Goal: Task Accomplishment & Management: Manage account settings

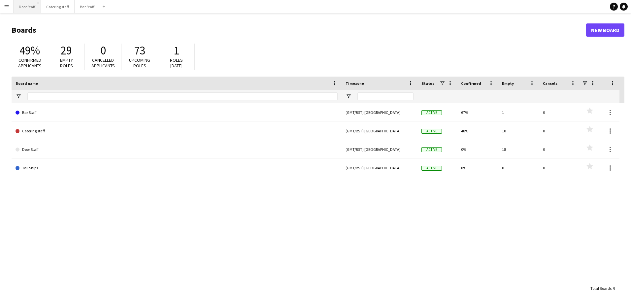
click at [26, 6] on button "Door Staff Close" at bounding box center [27, 6] width 27 height 13
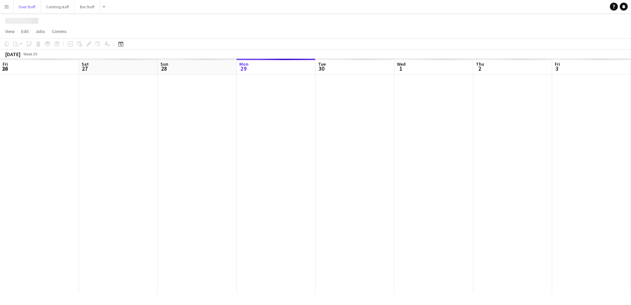
scroll to position [0, 158]
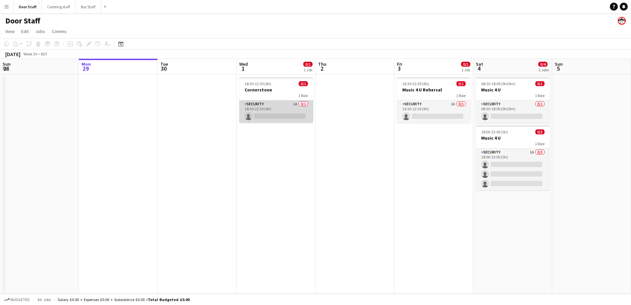
click at [266, 109] on app-card-role "Security 1A 0/1 18:30-22:30 (4h) single-neutral-actions" at bounding box center [276, 111] width 74 height 22
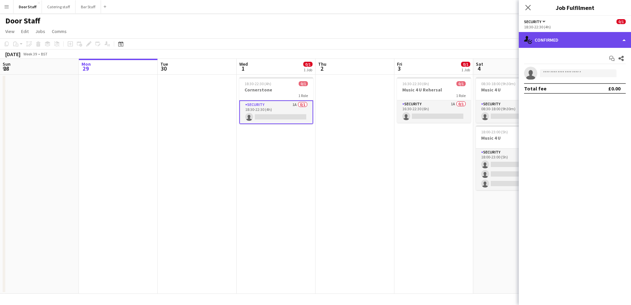
click at [578, 43] on div "single-neutral-actions-check-2 Confirmed" at bounding box center [575, 40] width 112 height 16
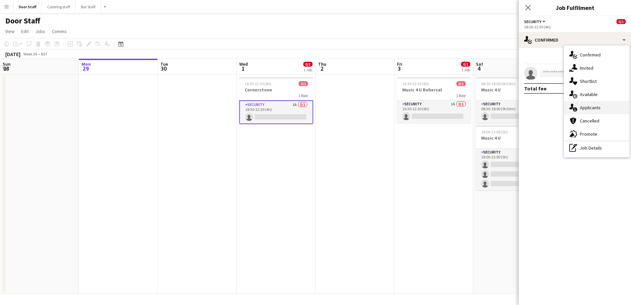
click at [596, 106] on span "Applicants" at bounding box center [590, 108] width 21 height 6
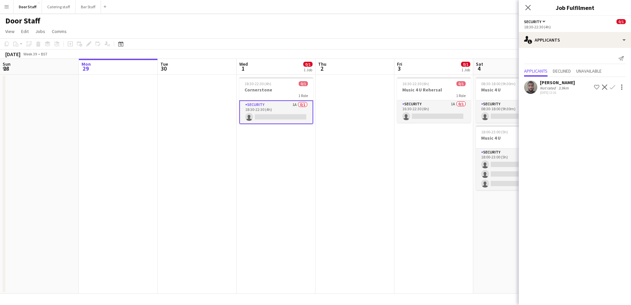
click at [612, 86] on app-icon "Confirm" at bounding box center [612, 87] width 5 height 5
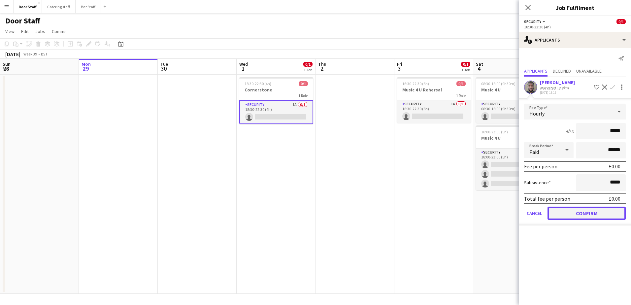
click at [607, 213] on button "Confirm" at bounding box center [587, 213] width 78 height 13
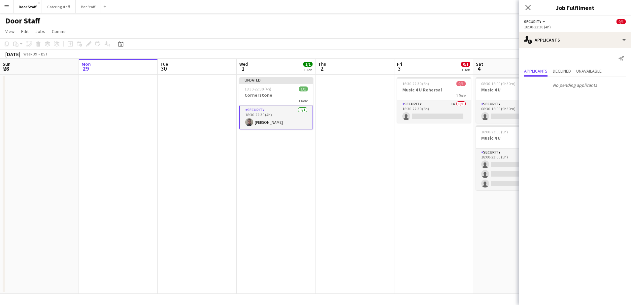
click at [338, 192] on app-date-cell at bounding box center [355, 184] width 79 height 219
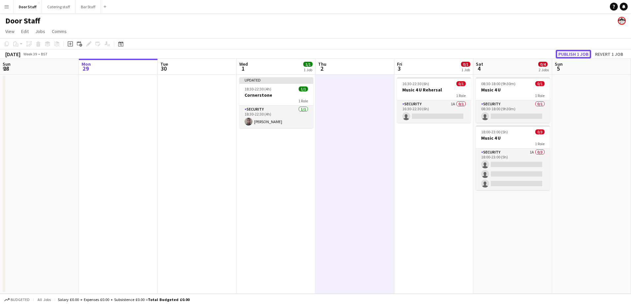
click at [575, 55] on button "Publish 1 job" at bounding box center [573, 54] width 35 height 9
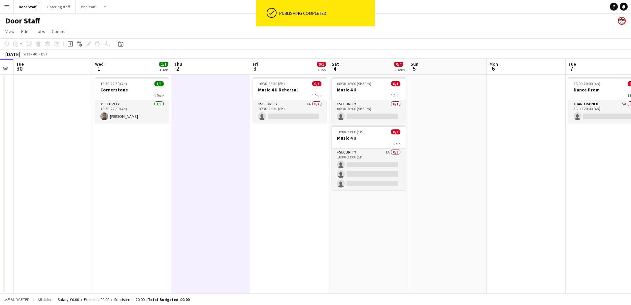
scroll to position [0, 238]
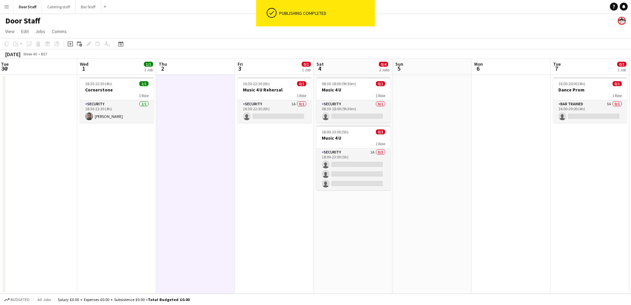
drag, startPoint x: 377, startPoint y: 185, endPoint x: 217, endPoint y: 179, distance: 159.5
click at [217, 179] on app-calendar-viewport "Sat 27 4/5 1 Job Sun 28 Mon 29 Tue 30 Wed 1 1/1 1 Job Thu 2 Fri 3 0/1 1 Job Sat…" at bounding box center [315, 176] width 631 height 235
click at [284, 109] on app-card-role "Security 1A 0/1 16:30-22:30 (6h) single-neutral-actions" at bounding box center [275, 111] width 74 height 22
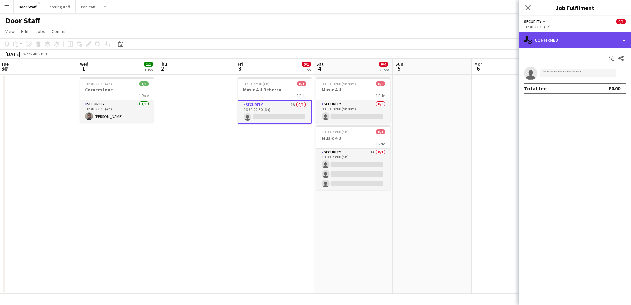
click at [579, 45] on div "single-neutral-actions-check-2 Confirmed" at bounding box center [575, 40] width 112 height 16
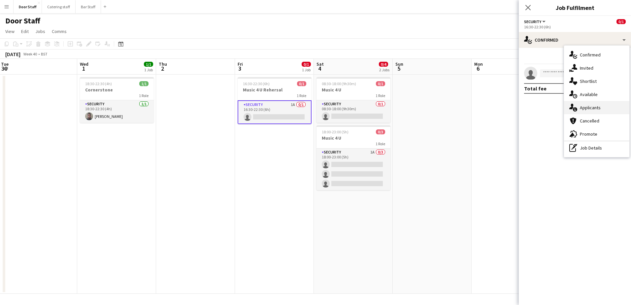
click at [586, 107] on span "Applicants" at bounding box center [590, 108] width 21 height 6
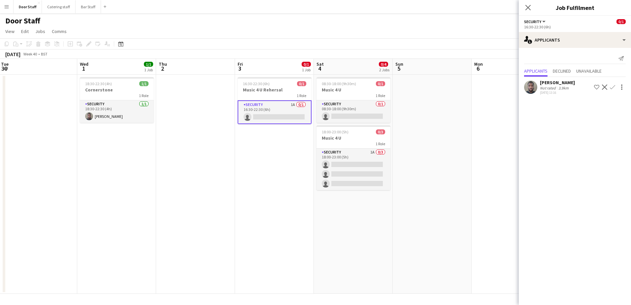
click at [612, 88] on app-icon "Confirm" at bounding box center [612, 87] width 5 height 5
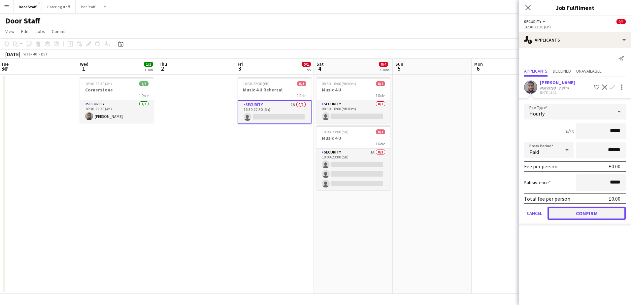
click at [588, 209] on button "Confirm" at bounding box center [587, 213] width 78 height 13
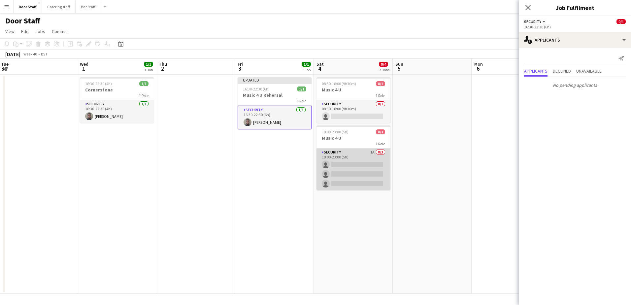
click at [351, 156] on app-card-role "Security 1A 0/3 18:00-23:00 (5h) single-neutral-actions single-neutral-actions …" at bounding box center [354, 170] width 74 height 42
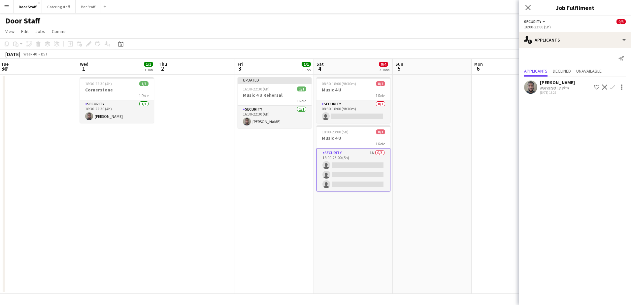
click at [610, 87] on app-icon "Confirm" at bounding box center [612, 87] width 5 height 5
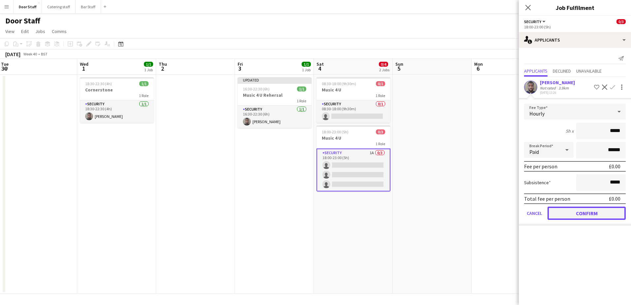
click at [597, 211] on button "Confirm" at bounding box center [587, 213] width 78 height 13
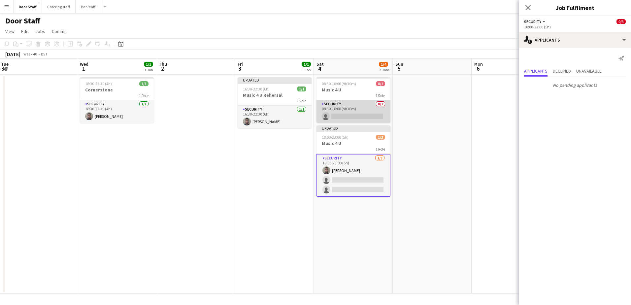
click at [357, 109] on app-card-role "Security 0/1 08:30-18:00 (9h30m) single-neutral-actions" at bounding box center [354, 111] width 74 height 22
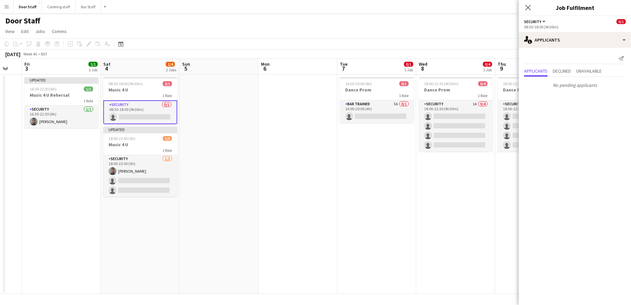
scroll to position [0, 224]
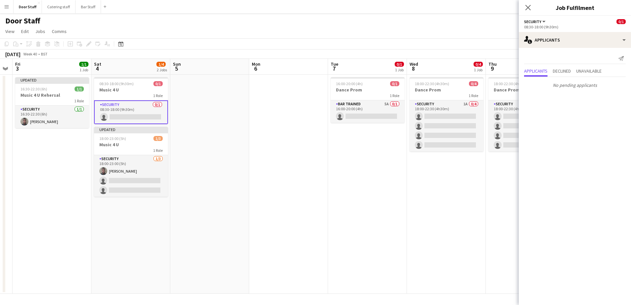
drag, startPoint x: 432, startPoint y: 177, endPoint x: 210, endPoint y: 165, distance: 222.8
click at [210, 165] on app-calendar-viewport "Tue 30 Wed 1 1/1 1 Job Thu 2 Fri 3 1/1 1 Job Sat 4 1/4 2 Jobs Sun 5 Mon 6 Tue 7…" at bounding box center [315, 176] width 631 height 235
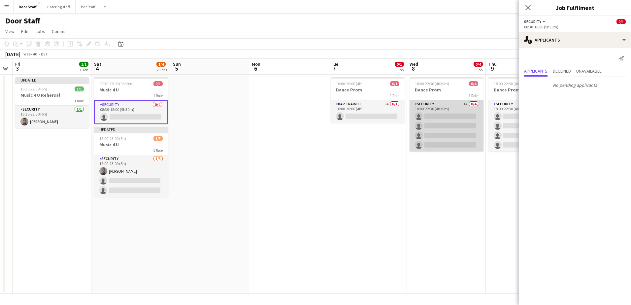
click at [445, 107] on app-card-role "Security 1A 0/4 18:00-22:30 (4h30m) single-neutral-actions single-neutral-actio…" at bounding box center [447, 125] width 74 height 51
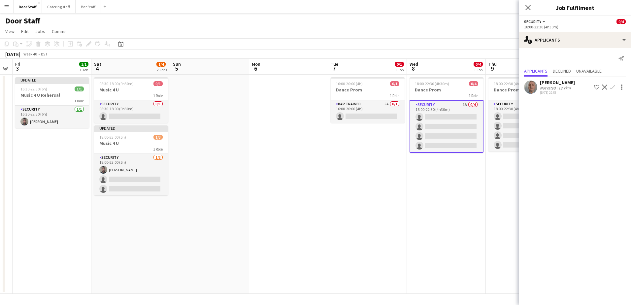
click at [613, 87] on app-icon "Confirm" at bounding box center [612, 87] width 5 height 5
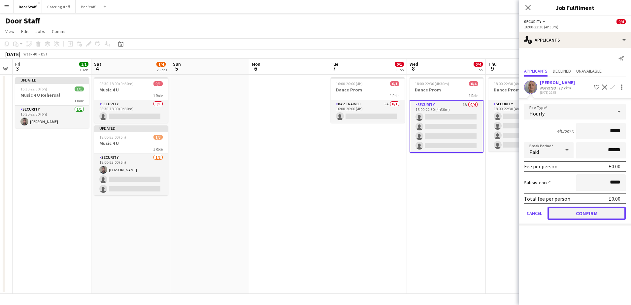
click at [595, 212] on button "Confirm" at bounding box center [587, 213] width 78 height 13
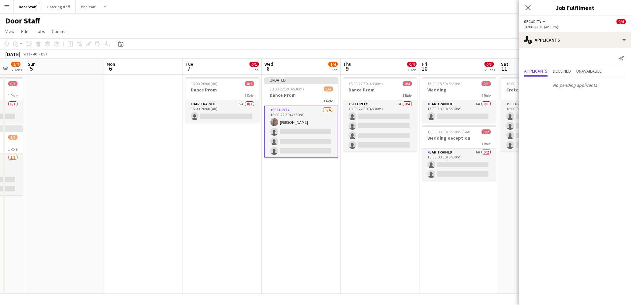
scroll to position [0, 238]
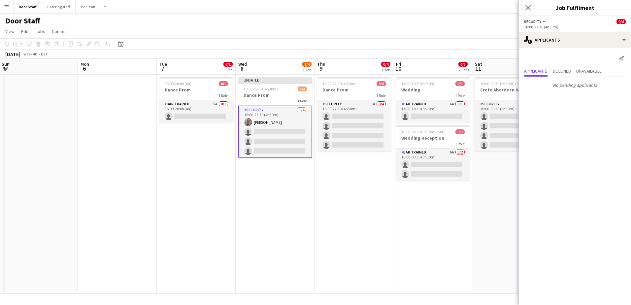
drag, startPoint x: 443, startPoint y: 203, endPoint x: 272, endPoint y: 202, distance: 171.3
click at [272, 202] on app-calendar-viewport "Thu 2 Fri 3 1/1 1 Job Sat 4 1/4 2 Jobs Sun 5 Mon 6 Tue 7 0/1 1 Job Wed 8 1/4 1 …" at bounding box center [315, 176] width 631 height 235
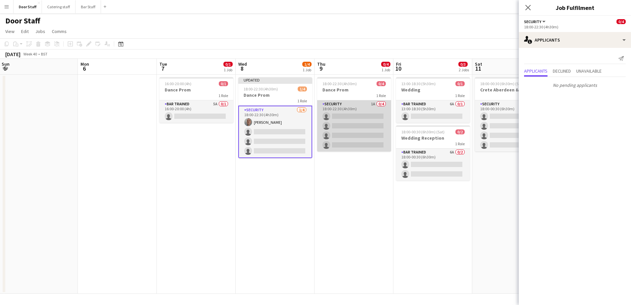
click at [360, 102] on app-card-role "Security 1A 0/4 18:00-22:30 (4h30m) single-neutral-actions single-neutral-actio…" at bounding box center [354, 125] width 74 height 51
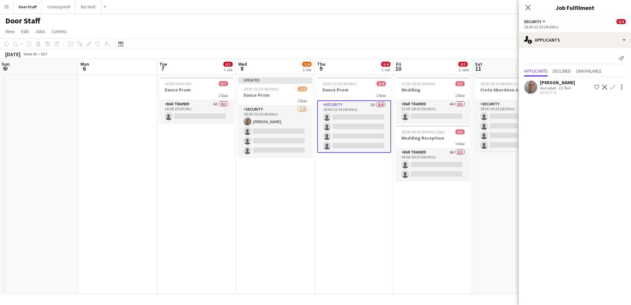
click at [612, 86] on app-icon "Confirm" at bounding box center [612, 87] width 5 height 5
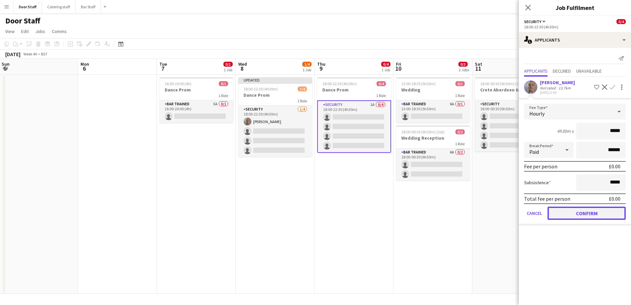
click at [571, 216] on button "Confirm" at bounding box center [587, 213] width 78 height 13
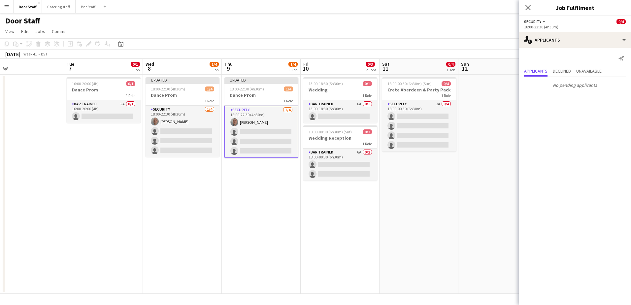
scroll to position [0, 266]
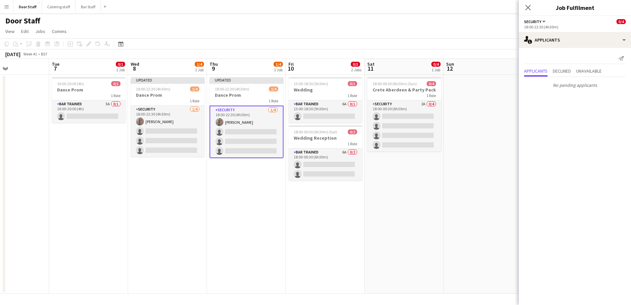
drag, startPoint x: 392, startPoint y: 214, endPoint x: 355, endPoint y: 213, distance: 37.0
click at [355, 213] on app-calendar-viewport "Fri 3 1/1 1 Job Sat 4 1/4 2 Jobs Sun 5 Mon 6 Tue 7 0/1 1 Job Wed 8 1/4 1 Job Th…" at bounding box center [315, 176] width 631 height 235
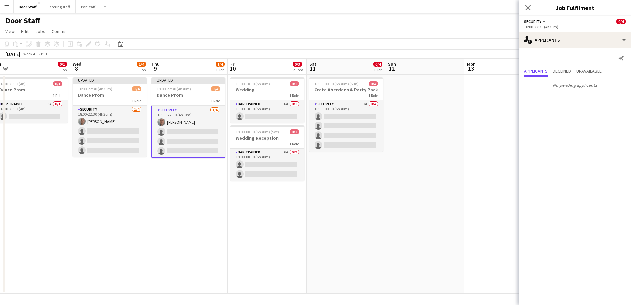
scroll to position [0, 193]
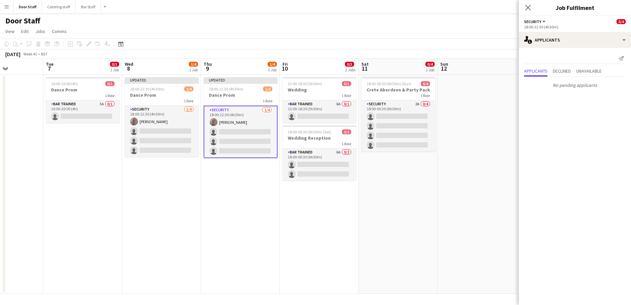
drag, startPoint x: 317, startPoint y: 206, endPoint x: 232, endPoint y: 199, distance: 85.2
click at [232, 199] on app-calendar-viewport "Sat 4 1/4 2 Jobs Sun 5 Mon 6 Tue 7 0/1 1 Job Wed 8 1/4 1 Job Thu 9 1/4 1 Job Fr…" at bounding box center [315, 176] width 631 height 235
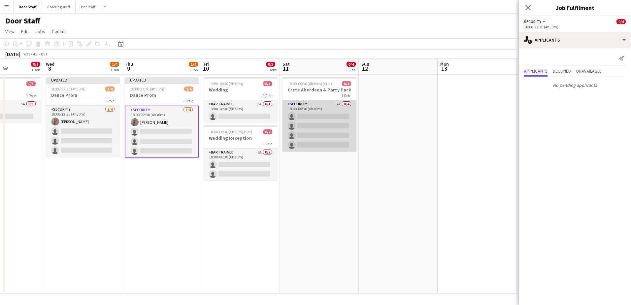
click at [319, 102] on app-card-role "Security 2A 0/4 18:00-00:30 (6h30m) single-neutral-actions single-neutral-actio…" at bounding box center [320, 125] width 74 height 51
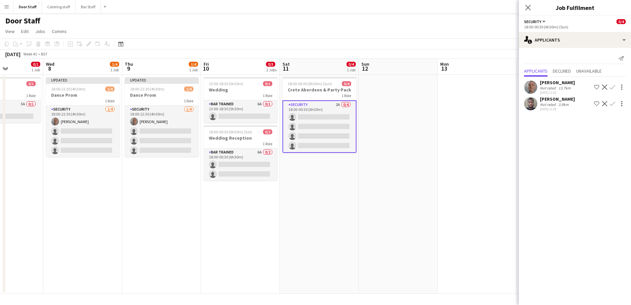
click at [612, 103] on app-icon "Confirm" at bounding box center [612, 103] width 5 height 5
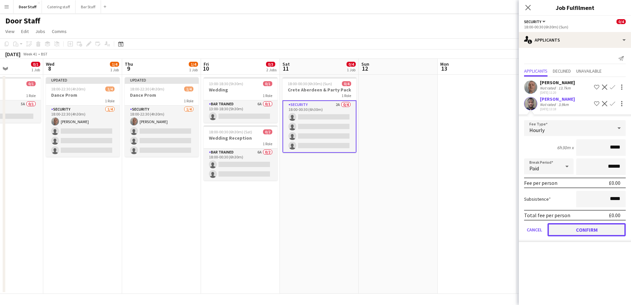
click at [597, 224] on button "Confirm" at bounding box center [587, 229] width 78 height 13
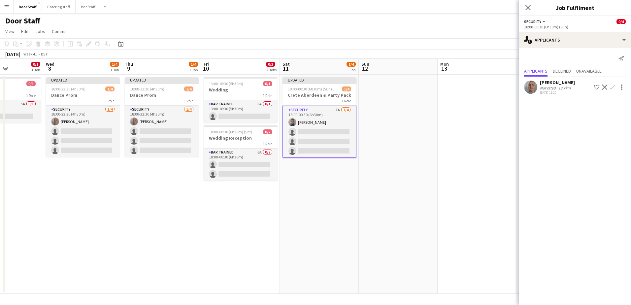
click at [612, 85] on app-icon "Confirm" at bounding box center [612, 87] width 5 height 5
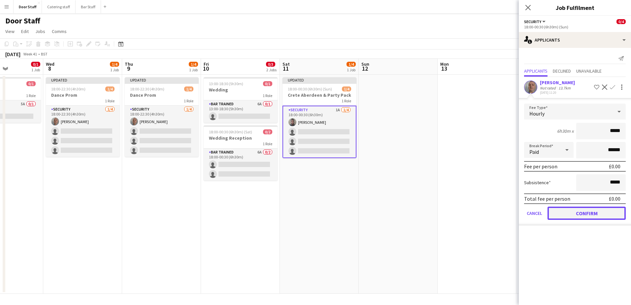
click at [587, 217] on button "Confirm" at bounding box center [587, 213] width 78 height 13
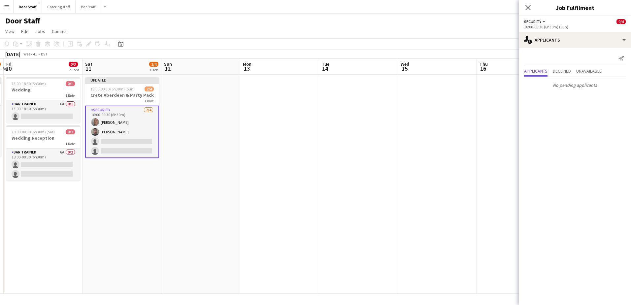
drag, startPoint x: 422, startPoint y: 228, endPoint x: 234, endPoint y: 214, distance: 188.1
click at [231, 217] on app-calendar-viewport "Tue 7 0/1 1 Job Wed 8 1/4 1 Job Thu 9 1/4 1 Job Fri 10 0/3 2 Jobs Sat 11 2/4 1 …" at bounding box center [315, 176] width 631 height 235
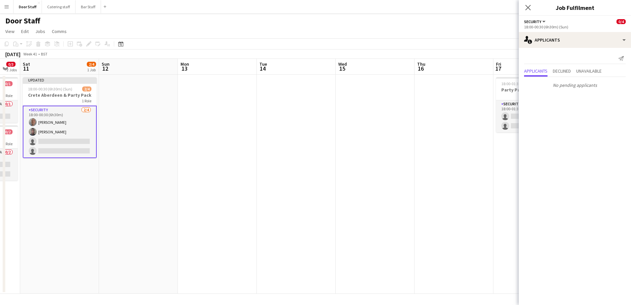
drag, startPoint x: 347, startPoint y: 188, endPoint x: 212, endPoint y: 177, distance: 136.1
click at [194, 180] on app-calendar-viewport "Wed 8 1/4 1 Job Thu 9 1/4 1 Job Fri 10 0/3 2 Jobs Sat 11 2/4 1 Job Sun 12 Mon 1…" at bounding box center [315, 176] width 631 height 235
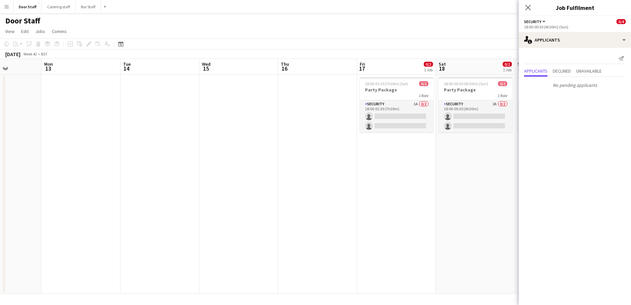
drag, startPoint x: 372, startPoint y: 175, endPoint x: 260, endPoint y: 164, distance: 111.8
click at [260, 164] on app-calendar-viewport "Fri 10 0/3 2 Jobs Sat 11 2/4 1 Job Sun 12 Mon 13 Tue 14 Wed 15 Thu 16 Fri 17 0/…" at bounding box center [315, 176] width 631 height 235
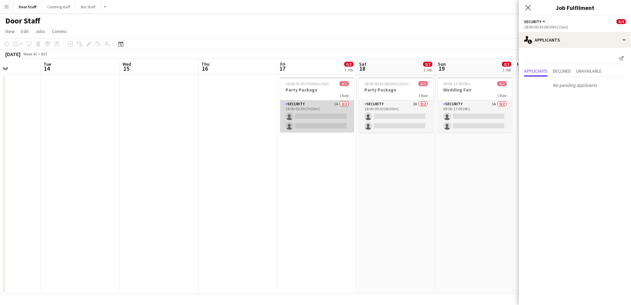
click at [326, 104] on app-card-role "Security 1A 0/2 18:00-01:30 (7h30m) single-neutral-actions single-neutral-actio…" at bounding box center [317, 116] width 74 height 32
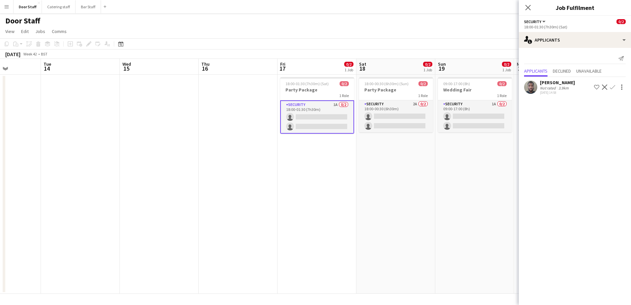
click at [613, 87] on app-icon "Confirm" at bounding box center [612, 87] width 5 height 5
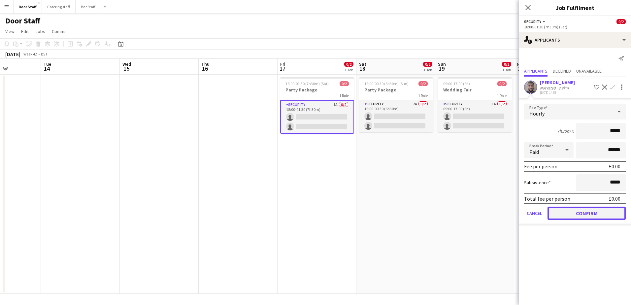
click at [598, 212] on button "Confirm" at bounding box center [587, 213] width 78 height 13
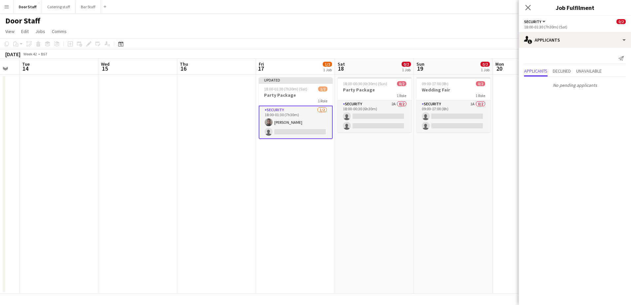
drag, startPoint x: 403, startPoint y: 194, endPoint x: 350, endPoint y: 190, distance: 53.3
click at [350, 190] on app-calendar-viewport "Sat 11 2/4 1 Job Sun 12 Mon 13 Tue 14 Wed 15 Thu 16 Fri 17 1/2 1 Job Sat 18 0/2…" at bounding box center [315, 176] width 631 height 235
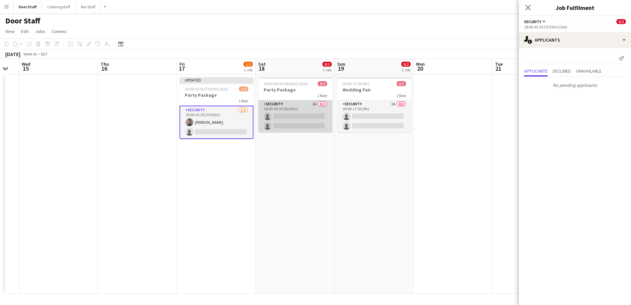
click at [303, 106] on app-card-role "Security 2A 0/2 18:00-00:30 (6h30m) single-neutral-actions single-neutral-actio…" at bounding box center [295, 116] width 74 height 32
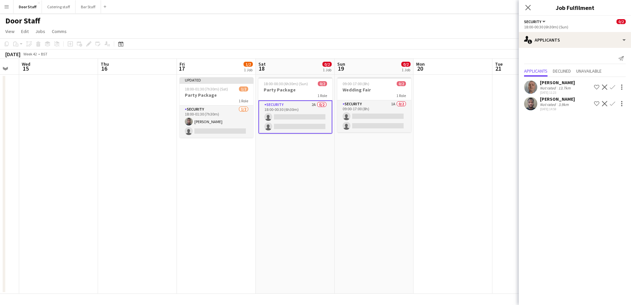
click at [614, 103] on app-icon "Confirm" at bounding box center [612, 103] width 5 height 5
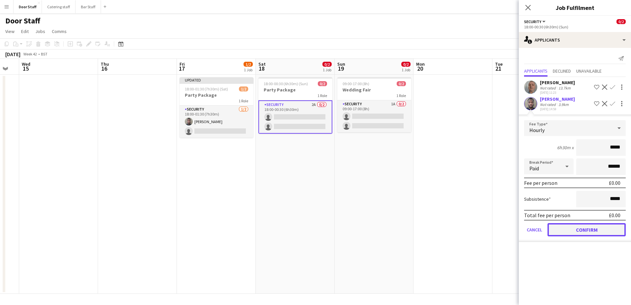
click at [583, 229] on button "Confirm" at bounding box center [587, 229] width 78 height 13
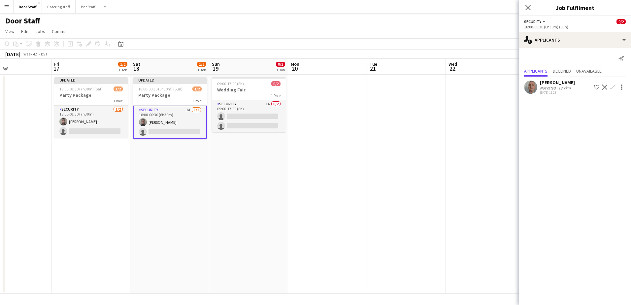
scroll to position [0, 198]
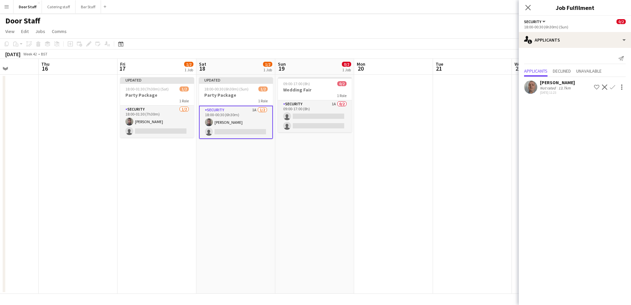
drag, startPoint x: 395, startPoint y: 217, endPoint x: 336, endPoint y: 216, distance: 59.4
click at [336, 216] on app-calendar-viewport "Mon 13 Tue 14 Wed 15 Thu 16 Fri 17 1/2 1 Job Sat 18 1/2 1 Job Sun 19 0/2 1 Job …" at bounding box center [315, 176] width 631 height 235
click at [317, 112] on app-card-role "Security 1A 0/2 09:00-17:00 (8h) single-neutral-actions single-neutral-actions" at bounding box center [315, 116] width 74 height 32
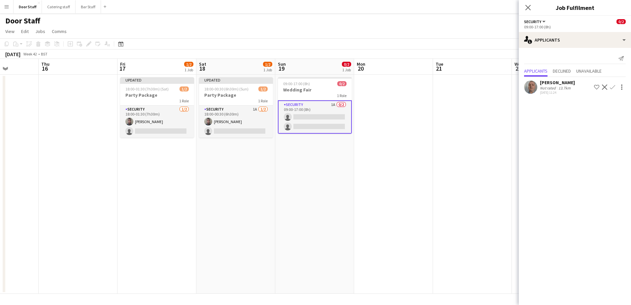
click at [613, 87] on app-icon "Confirm" at bounding box center [612, 87] width 5 height 5
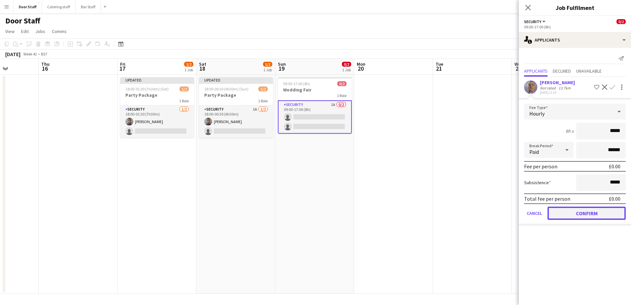
click at [596, 213] on button "Confirm" at bounding box center [587, 213] width 78 height 13
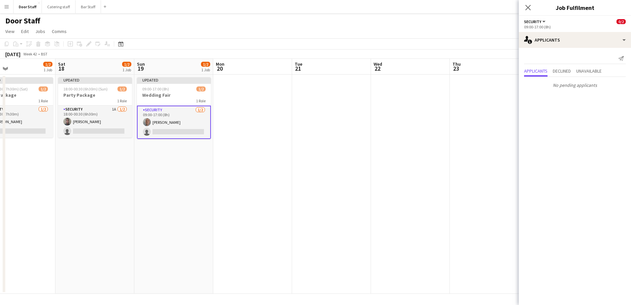
drag, startPoint x: 423, startPoint y: 207, endPoint x: 257, endPoint y: 204, distance: 165.1
click at [257, 204] on app-calendar-viewport "Tue 14 Wed 15 Thu 16 Fri 17 1/2 1 Job Sat 18 1/2 1 Job Sun 19 1/2 1 Job Mon 20 …" at bounding box center [315, 176] width 631 height 235
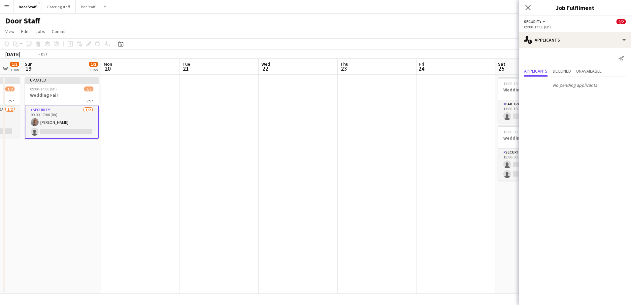
drag, startPoint x: 380, startPoint y: 196, endPoint x: 194, endPoint y: 180, distance: 185.9
click at [194, 180] on app-calendar-viewport "Thu 16 Fri 17 1/2 1 Job Sat 18 1/2 1 Job Sun 19 1/2 1 Job Mon 20 Tue 21 Wed 22 …" at bounding box center [315, 176] width 631 height 235
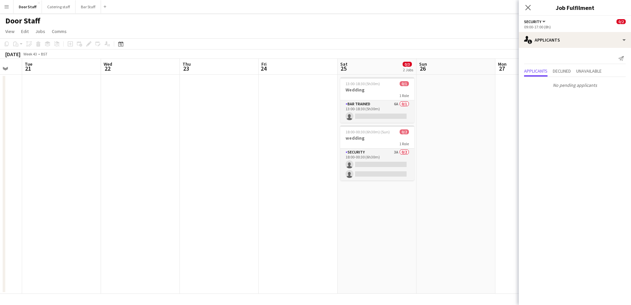
scroll to position [0, 219]
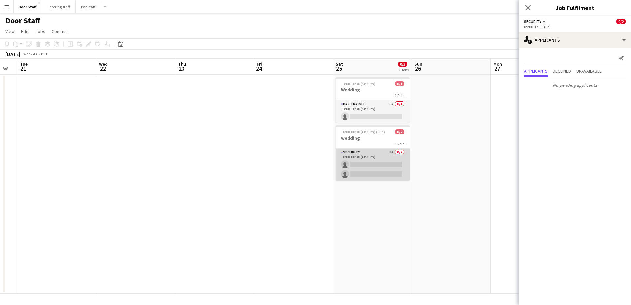
click at [376, 158] on app-card-role "Security 3A 0/2 18:00-00:30 (6h30m) single-neutral-actions single-neutral-actio…" at bounding box center [373, 165] width 74 height 32
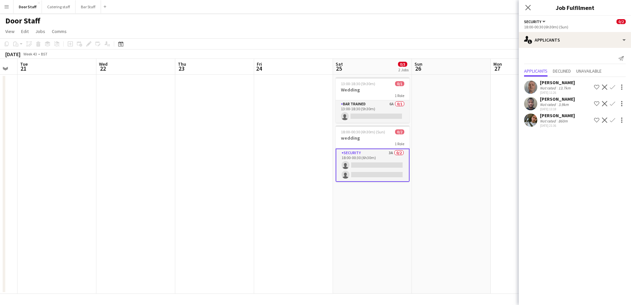
click at [605, 121] on app-icon "Decline" at bounding box center [604, 120] width 5 height 5
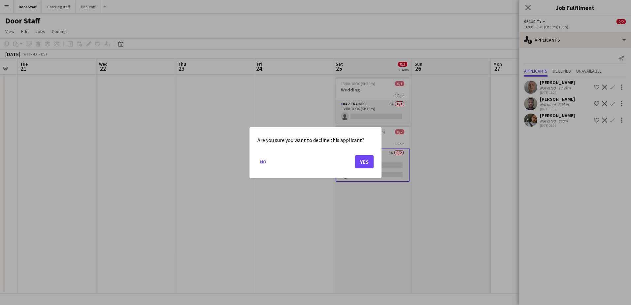
click at [374, 159] on div "Are you sure you want to decline this applicant? No Yes" at bounding box center [316, 152] width 132 height 51
click at [368, 158] on button "Yes" at bounding box center [364, 161] width 18 height 13
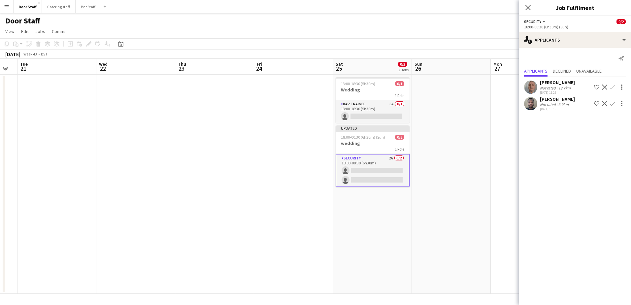
click at [612, 102] on app-icon "Confirm" at bounding box center [612, 103] width 5 height 5
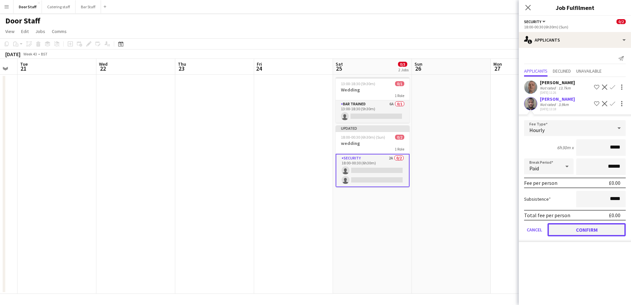
click at [598, 227] on button "Confirm" at bounding box center [587, 229] width 78 height 13
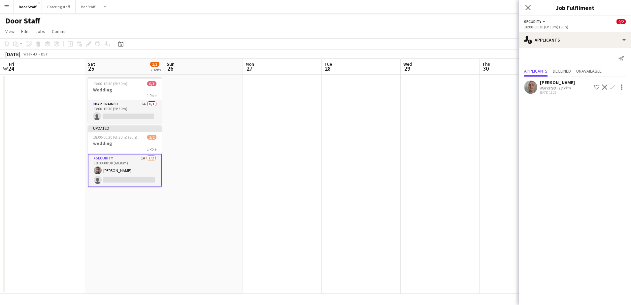
drag, startPoint x: 492, startPoint y: 207, endPoint x: 233, endPoint y: 199, distance: 259.3
click at [234, 203] on app-calendar-viewport "Tue 21 Wed 22 Thu 23 Fri 24 Sat 25 1/3 2 Jobs Sun 26 Mon 27 Tue 28 Wed 29 Thu 3…" at bounding box center [315, 176] width 631 height 235
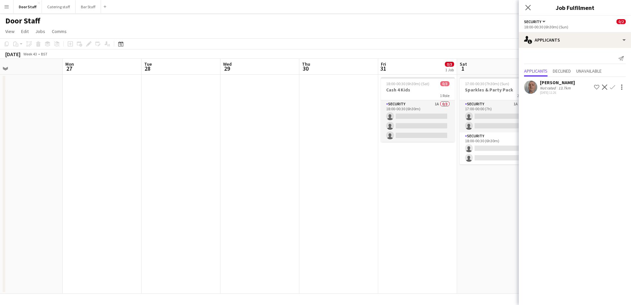
drag, startPoint x: 339, startPoint y: 178, endPoint x: 166, endPoint y: 146, distance: 176.0
click at [166, 146] on app-calendar-viewport "Thu 23 Fri 24 Sat 25 1/3 2 Jobs Sun 26 Mon 27 Tue 28 Wed 29 Thu 30 Fri 31 0/3 1…" at bounding box center [315, 176] width 631 height 235
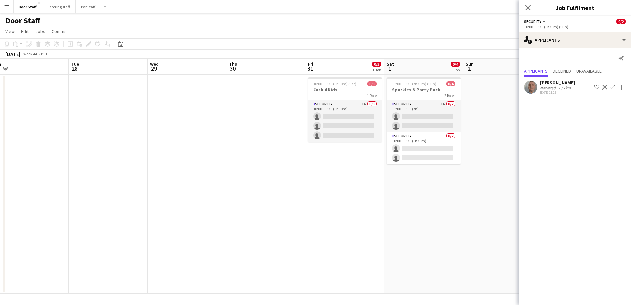
scroll to position [0, 264]
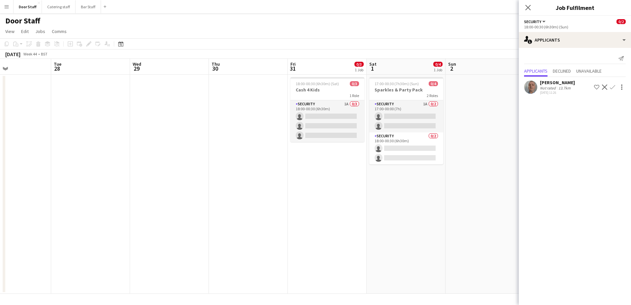
drag, startPoint x: 333, startPoint y: 150, endPoint x: 250, endPoint y: 138, distance: 84.5
click at [250, 138] on app-calendar-viewport "Fri 24 Sat 25 1/3 2 Jobs Sun 26 Mon 27 Tue 28 Wed 29 Thu 30 Fri 31 0/3 1 Job Sa…" at bounding box center [315, 176] width 631 height 235
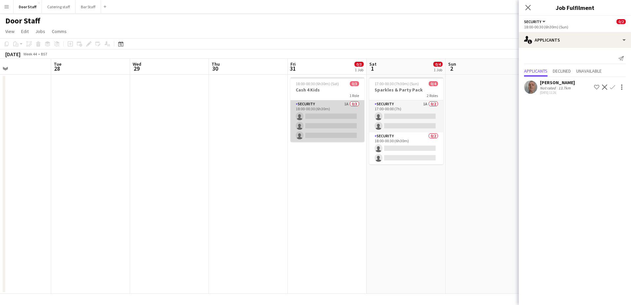
click at [349, 117] on app-card-role "Security 1A 0/3 18:00-00:30 (6h30m) single-neutral-actions single-neutral-actio…" at bounding box center [327, 121] width 74 height 42
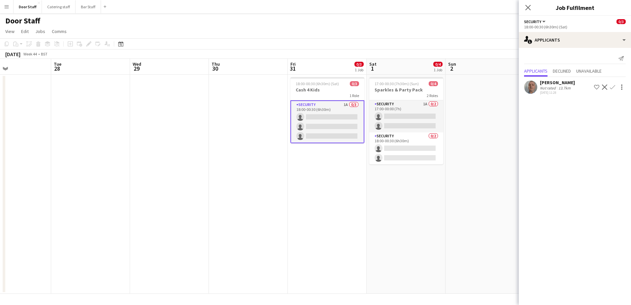
click at [614, 88] on app-icon "Confirm" at bounding box center [612, 87] width 5 height 5
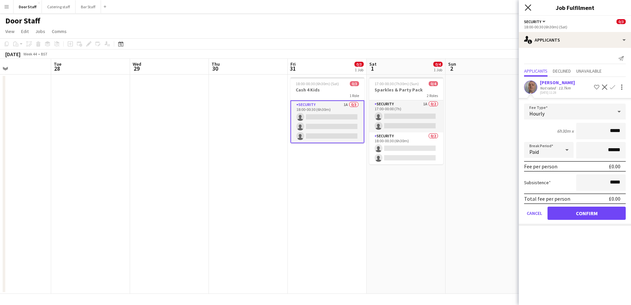
click at [529, 6] on icon at bounding box center [528, 7] width 6 height 6
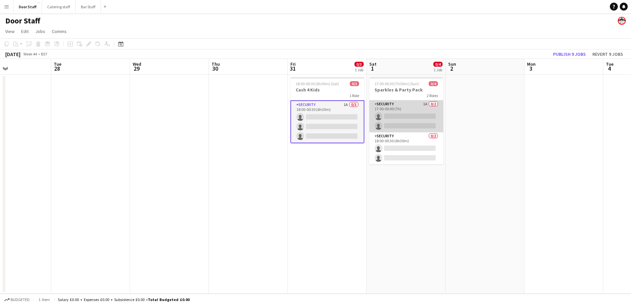
click at [411, 117] on app-card-role "Security 1A 0/2 17:00-00:00 (7h) single-neutral-actions single-neutral-actions" at bounding box center [406, 116] width 74 height 32
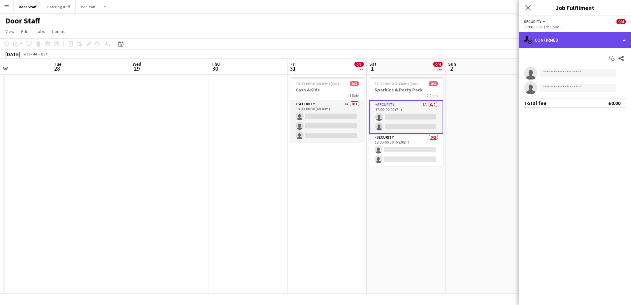
click at [553, 41] on div "single-neutral-actions-check-2 Confirmed" at bounding box center [575, 40] width 112 height 16
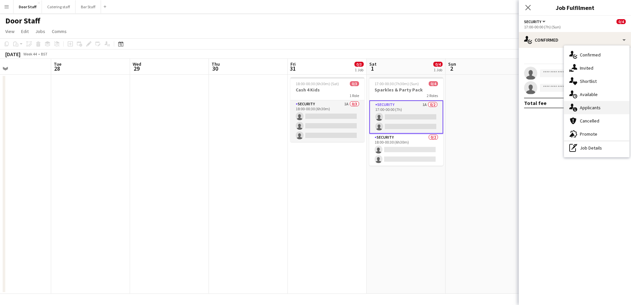
click at [583, 105] on span "Applicants" at bounding box center [590, 108] width 21 height 6
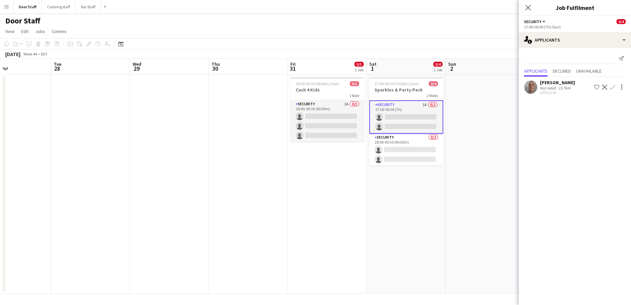
click at [613, 85] on app-icon "Confirm" at bounding box center [612, 87] width 5 height 5
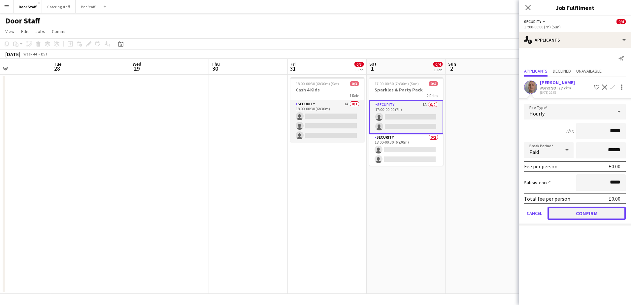
click at [598, 209] on button "Confirm" at bounding box center [587, 213] width 78 height 13
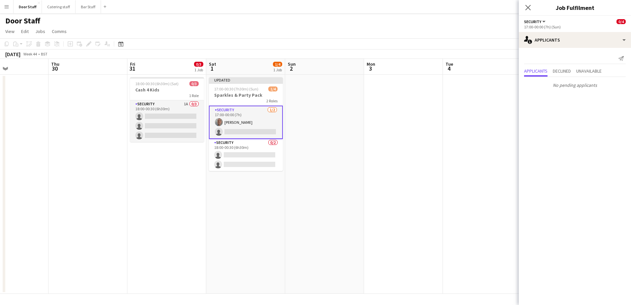
drag, startPoint x: 469, startPoint y: 212, endPoint x: 303, endPoint y: 196, distance: 167.5
click at [303, 196] on app-calendar-viewport "Sun 26 Mon 27 Tue 28 Wed 29 Thu 30 Fri 31 0/3 1 Job Sat 1 1/4 1 Job Sun 2 Mon 3…" at bounding box center [315, 176] width 631 height 235
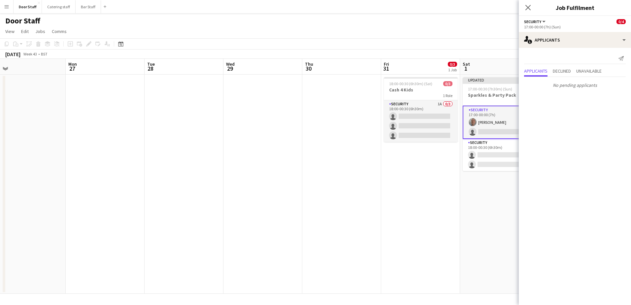
drag, startPoint x: 56, startPoint y: 211, endPoint x: 319, endPoint y: 193, distance: 263.1
click at [319, 193] on app-calendar-viewport "Fri 24 Sat 25 1/3 2 Jobs Sun 26 Mon 27 Tue 28 Wed 29 Thu 30 Fri 31 0/3 1 Job Sa…" at bounding box center [315, 176] width 631 height 235
drag, startPoint x: 228, startPoint y: 184, endPoint x: 386, endPoint y: 163, distance: 159.5
click at [384, 164] on app-calendar-viewport "Fri 24 Sat 25 1/3 2 Jobs Sun 26 Mon 27 Tue 28 Wed 29 Thu 30 Fri 31 0/3 1 Job Sa…" at bounding box center [315, 176] width 631 height 235
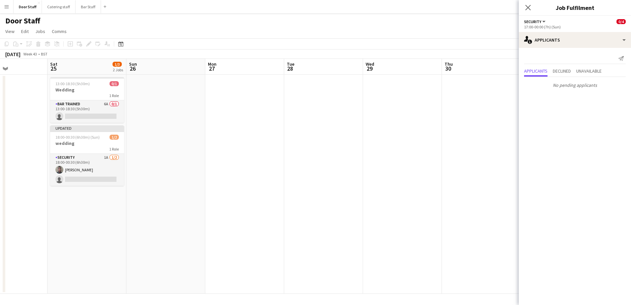
drag, startPoint x: 140, startPoint y: 197, endPoint x: 429, endPoint y: 169, distance: 290.6
click at [426, 171] on app-calendar-viewport "Wed 22 Thu 23 Fri 24 Sat 25 1/3 2 Jobs Sun 26 Mon 27 Tue 28 Wed 29 Thu 30 Fri 3…" at bounding box center [315, 176] width 631 height 235
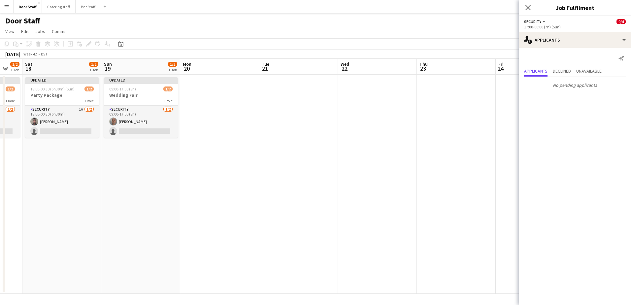
drag, startPoint x: 112, startPoint y: 219, endPoint x: 300, endPoint y: 170, distance: 194.6
click at [374, 164] on app-calendar-viewport "Thu 16 Fri 17 1/2 1 Job Sat 18 1/2 1 Job Sun 19 1/2 1 Job Mon 20 Tue 21 Wed 22 …" at bounding box center [315, 176] width 631 height 235
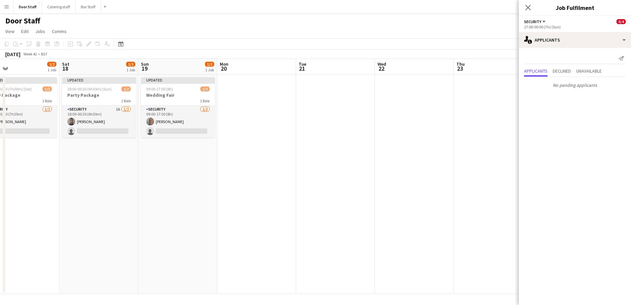
drag, startPoint x: 137, startPoint y: 179, endPoint x: 374, endPoint y: 168, distance: 236.6
click at [366, 171] on app-calendar-viewport "Wed 15 Thu 16 Fri 17 1/2 1 Job Sat 18 1/2 1 Job Sun 19 1/2 1 Job Mon 20 Tue 21 …" at bounding box center [315, 176] width 631 height 235
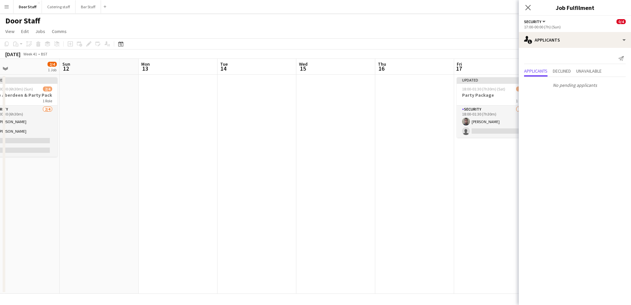
drag, startPoint x: 171, startPoint y: 220, endPoint x: 402, endPoint y: 217, distance: 230.4
click at [427, 212] on app-calendar-viewport "Thu 9 1/4 1 Job Fri 10 0/3 2 Jobs Sat 11 2/4 1 Job Sun 12 Mon 13 Tue 14 Wed 15 …" at bounding box center [315, 176] width 631 height 235
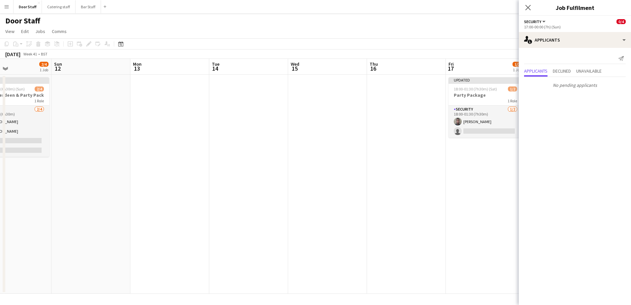
drag, startPoint x: 200, startPoint y: 216, endPoint x: 413, endPoint y: 185, distance: 215.1
click at [405, 187] on app-calendar-viewport "Thu 9 1/4 1 Job Fri 10 0/3 2 Jobs Sat 11 2/4 1 Job Sun 12 Mon 13 Tue 14 Wed 15 …" at bounding box center [315, 176] width 631 height 235
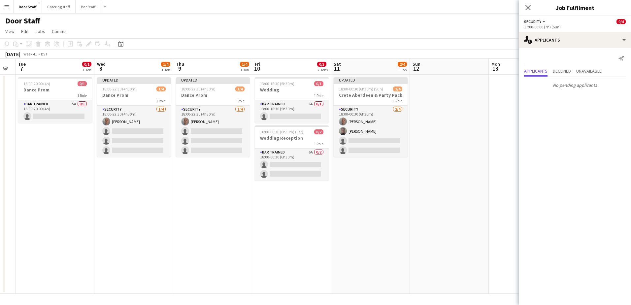
scroll to position [0, 142]
drag, startPoint x: 125, startPoint y: 245, endPoint x: 213, endPoint y: 246, distance: 87.8
click at [213, 246] on app-calendar-viewport "Sun 5 Mon 6 Tue 7 0/1 1 Job Wed 8 1/4 1 Job Thu 9 1/4 1 Job Fri 10 0/3 2 Jobs S…" at bounding box center [315, 176] width 631 height 235
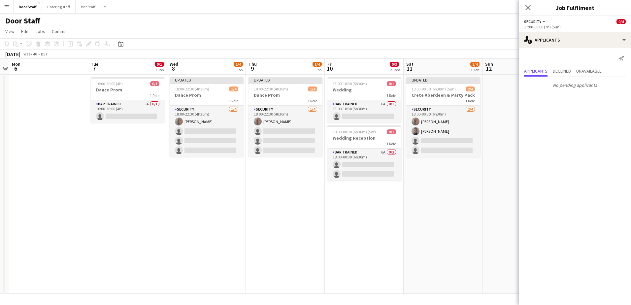
scroll to position [0, 134]
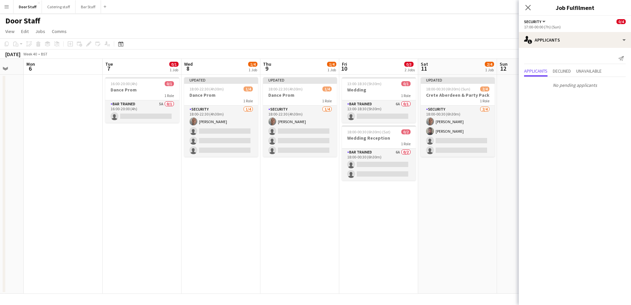
drag, startPoint x: 161, startPoint y: 237, endPoint x: 327, endPoint y: 220, distance: 166.6
click at [327, 220] on app-calendar-viewport "Sat 4 1/4 2 Jobs Sun 5 Mon 6 Tue 7 0/1 1 Job Wed 8 1/4 1 Job Thu 9 1/4 1 Job Fr…" at bounding box center [315, 176] width 631 height 235
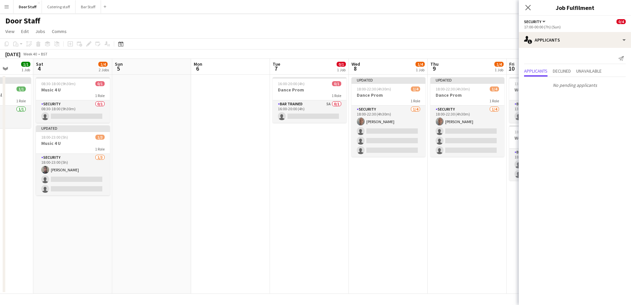
drag, startPoint x: 148, startPoint y: 236, endPoint x: 316, endPoint y: 222, distance: 168.3
click at [316, 223] on app-calendar-viewport "Wed 1 1/1 1 Job Thu 2 Fri 3 1/1 1 Job Sat 4 1/4 2 Jobs Sun 5 Mon 6 Tue 7 0/1 1 …" at bounding box center [315, 176] width 631 height 235
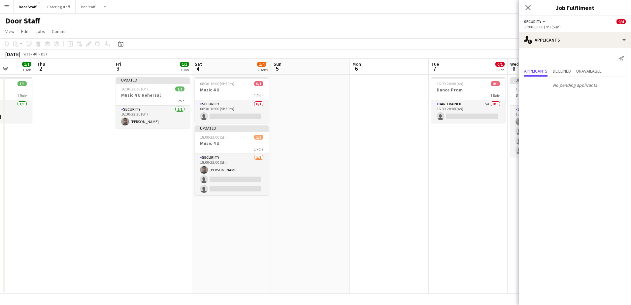
drag, startPoint x: 127, startPoint y: 256, endPoint x: 281, endPoint y: 234, distance: 155.4
click at [289, 234] on app-calendar-viewport "Mon 29 Tue 30 Wed 1 1/1 1 Job Thu 2 Fri 3 1/1 1 Job Sat 4 1/4 2 Jobs Sun 5 Mon …" at bounding box center [315, 176] width 631 height 235
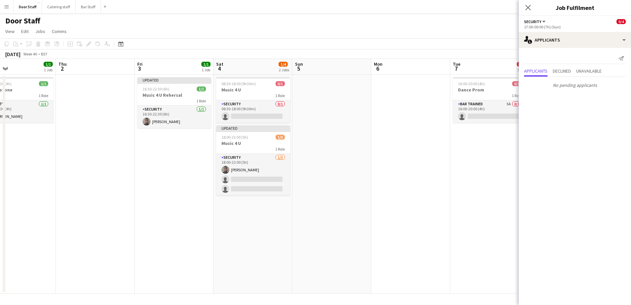
drag, startPoint x: 68, startPoint y: 233, endPoint x: -1, endPoint y: 227, distance: 69.9
click at [0, 227] on html "Menu Boards Boards Boards All jobs Status Workforce Workforce My Workforce Recr…" at bounding box center [315, 152] width 631 height 305
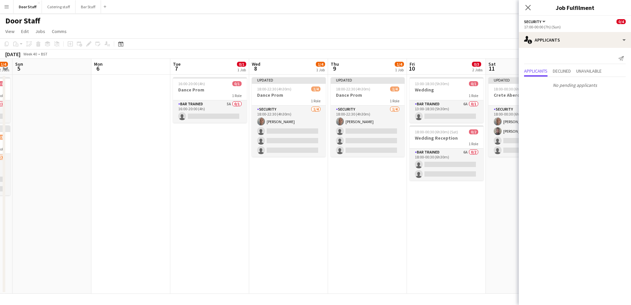
drag, startPoint x: 289, startPoint y: 237, endPoint x: 7, endPoint y: 236, distance: 281.6
click at [7, 236] on app-calendar-viewport "Thu 2 Fri 3 1/1 1 Job Sat 4 1/4 2 Jobs Sun 5 Mon 6 Tue 7 0/1 1 Job Wed 8 1/4 1 …" at bounding box center [315, 176] width 631 height 235
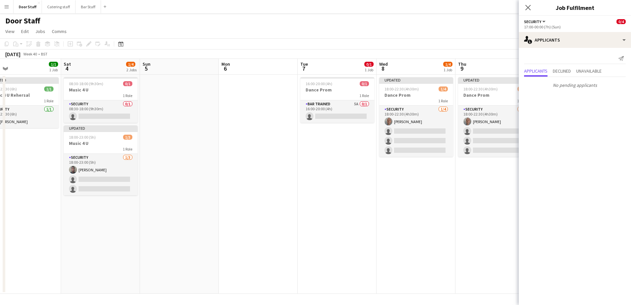
scroll to position [0, 158]
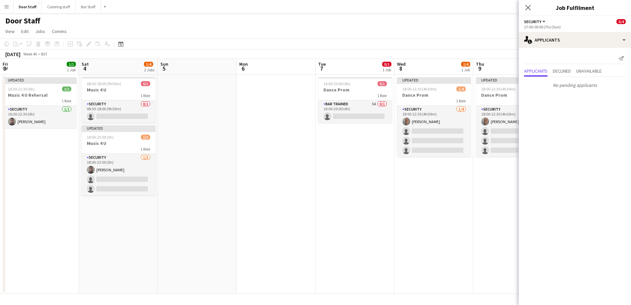
drag, startPoint x: 85, startPoint y: 233, endPoint x: 232, endPoint y: 219, distance: 147.6
click at [232, 219] on app-calendar-viewport "Wed 1 1/1 1 Job Thu 2 Fri 3 1/1 1 Job Sat 4 1/4 2 Jobs Sun 5 Mon 6 Tue 7 0/1 1 …" at bounding box center [315, 176] width 631 height 235
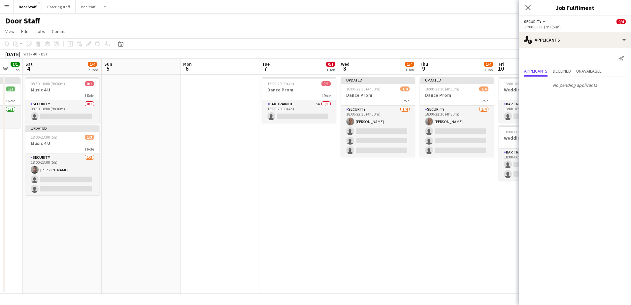
drag, startPoint x: 258, startPoint y: 207, endPoint x: 26, endPoint y: 238, distance: 234.1
click at [26, 238] on app-calendar-viewport "Wed 1 1/1 1 Job Thu 2 Fri 3 1/1 1 Job Sat 4 1/4 2 Jobs Sun 5 Mon 6 Tue 7 0/1 1 …" at bounding box center [315, 176] width 631 height 235
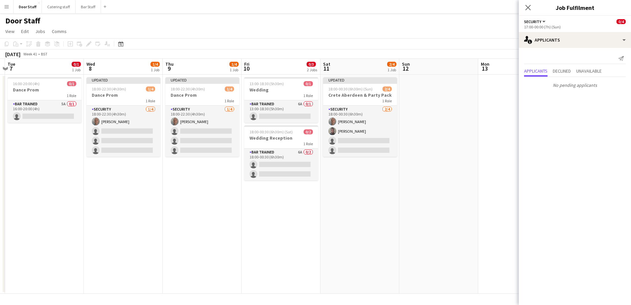
scroll to position [0, 232]
drag, startPoint x: 226, startPoint y: 258, endPoint x: 147, endPoint y: 235, distance: 82.5
click at [147, 235] on app-calendar-viewport "Sat 4 1/4 2 Jobs Sun 5 Mon 6 Tue 7 0/1 1 Job Wed 8 1/4 1 Job Thu 9 1/4 1 Job Fr…" at bounding box center [315, 176] width 631 height 235
click at [94, 3] on button "Bar Staff Close" at bounding box center [88, 6] width 25 height 13
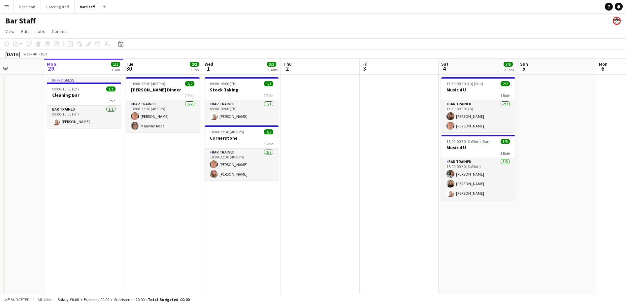
scroll to position [0, 195]
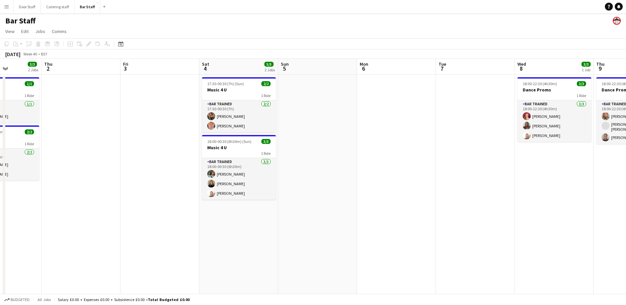
drag, startPoint x: 365, startPoint y: 151, endPoint x: 91, endPoint y: 163, distance: 274.3
click at [91, 163] on app-calendar-viewport "Mon 29 1/1 1 Job Tue 30 2/2 1 Job Wed 1 3/3 2 Jobs Thu 2 Fri 3 Sat 4 5/5 2 Jobs…" at bounding box center [313, 214] width 626 height 310
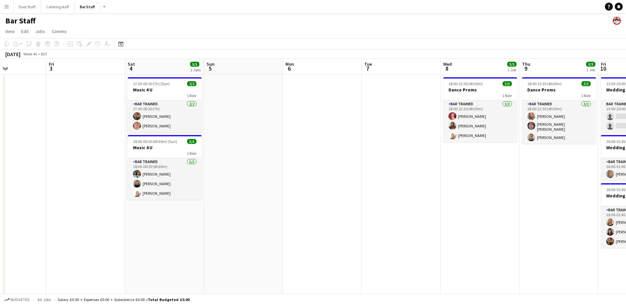
scroll to position [0, 200]
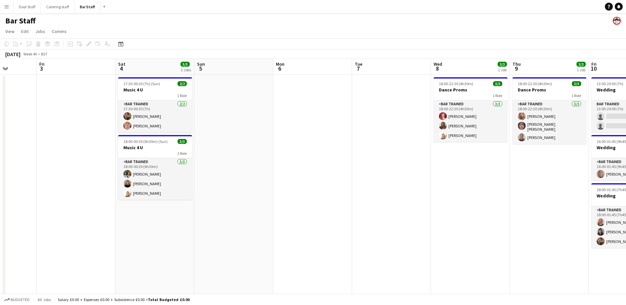
drag, startPoint x: 332, startPoint y: 190, endPoint x: 170, endPoint y: 191, distance: 162.7
click at [170, 191] on app-calendar-viewport "Tue 30 2/2 1 Job Wed 1 3/3 2 Jobs Thu 2 Fri 3 Sat 4 5/5 2 Jobs Sun 5 Mon 6 Tue …" at bounding box center [313, 214] width 626 height 310
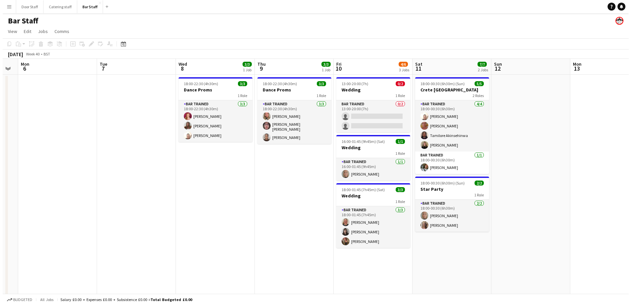
scroll to position [0, 224]
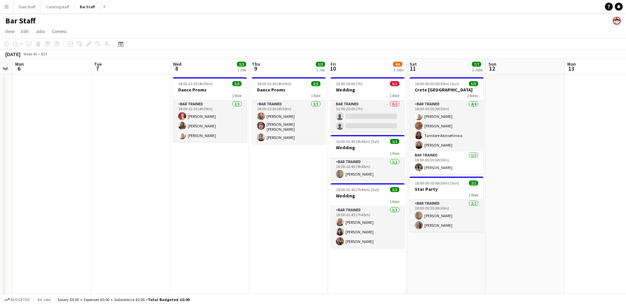
drag, startPoint x: 337, startPoint y: 208, endPoint x: 155, endPoint y: 193, distance: 182.5
click at [155, 193] on app-calendar-viewport "Fri 3 Sat 4 5/5 2 Jobs Sun 5 Mon 6 Tue 7 Wed 8 3/3 1 Job Thu 9 3/3 1 Job Fri 10…" at bounding box center [313, 214] width 626 height 310
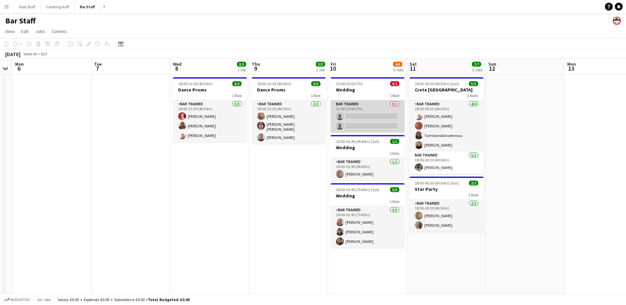
click at [361, 120] on app-card-role "Bar trained 0/2 13:00-20:00 (7h) single-neutral-actions single-neutral-actions" at bounding box center [368, 116] width 74 height 32
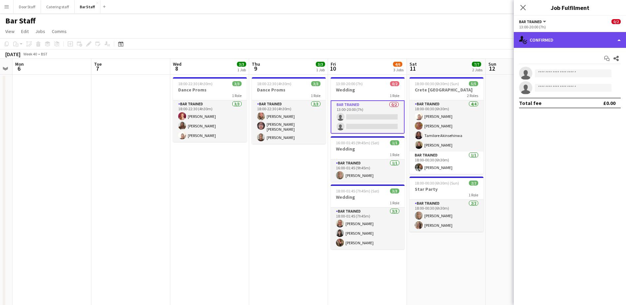
click at [570, 37] on div "single-neutral-actions-check-2 Confirmed" at bounding box center [570, 40] width 112 height 16
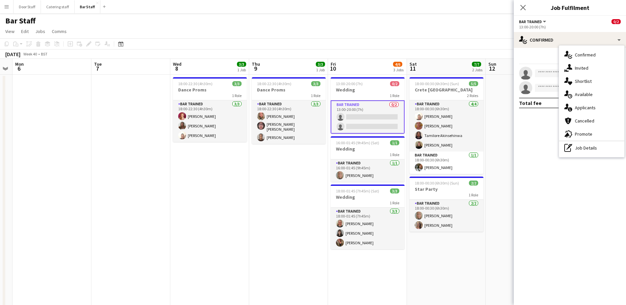
click at [588, 106] on span "Applicants" at bounding box center [585, 108] width 21 height 6
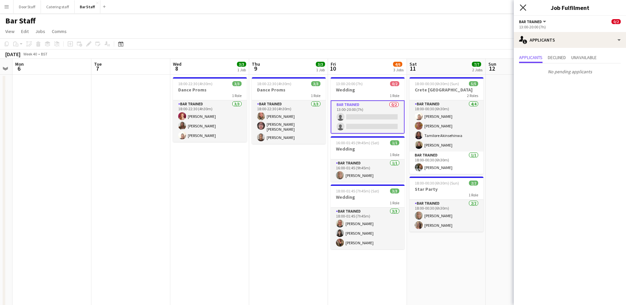
click at [522, 6] on icon at bounding box center [523, 7] width 6 height 6
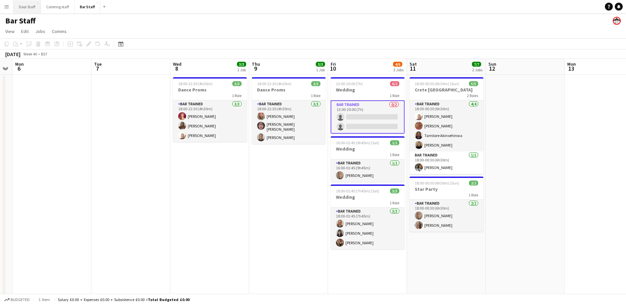
click at [19, 8] on button "Door Staff Close" at bounding box center [27, 6] width 27 height 13
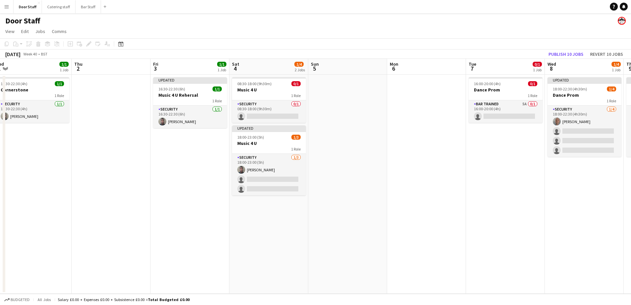
drag, startPoint x: 349, startPoint y: 178, endPoint x: 114, endPoint y: 172, distance: 235.4
click at [105, 172] on app-calendar-viewport "Sun 28 Mon 29 Tue 30 Wed 1 1/1 1 Job Thu 2 Fri 3 1/1 1 Job Sat 4 1/4 2 Jobs Sun…" at bounding box center [315, 176] width 631 height 235
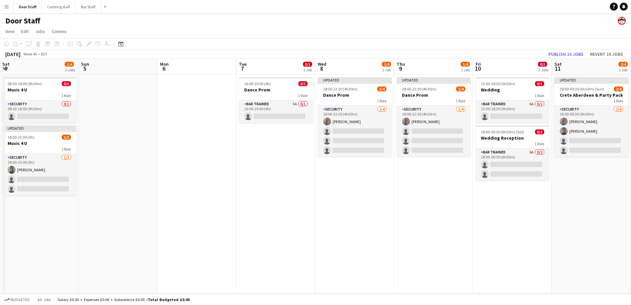
scroll to position [0, 221]
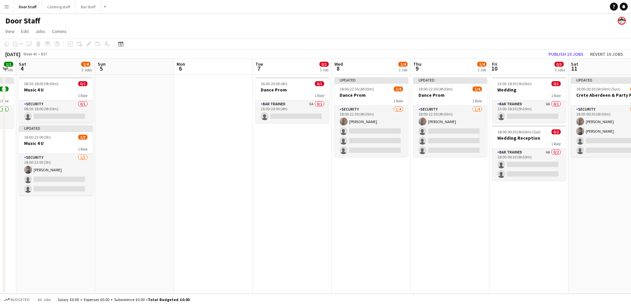
drag, startPoint x: 358, startPoint y: 177, endPoint x: 145, endPoint y: 173, distance: 213.3
click at [145, 173] on app-calendar-viewport "Wed 1 1/1 1 Job Thu 2 Fri 3 1/1 1 Job Sat 4 1/4 2 Jobs Sun 5 Mon 6 Tue 7 0/1 1 …" at bounding box center [315, 176] width 631 height 235
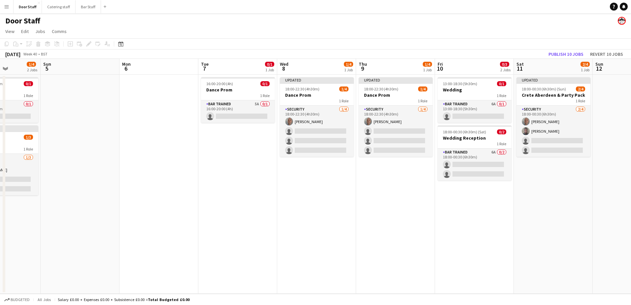
scroll to position [0, 224]
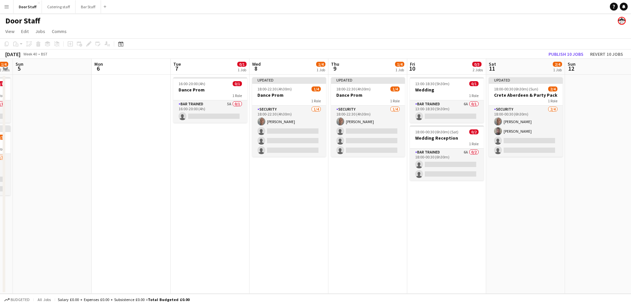
drag, startPoint x: 310, startPoint y: 179, endPoint x: 149, endPoint y: 177, distance: 161.1
click at [149, 177] on app-calendar-viewport "Thu 2 Fri 3 1/1 1 Job Sat 4 1/4 2 Jobs Sun 5 Mon 6 Tue 7 0/1 1 Job Wed 8 1/4 1 …" at bounding box center [315, 176] width 631 height 235
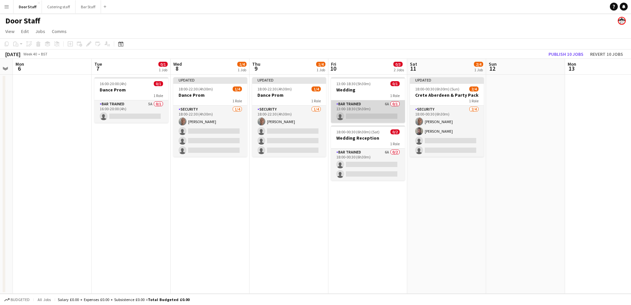
click at [369, 102] on app-card-role "Bar trained 6A 0/1 13:00-18:30 (5h30m) single-neutral-actions" at bounding box center [368, 111] width 74 height 22
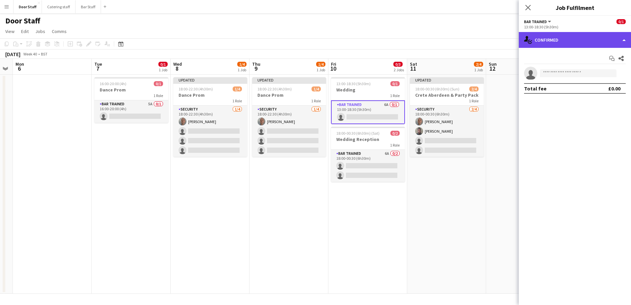
click at [580, 39] on div "single-neutral-actions-check-2 Confirmed" at bounding box center [575, 40] width 112 height 16
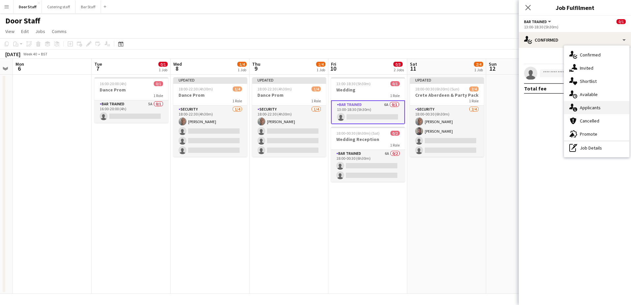
click at [591, 107] on span "Applicants" at bounding box center [590, 108] width 21 height 6
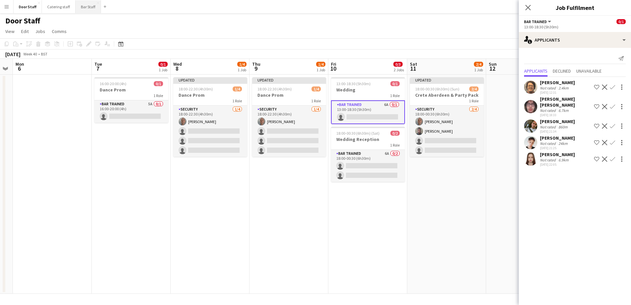
click at [79, 9] on button "Bar Staff Close" at bounding box center [88, 6] width 25 height 13
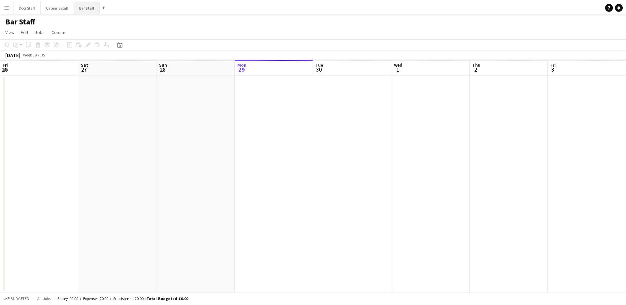
scroll to position [0, 158]
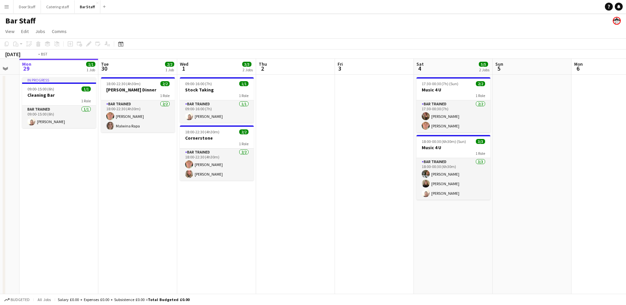
drag, startPoint x: 443, startPoint y: 191, endPoint x: 147, endPoint y: 172, distance: 296.7
click at [147, 172] on app-calendar-viewport "Fri 26 1/3 1 Job Sat 27 18/20 4 Jobs Sun 28 Mon 29 1/1 1 Job Tue 30 2/2 1 Job W…" at bounding box center [313, 214] width 626 height 310
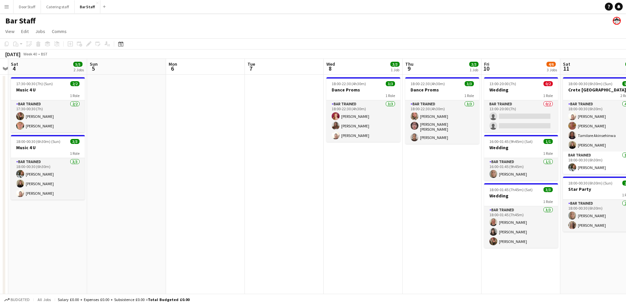
drag, startPoint x: 345, startPoint y: 178, endPoint x: 117, endPoint y: 160, distance: 228.2
click at [123, 162] on app-calendar-viewport "Wed 1 3/3 2 Jobs Thu 2 Fri 3 Sat 4 5/5 2 Jobs Sun 5 Mon 6 Tue 7 Wed 8 3/3 1 Job…" at bounding box center [313, 214] width 626 height 310
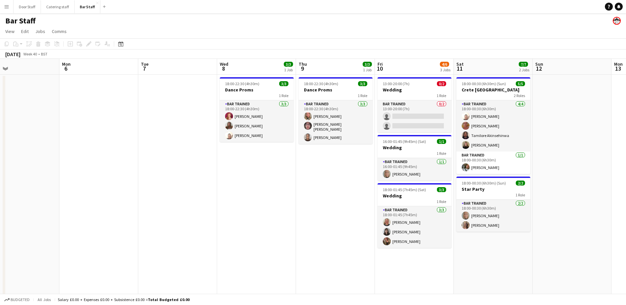
drag, startPoint x: 335, startPoint y: 176, endPoint x: 257, endPoint y: 177, distance: 77.9
click at [257, 177] on app-calendar-viewport "Thu 2 Fri 3 Sat 4 5/5 2 Jobs Sun 5 Mon 6 Tue 7 Wed 8 3/3 1 Job Thu 9 3/3 1 Job …" at bounding box center [313, 214] width 626 height 310
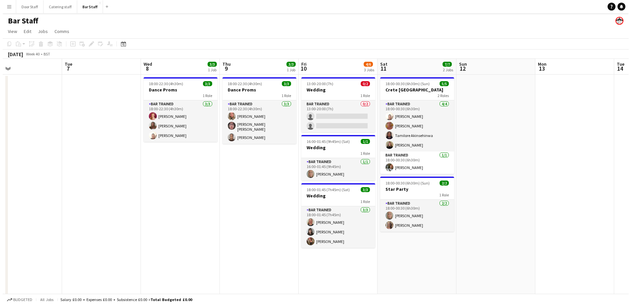
scroll to position [0, 201]
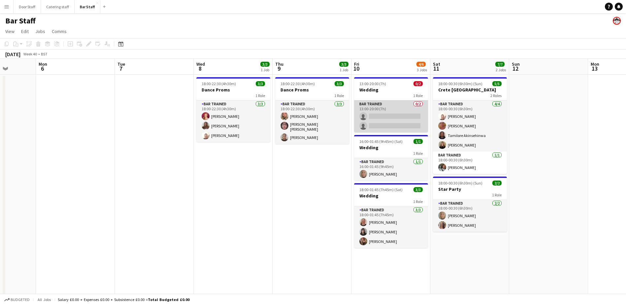
click at [399, 116] on app-card-role "Bar trained 0/2 13:00-20:00 (7h) single-neutral-actions single-neutral-actions" at bounding box center [391, 116] width 74 height 32
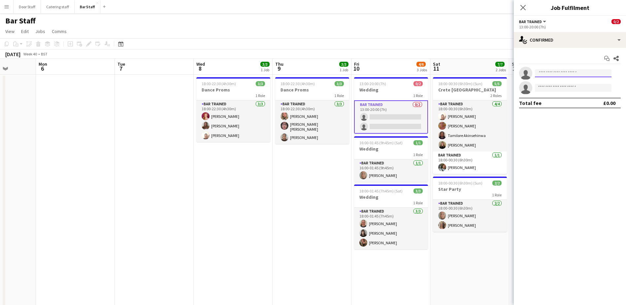
click at [565, 73] on input at bounding box center [573, 73] width 77 height 8
type input "****"
click at [563, 79] on div "[PERSON_NAME] Active [PERSON_NAME][EMAIL_ADDRESS][PERSON_NAME][DOMAIN_NAME] [PH…" at bounding box center [573, 87] width 77 height 21
click at [568, 85] on span "[PERSON_NAME]" at bounding box center [559, 83] width 38 height 6
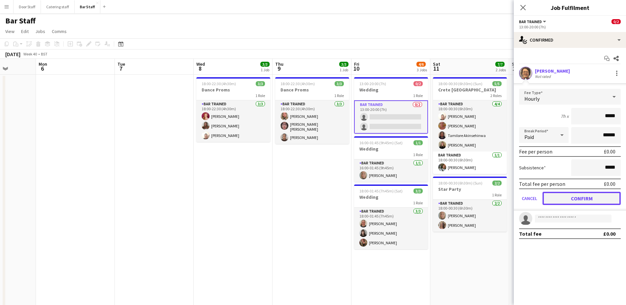
click at [585, 199] on button "Confirm" at bounding box center [582, 198] width 78 height 13
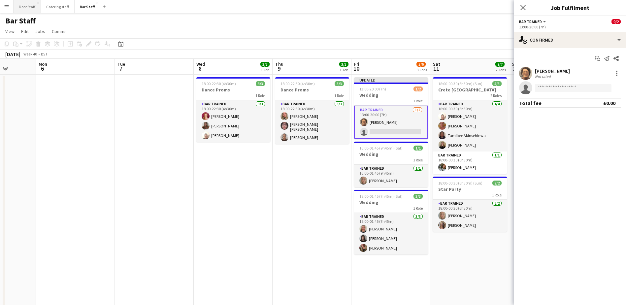
click at [28, 10] on button "Door Staff Close" at bounding box center [27, 6] width 27 height 13
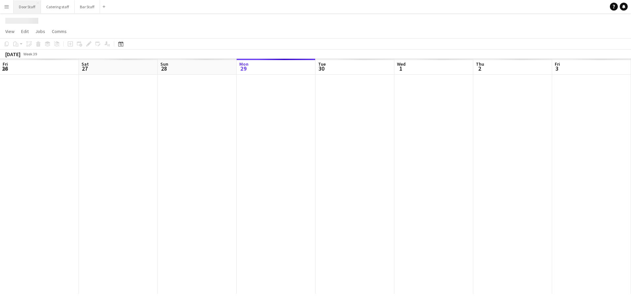
scroll to position [0, 158]
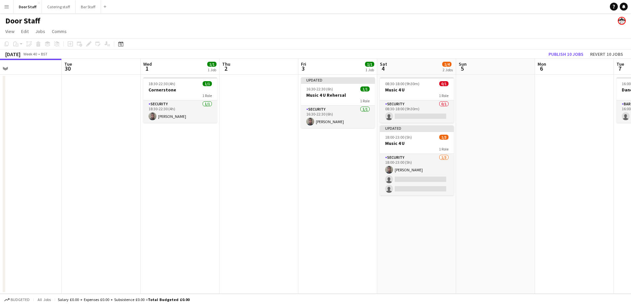
drag, startPoint x: 369, startPoint y: 153, endPoint x: 11, endPoint y: 77, distance: 366.1
click at [0, 74] on html "Menu Boards Boards Boards All jobs Status Workforce Workforce My Workforce Recr…" at bounding box center [315, 152] width 631 height 305
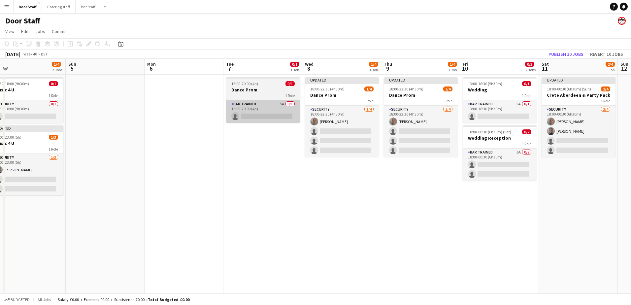
scroll to position [0, 209]
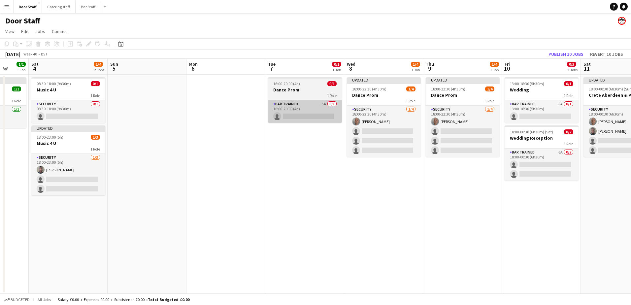
drag, startPoint x: 374, startPoint y: 142, endPoint x: 137, endPoint y: 103, distance: 240.2
click at [137, 103] on app-calendar-viewport "Wed 1 1/1 1 Job Thu 2 Fri 3 1/1 1 Job Sat 4 1/4 2 Jobs Sun 5 Mon 6 Tue 7 0/1 1 …" at bounding box center [315, 176] width 631 height 235
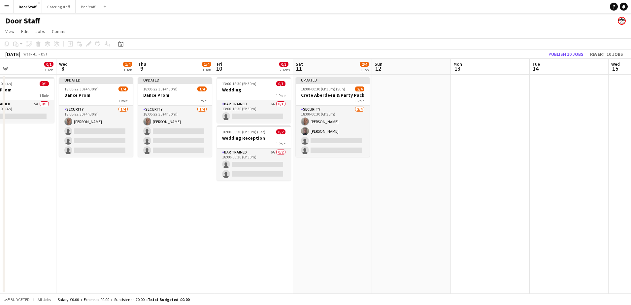
drag, startPoint x: 343, startPoint y: 197, endPoint x: 283, endPoint y: 192, distance: 60.9
click at [283, 192] on app-calendar-viewport "Sat 4 1/4 2 Jobs Sun 5 Mon 6 Tue 7 0/1 1 Job Wed 8 1/4 1 Job Thu 9 1/4 1 Job Fr…" at bounding box center [315, 176] width 631 height 235
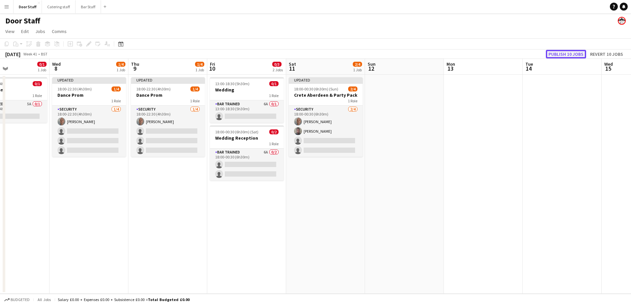
click at [569, 55] on button "Publish 10 jobs" at bounding box center [566, 54] width 40 height 9
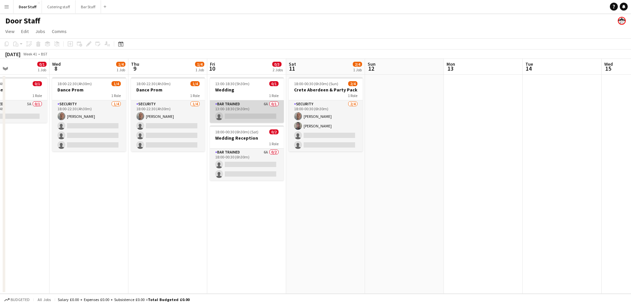
click at [254, 111] on app-card-role "Bar trained 6A 0/1 13:00-18:30 (5h30m) single-neutral-actions" at bounding box center [247, 111] width 74 height 22
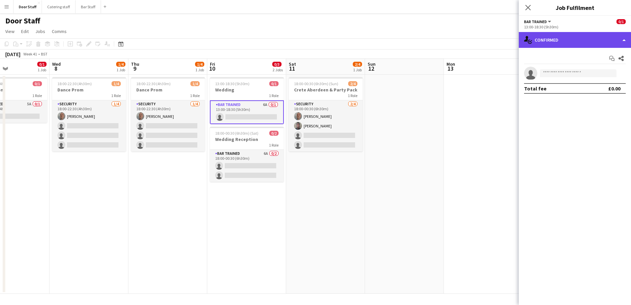
click at [558, 42] on div "single-neutral-actions-check-2 Confirmed" at bounding box center [575, 40] width 112 height 16
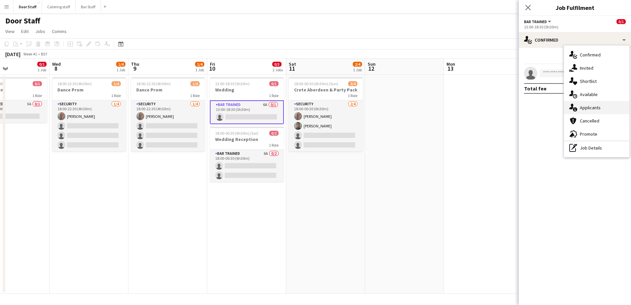
click at [591, 109] on span "Applicants" at bounding box center [590, 108] width 21 height 6
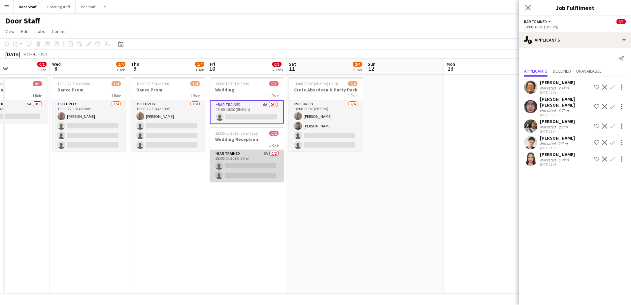
click at [253, 154] on app-card-role "Bar trained 6A 0/2 18:00-00:30 (6h30m) single-neutral-actions single-neutral-ac…" at bounding box center [247, 166] width 74 height 32
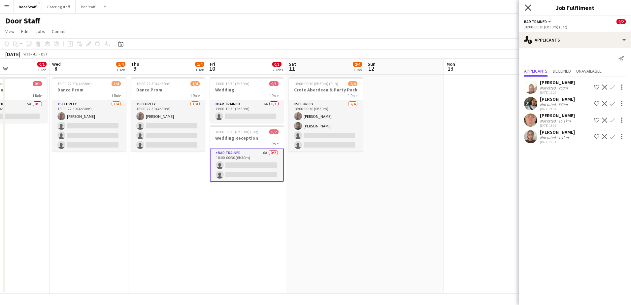
click at [528, 8] on icon at bounding box center [528, 7] width 6 height 6
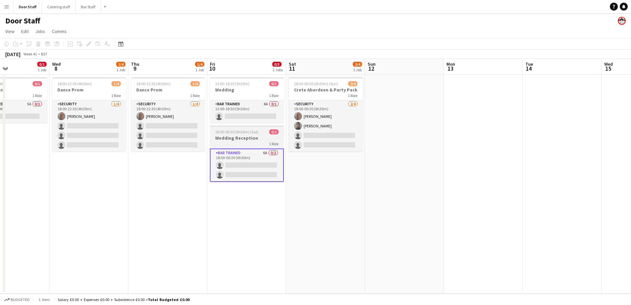
click at [230, 139] on h3 "Wedding Reception" at bounding box center [247, 138] width 74 height 6
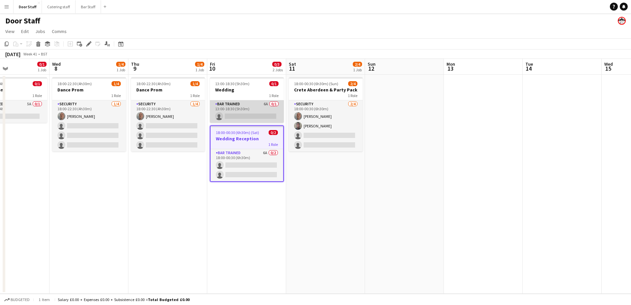
click at [244, 106] on app-card-role "Bar trained 6A 0/1 13:00-18:30 (5h30m) single-neutral-actions" at bounding box center [247, 111] width 74 height 22
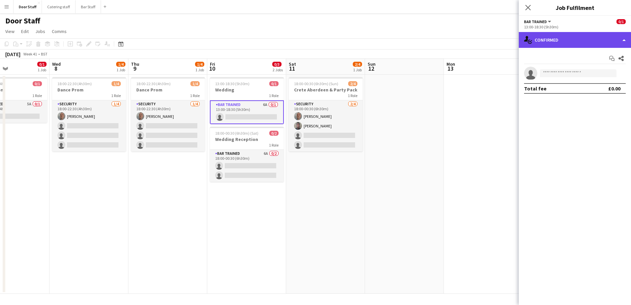
click at [570, 41] on div "single-neutral-actions-check-2 Confirmed" at bounding box center [575, 40] width 112 height 16
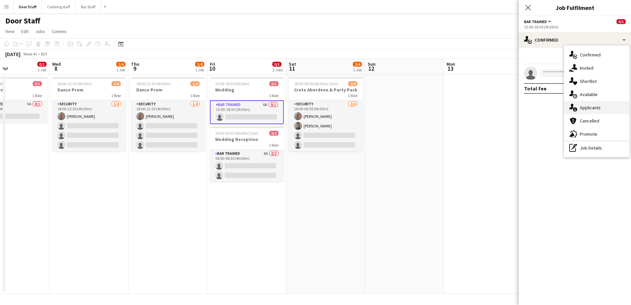
click at [593, 108] on span "Applicants" at bounding box center [590, 108] width 21 height 6
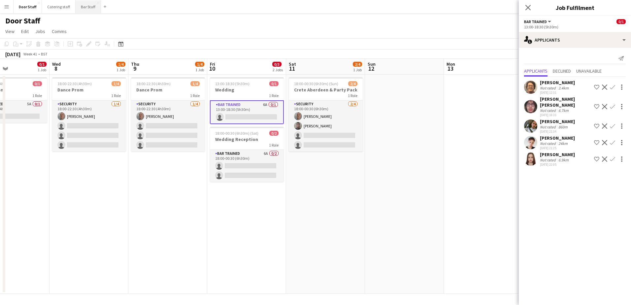
click at [82, 4] on button "Bar Staff Close" at bounding box center [88, 6] width 25 height 13
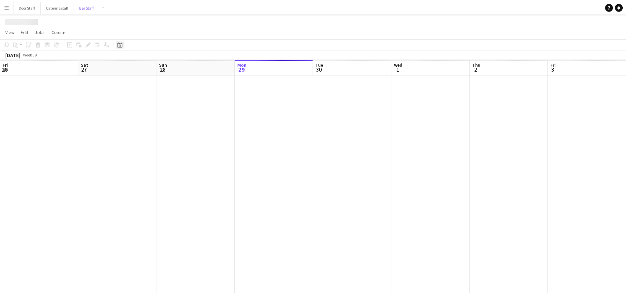
scroll to position [0, 158]
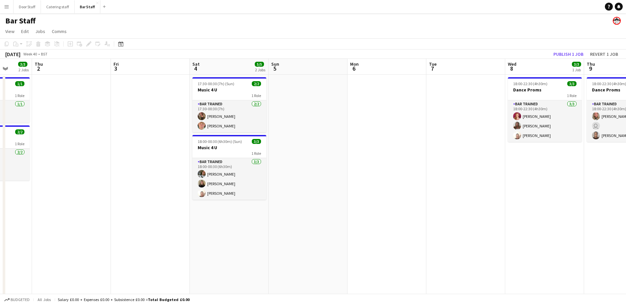
drag, startPoint x: 354, startPoint y: 170, endPoint x: 67, endPoint y: 165, distance: 287.2
click at [67, 165] on app-calendar-viewport "Sun 28 Mon 29 1/1 1 Job Tue 30 2/2 1 Job Wed 1 3/3 2 Jobs Thu 2 Fri 3 Sat 4 5/5…" at bounding box center [313, 214] width 626 height 310
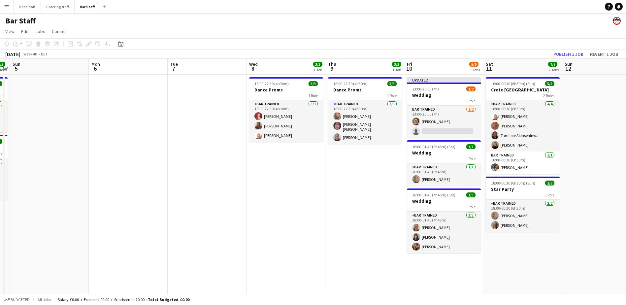
drag, startPoint x: 368, startPoint y: 202, endPoint x: 31, endPoint y: 181, distance: 338.4
click at [31, 181] on app-calendar-viewport "Thu 2 Fri 3 Sat 4 5/5 2 Jobs Sun 5 Mon 6 Tue 7 Wed 8 3/3 1 Job Thu 9 3/3 1 Job …" at bounding box center [313, 214] width 626 height 310
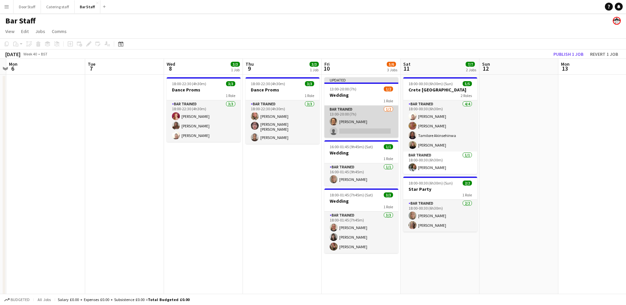
click at [353, 130] on app-card-role "Bar trained [DATE] 13:00-20:00 (7h) [PERSON_NAME] single-neutral-actions" at bounding box center [361, 122] width 74 height 32
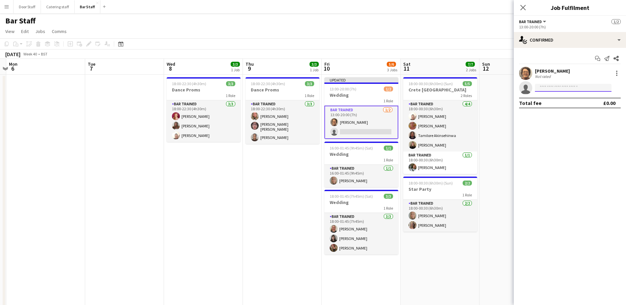
click at [549, 86] on input at bounding box center [573, 88] width 77 height 8
type input "*"
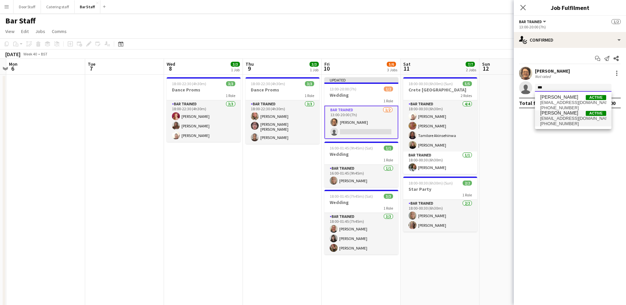
type input "***"
click at [559, 119] on span "[EMAIL_ADDRESS][DOMAIN_NAME]" at bounding box center [573, 118] width 66 height 5
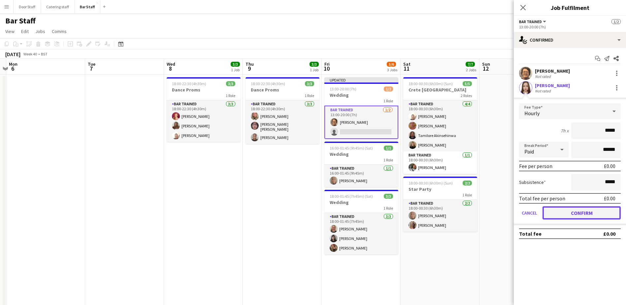
click at [584, 211] on button "Confirm" at bounding box center [582, 212] width 78 height 13
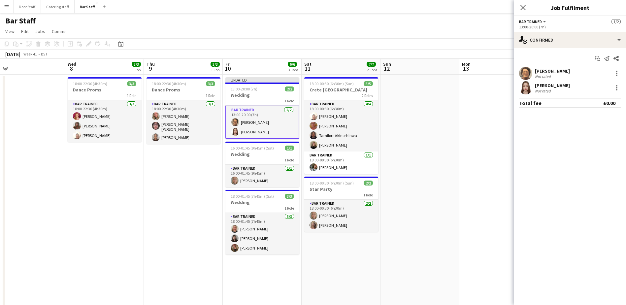
drag, startPoint x: 249, startPoint y: 236, endPoint x: 148, endPoint y: 226, distance: 101.5
click at [148, 226] on app-calendar-viewport "Sat 4 5/5 2 Jobs Sun 5 Mon 6 Tue 7 Wed 8 3/3 1 Job Thu 9 3/3 1 Job Fri 10 6/6 3…" at bounding box center [313, 214] width 626 height 310
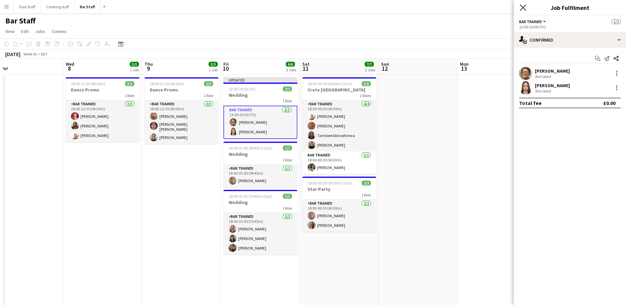
click at [526, 5] on icon at bounding box center [523, 7] width 6 height 6
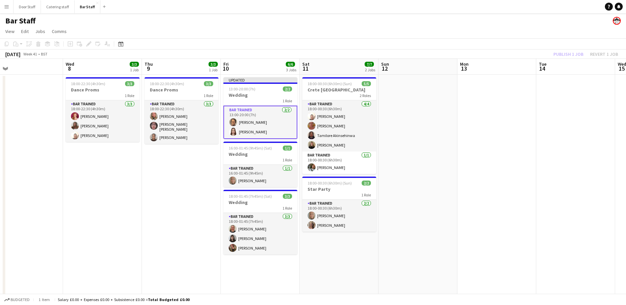
click at [557, 57] on div "Publish 1 job Revert 1 job" at bounding box center [586, 54] width 81 height 9
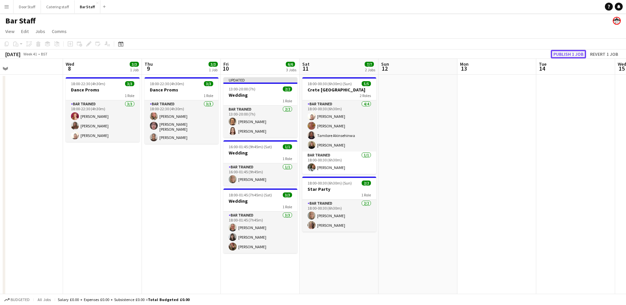
click at [560, 55] on button "Publish 1 job" at bounding box center [568, 54] width 35 height 9
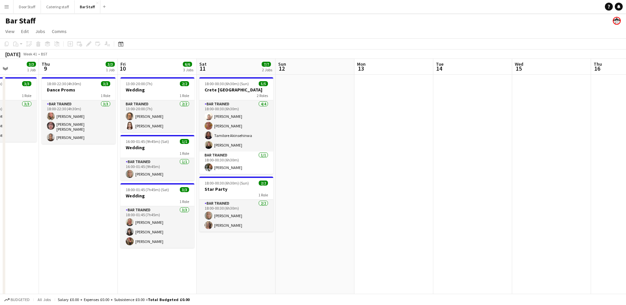
drag, startPoint x: 479, startPoint y: 154, endPoint x: 376, endPoint y: 166, distance: 103.6
click at [376, 166] on app-calendar-viewport "Mon 6 Tue 7 Wed 8 3/3 1 Job Thu 9 3/3 1 Job Fri 10 6/6 3 Jobs Sat 11 7/7 2 Jobs…" at bounding box center [313, 214] width 626 height 310
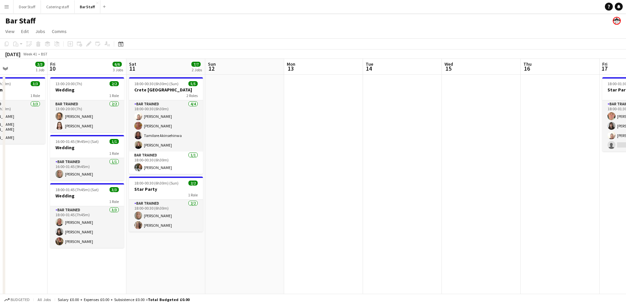
drag, startPoint x: 453, startPoint y: 155, endPoint x: 225, endPoint y: 170, distance: 227.9
click at [226, 170] on app-calendar-viewport "Mon 6 Tue 7 Wed 8 3/3 1 Job Thu 9 3/3 1 Job Fri 10 6/6 3 Jobs Sat 11 7/7 2 Jobs…" at bounding box center [313, 214] width 626 height 310
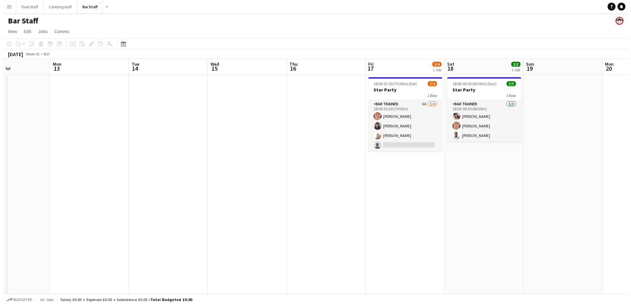
scroll to position [0, 200]
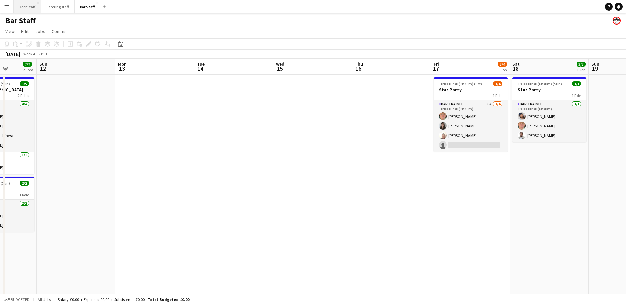
click at [22, 9] on button "Door Staff Close" at bounding box center [27, 6] width 27 height 13
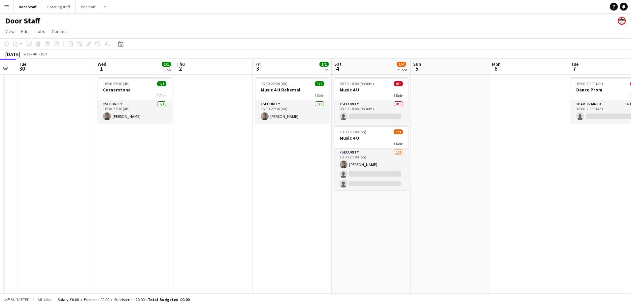
drag, startPoint x: 290, startPoint y: 159, endPoint x: 127, endPoint y: 193, distance: 166.5
click at [70, 170] on app-calendar-viewport "Sat 27 4/5 1 Job Sun 28 Mon 29 Tue 30 Wed 1 1/1 1 Job Thu 2 Fri 3 1/1 1 Job Sat…" at bounding box center [315, 176] width 631 height 235
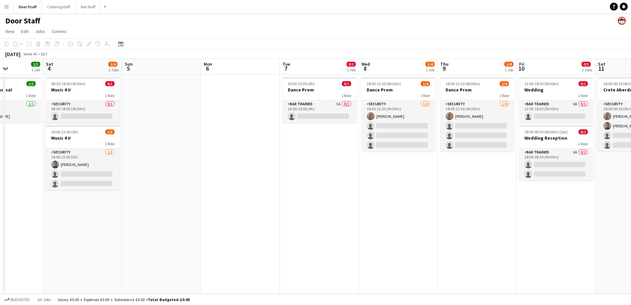
scroll to position [0, 232]
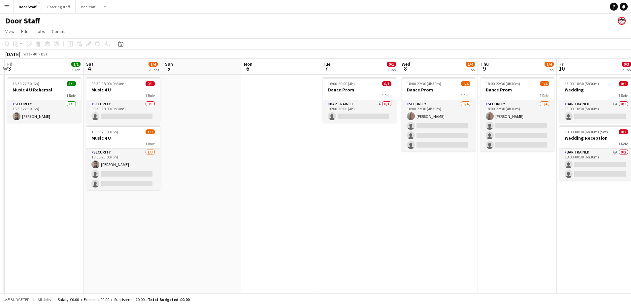
drag, startPoint x: 465, startPoint y: 211, endPoint x: 295, endPoint y: 209, distance: 169.4
click at [295, 209] on app-calendar-viewport "Tue 30 Wed 1 1/1 1 Job Thu 2 Fri 3 1/1 1 Job Sat 4 1/4 2 Jobs Sun 5 Mon 6 Tue 7…" at bounding box center [315, 176] width 631 height 235
click at [352, 100] on div "Bar trained 5A 0/1 16:00-20:00 (4h) single-neutral-actions" at bounding box center [360, 111] width 74 height 23
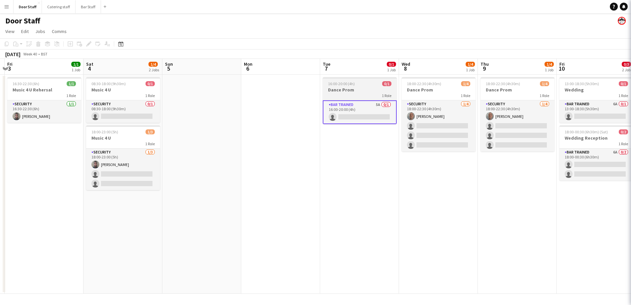
scroll to position [0, 232]
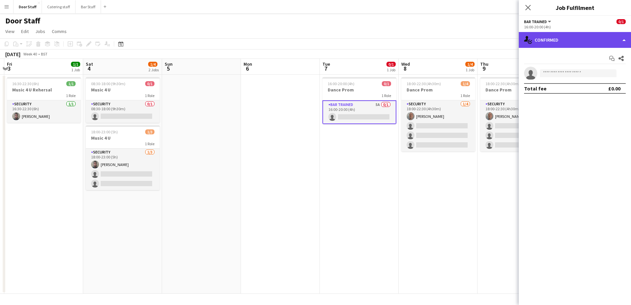
click at [547, 40] on div "single-neutral-actions-check-2 Confirmed" at bounding box center [575, 40] width 112 height 16
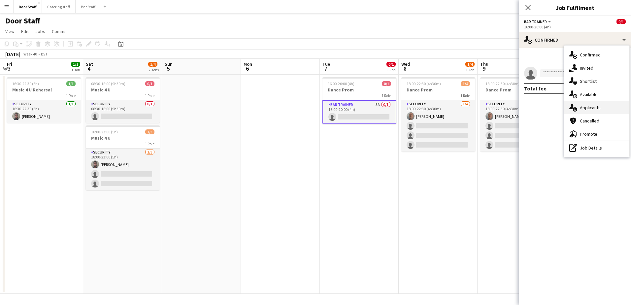
click at [592, 105] on span "Applicants" at bounding box center [590, 108] width 21 height 6
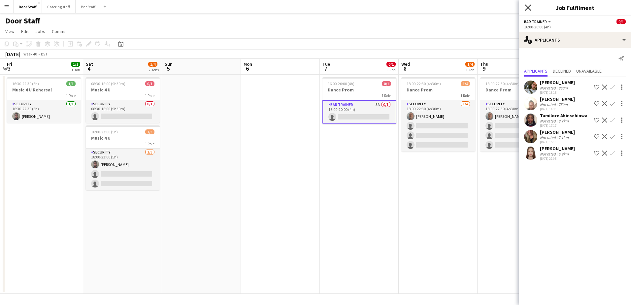
click at [530, 7] on icon "Close pop-in" at bounding box center [528, 7] width 6 height 6
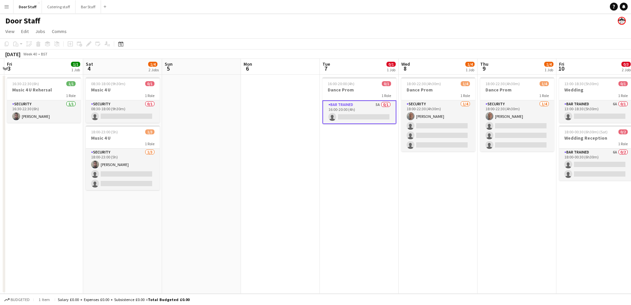
click at [352, 103] on app-card-role "Bar trained 5A 0/1 16:00-20:00 (4h) single-neutral-actions" at bounding box center [360, 112] width 74 height 24
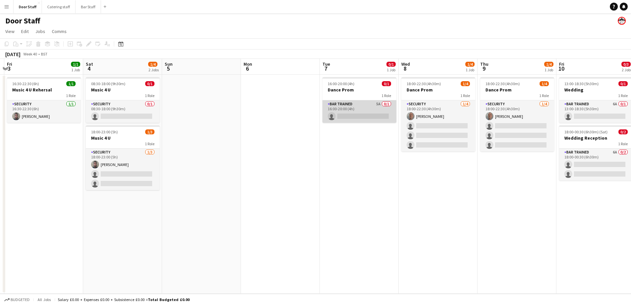
click at [352, 103] on app-card-role "Bar trained 5A 0/1 16:00-20:00 (4h) single-neutral-actions" at bounding box center [360, 111] width 74 height 22
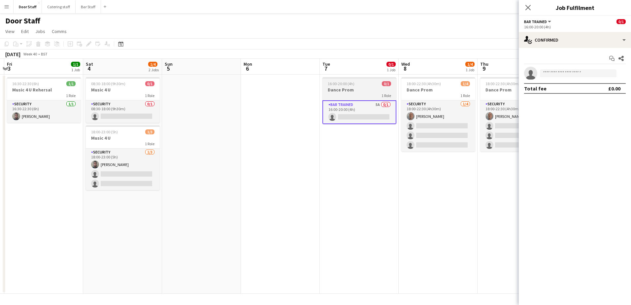
click at [364, 83] on div "16:00-20:00 (4h) 0/1" at bounding box center [360, 83] width 74 height 5
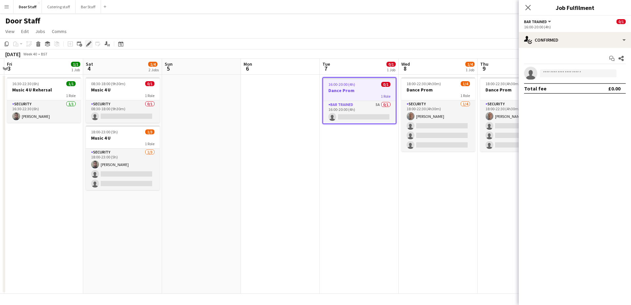
click at [90, 43] on icon at bounding box center [89, 44] width 4 height 4
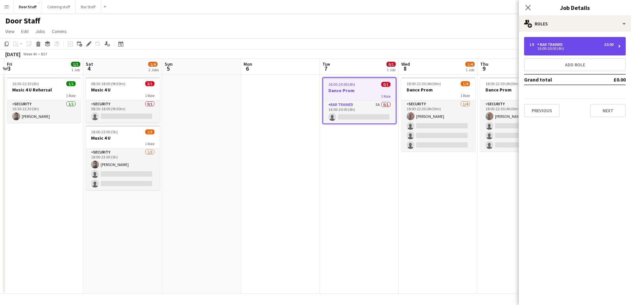
click at [565, 43] on div "Bar trained" at bounding box center [551, 44] width 28 height 5
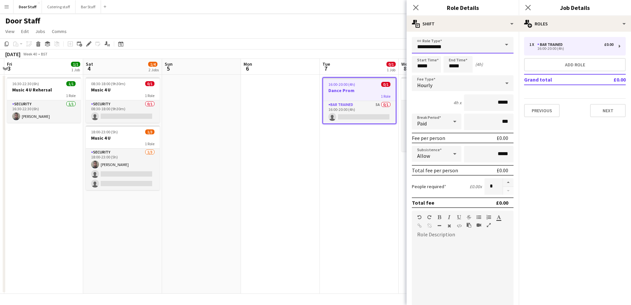
click at [453, 48] on input "**********" at bounding box center [463, 45] width 102 height 17
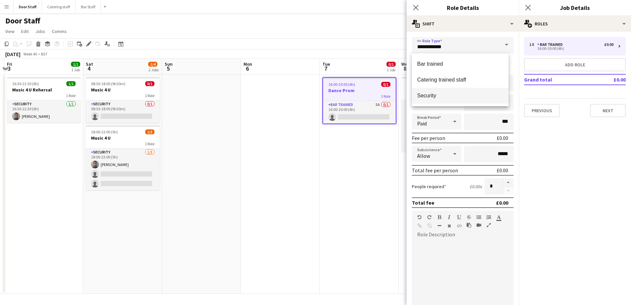
click at [443, 93] on span "Security" at bounding box center [460, 95] width 86 height 6
type input "********"
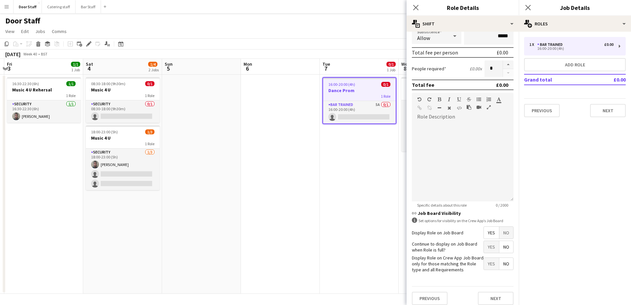
scroll to position [123, 0]
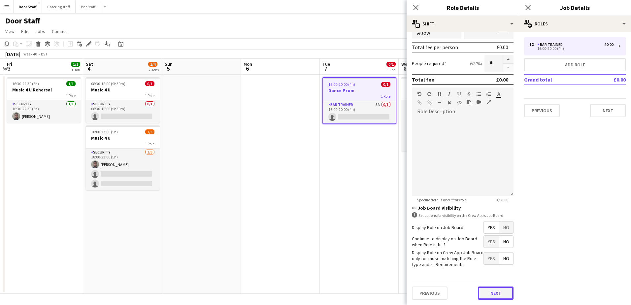
click at [494, 295] on button "Next" at bounding box center [496, 293] width 36 height 13
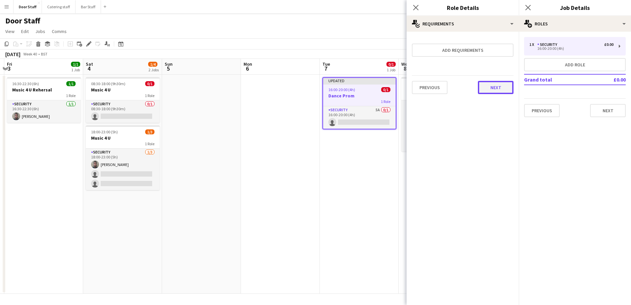
click at [496, 87] on button "Next" at bounding box center [496, 87] width 36 height 13
click at [507, 86] on button "Finish" at bounding box center [501, 88] width 25 height 13
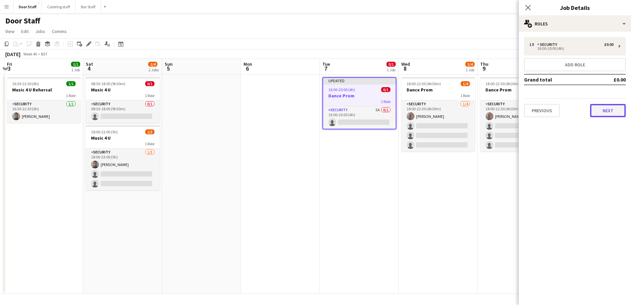
click at [610, 114] on button "Next" at bounding box center [608, 110] width 36 height 13
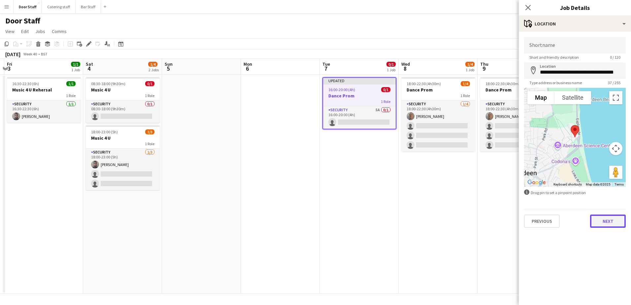
click at [604, 222] on button "Next" at bounding box center [608, 221] width 36 height 13
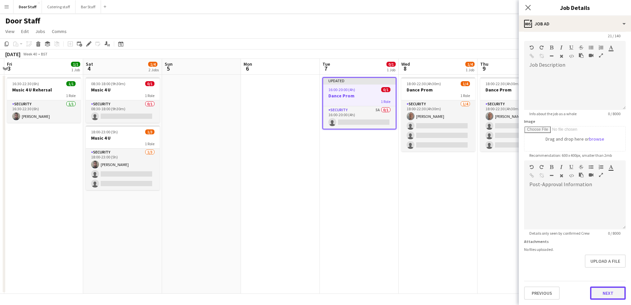
click at [610, 274] on form "**********" at bounding box center [575, 158] width 112 height 284
click at [608, 295] on button "Next" at bounding box center [608, 293] width 36 height 13
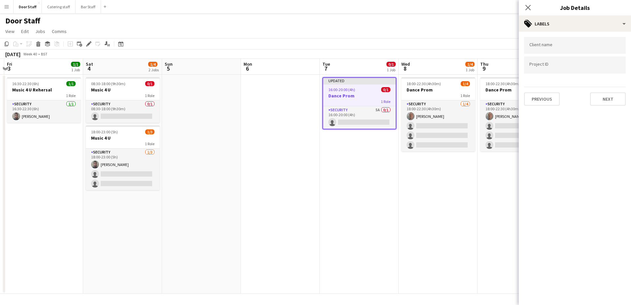
scroll to position [0, 0]
click at [616, 96] on button "Next" at bounding box center [608, 98] width 36 height 13
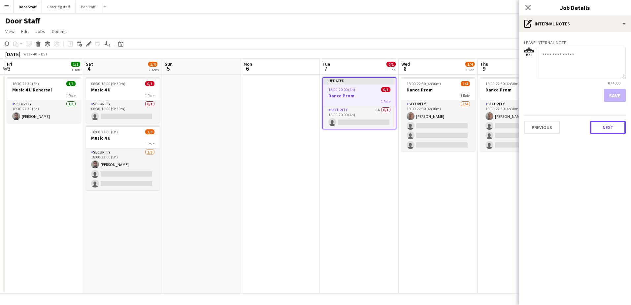
click at [610, 129] on button "Next" at bounding box center [608, 127] width 36 height 13
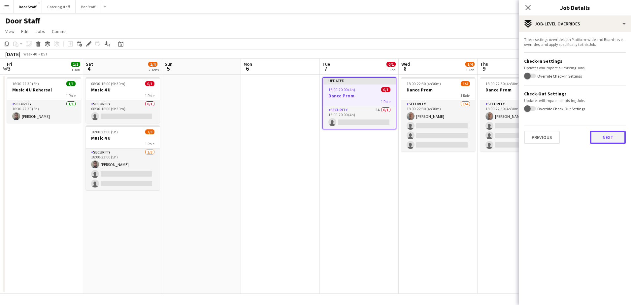
click at [609, 136] on button "Next" at bounding box center [608, 137] width 36 height 13
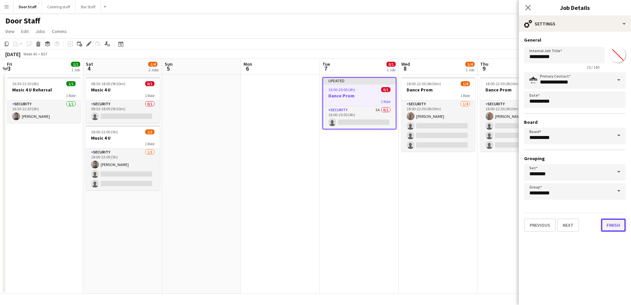
click at [614, 227] on button "Finish" at bounding box center [613, 225] width 25 height 13
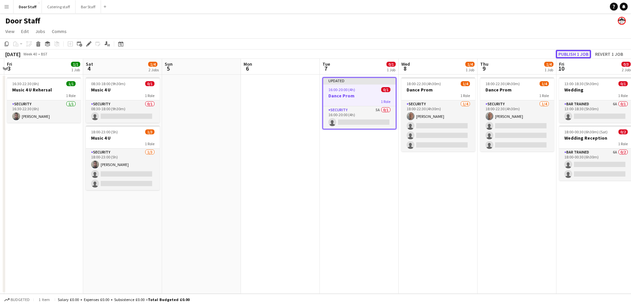
click at [583, 51] on button "Publish 1 job" at bounding box center [573, 54] width 35 height 9
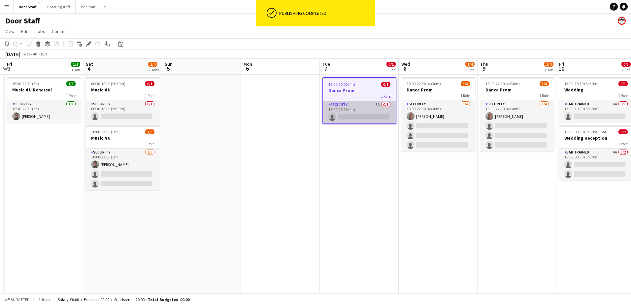
click at [357, 109] on app-card-role "Security 5A 0/1 16:00-20:00 (4h) single-neutral-actions" at bounding box center [359, 112] width 73 height 22
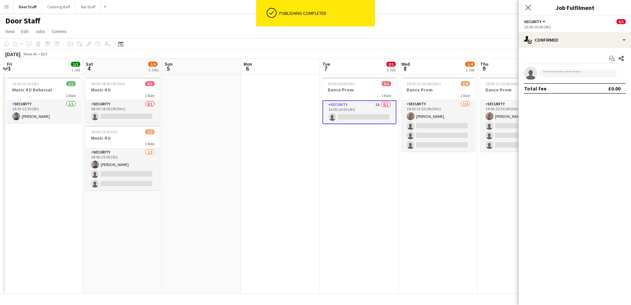
click at [357, 109] on app-card-role "Security 5A 0/1 16:00-20:00 (4h) single-neutral-actions" at bounding box center [360, 112] width 74 height 24
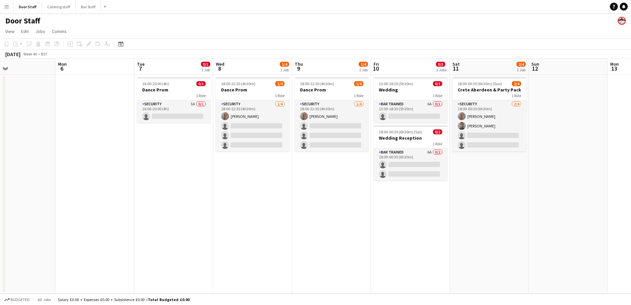
scroll to position [0, 199]
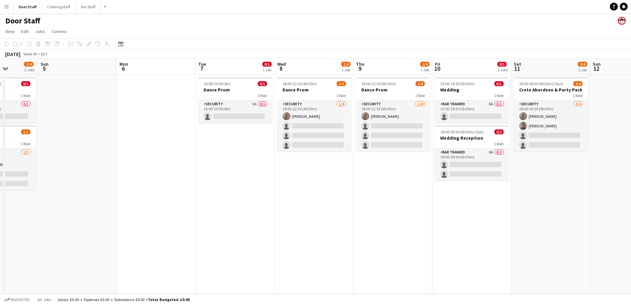
drag, startPoint x: 450, startPoint y: 181, endPoint x: 326, endPoint y: 164, distance: 125.3
click at [326, 164] on app-calendar-viewport "Thu 2 Fri 3 1/1 1 Job Sat 4 1/4 2 Jobs Sun 5 Mon 6 Tue 7 0/1 1 Job Wed 8 1/4 1 …" at bounding box center [315, 176] width 631 height 235
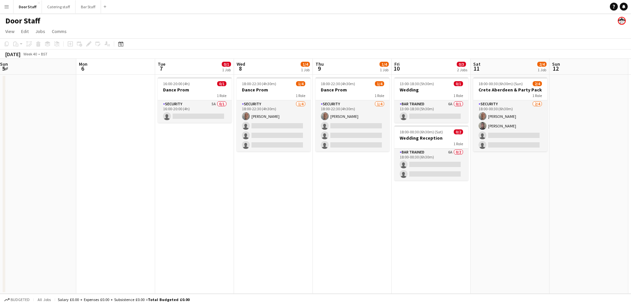
scroll to position [0, 242]
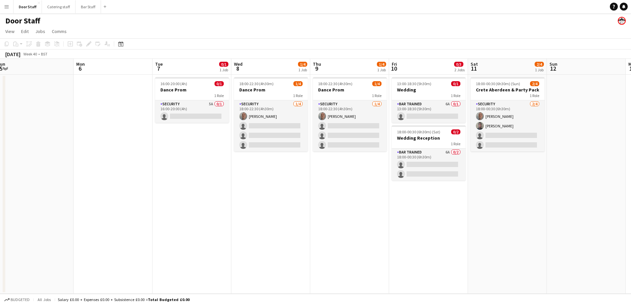
drag, startPoint x: 380, startPoint y: 178, endPoint x: 372, endPoint y: 177, distance: 8.0
click at [372, 177] on app-calendar-viewport "Thu 2 Fri 3 1/1 1 Job Sat 4 1/4 2 Jobs Sun 5 Mon 6 Tue 7 0/1 1 Job Wed 8 1/4 1 …" at bounding box center [315, 176] width 631 height 235
click at [433, 156] on app-card-role "Bar trained 6A 0/2 18:00-00:30 (6h30m) single-neutral-actions single-neutral-ac…" at bounding box center [429, 165] width 74 height 32
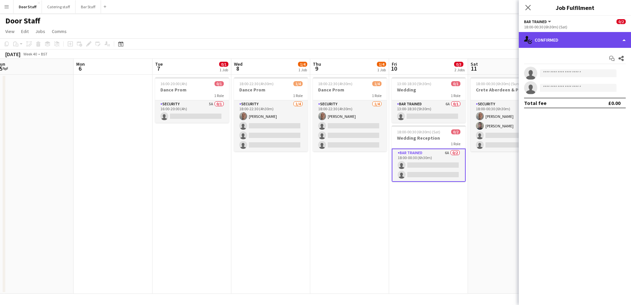
click at [559, 39] on div "single-neutral-actions-check-2 Confirmed" at bounding box center [575, 40] width 112 height 16
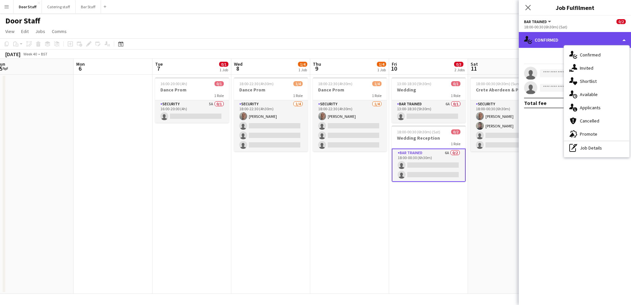
click at [556, 36] on div "single-neutral-actions-check-2 Confirmed" at bounding box center [575, 40] width 112 height 16
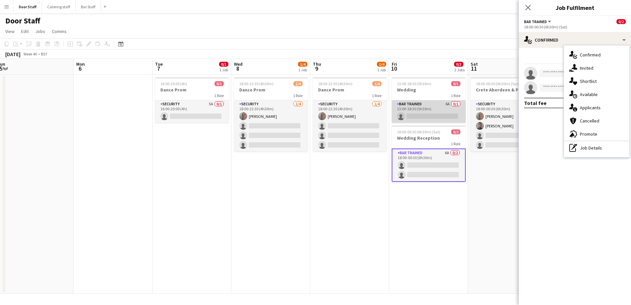
click at [427, 104] on app-card-role "Bar trained 6A 0/1 13:00-18:30 (5h30m) single-neutral-actions" at bounding box center [429, 111] width 74 height 22
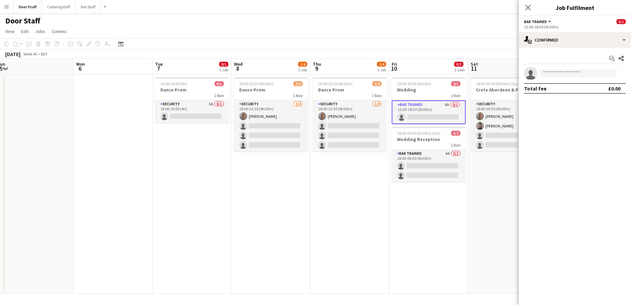
click at [538, 25] on div "13:00-18:30 (5h30m)" at bounding box center [575, 26] width 102 height 5
click at [401, 86] on app-job-card "13:00-18:30 (5h30m) 0/1 Wedding 1 Role Bar trained 6A 0/1 13:00-18:30 (5h30m) s…" at bounding box center [429, 100] width 74 height 47
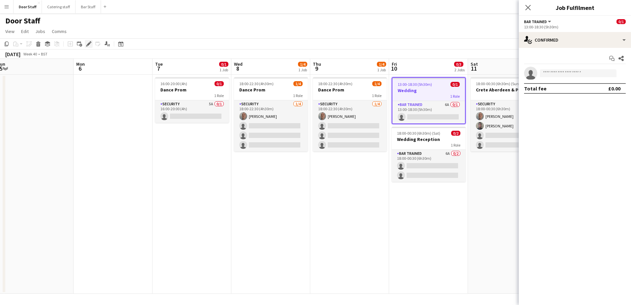
click at [86, 45] on icon "Edit" at bounding box center [88, 43] width 5 height 5
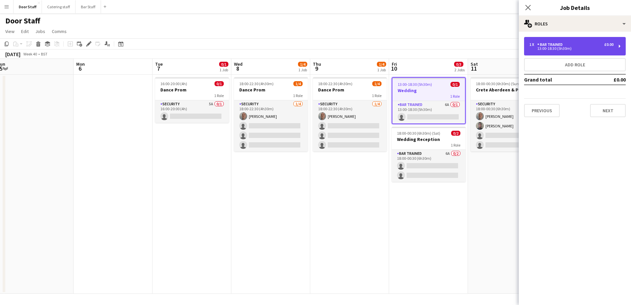
click at [545, 50] on div "13:00-18:30 (5h30m)" at bounding box center [571, 48] width 84 height 3
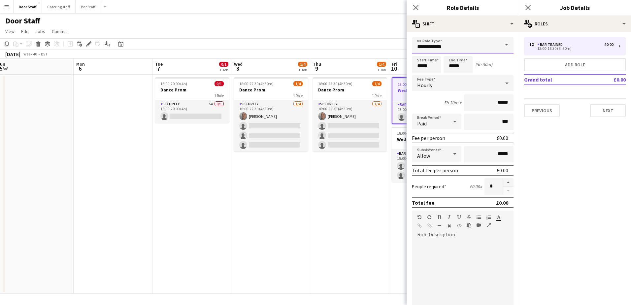
click at [446, 45] on input "**********" at bounding box center [463, 45] width 102 height 17
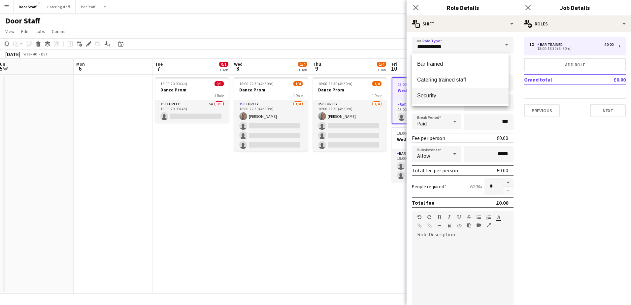
click at [438, 92] on span "Security" at bounding box center [460, 95] width 86 height 6
type input "********"
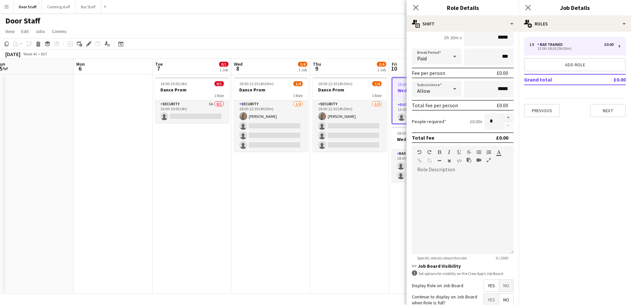
scroll to position [123, 0]
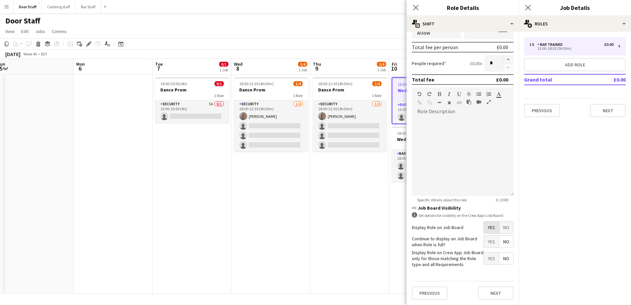
click at [490, 228] on span "Yes" at bounding box center [491, 228] width 15 height 12
click at [495, 294] on button "Next" at bounding box center [496, 293] width 36 height 13
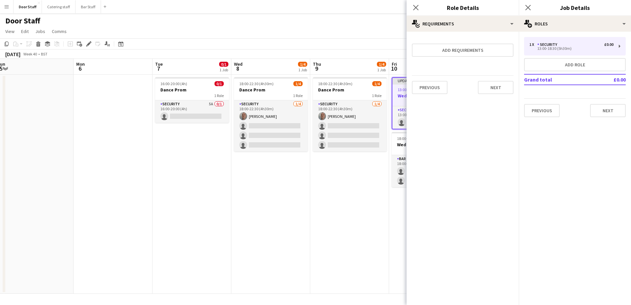
scroll to position [0, 0]
click at [497, 85] on button "Next" at bounding box center [496, 87] width 36 height 13
click at [499, 88] on button "Finish" at bounding box center [501, 88] width 25 height 13
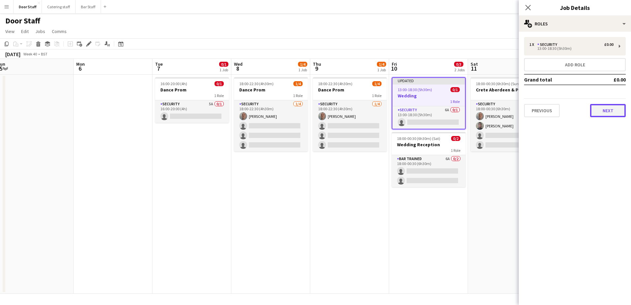
click at [603, 111] on button "Next" at bounding box center [608, 110] width 36 height 13
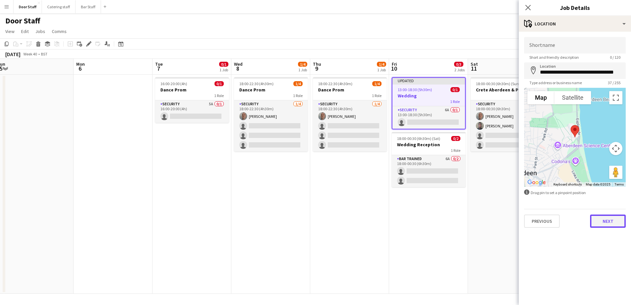
click at [607, 222] on button "Next" at bounding box center [608, 221] width 36 height 13
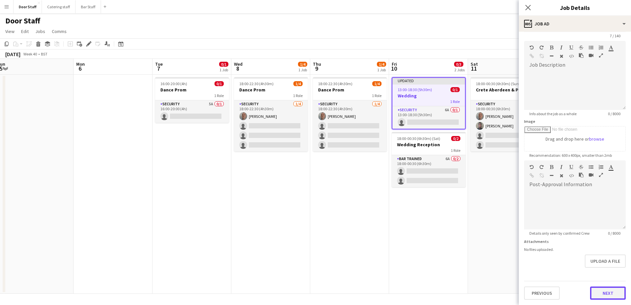
click at [599, 272] on form "Headline ******* 7 / 140 Job Description default Heading 1 Heading 2 Heading 3 …" at bounding box center [575, 158] width 112 height 284
click at [598, 293] on button "Next" at bounding box center [608, 293] width 36 height 13
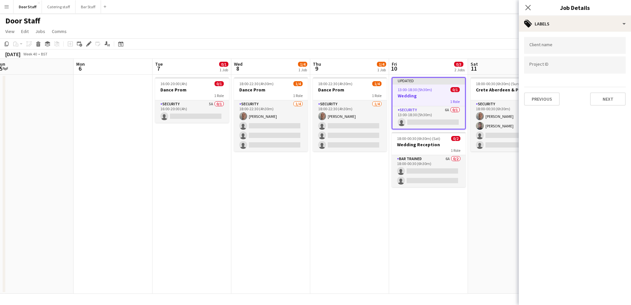
scroll to position [0, 0]
click at [605, 99] on button "Next" at bounding box center [608, 98] width 36 height 13
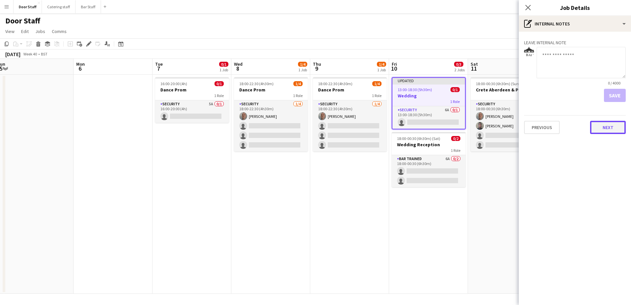
click at [610, 127] on button "Next" at bounding box center [608, 127] width 36 height 13
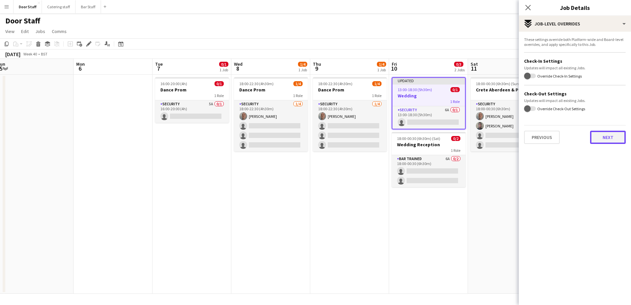
click at [613, 137] on button "Next" at bounding box center [608, 137] width 36 height 13
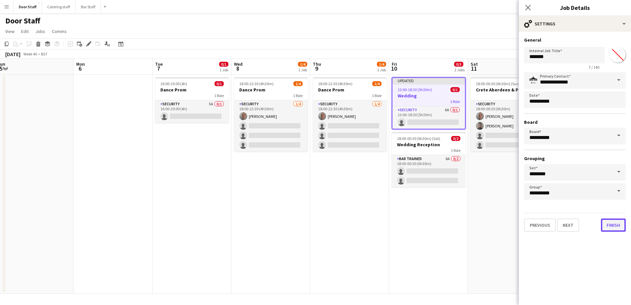
click at [617, 223] on button "Finish" at bounding box center [613, 225] width 25 height 13
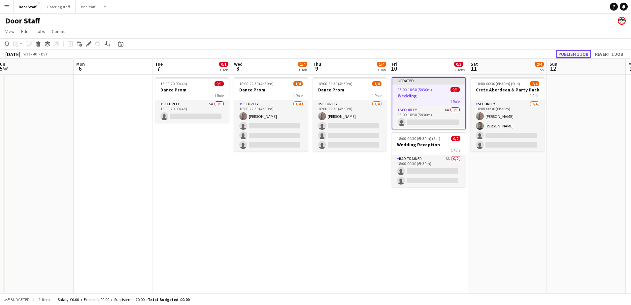
click at [573, 54] on button "Publish 1 job" at bounding box center [573, 54] width 35 height 9
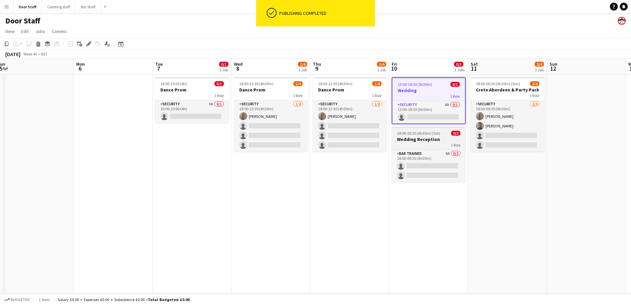
click at [436, 143] on div "1 Role" at bounding box center [429, 144] width 74 height 5
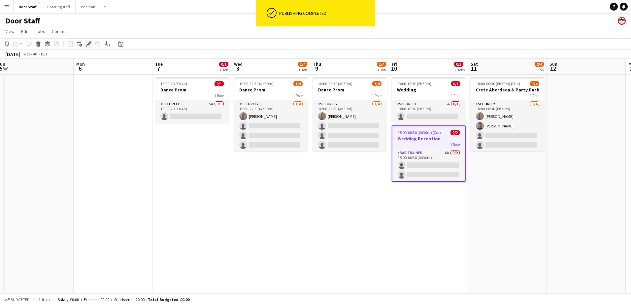
click at [85, 43] on div "Edit" at bounding box center [89, 44] width 8 height 8
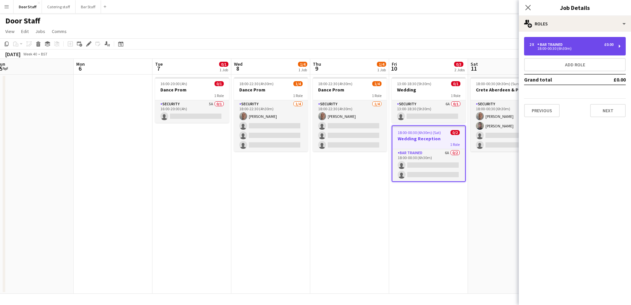
click at [559, 48] on div "18:00-00:30 (6h30m)" at bounding box center [571, 48] width 84 height 3
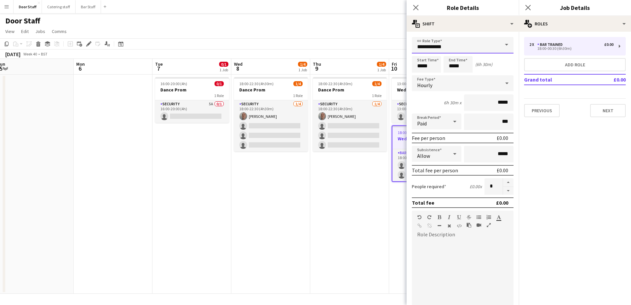
click at [436, 46] on input "**********" at bounding box center [463, 45] width 102 height 17
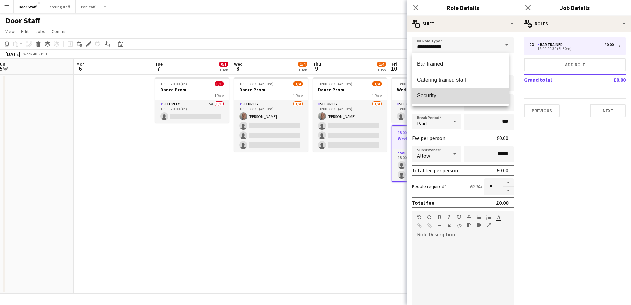
click at [433, 94] on span "Security" at bounding box center [460, 95] width 86 height 6
type input "********"
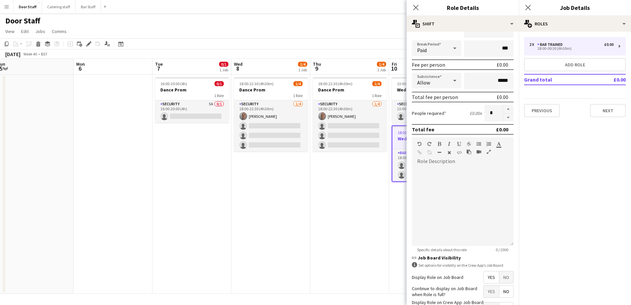
scroll to position [123, 0]
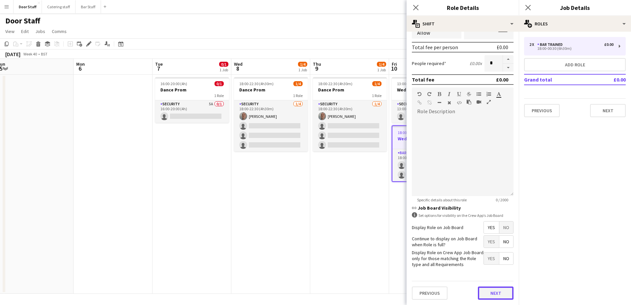
click at [498, 293] on button "Next" at bounding box center [496, 293] width 36 height 13
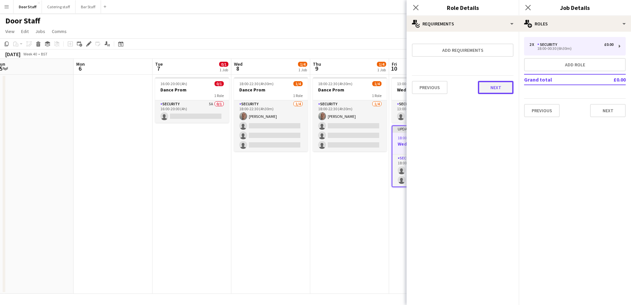
click at [494, 87] on button "Next" at bounding box center [496, 87] width 36 height 13
click at [499, 92] on button "Finish" at bounding box center [501, 88] width 25 height 13
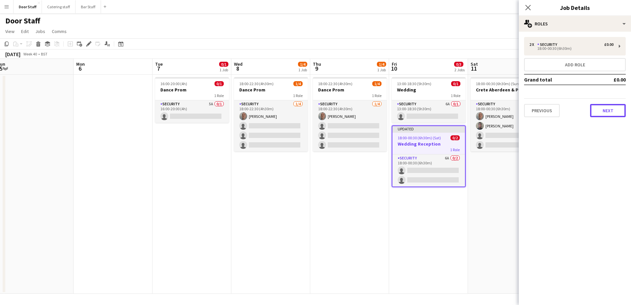
click at [601, 111] on button "Next" at bounding box center [608, 110] width 36 height 13
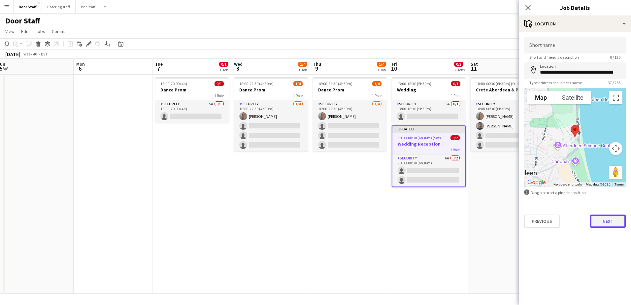
click at [613, 222] on button "Next" at bounding box center [608, 221] width 36 height 13
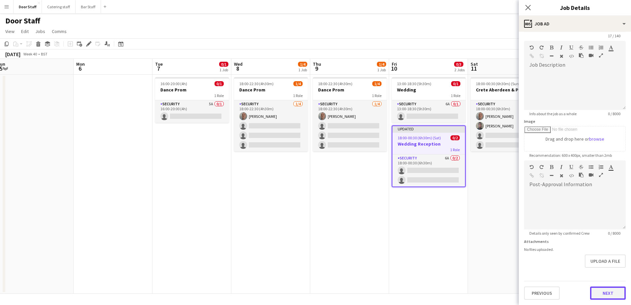
scroll to position [21, 0]
click at [607, 270] on form "**********" at bounding box center [575, 158] width 112 height 284
click at [606, 297] on button "Next" at bounding box center [608, 293] width 36 height 13
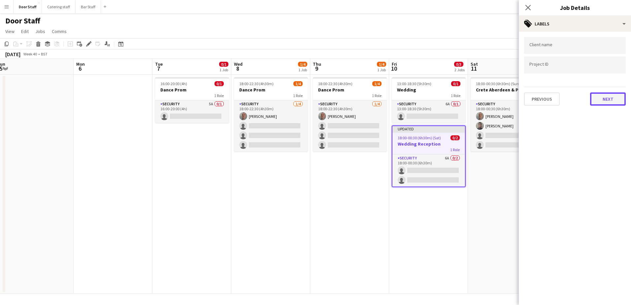
click at [600, 98] on button "Next" at bounding box center [608, 98] width 36 height 13
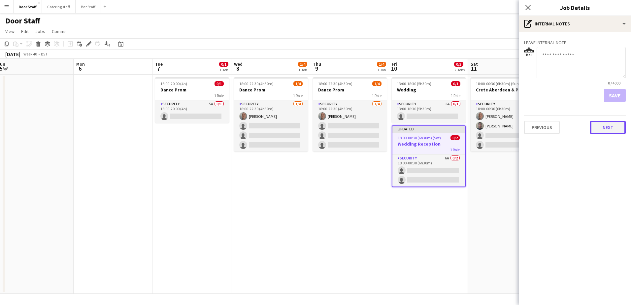
click at [604, 126] on button "Next" at bounding box center [608, 127] width 36 height 13
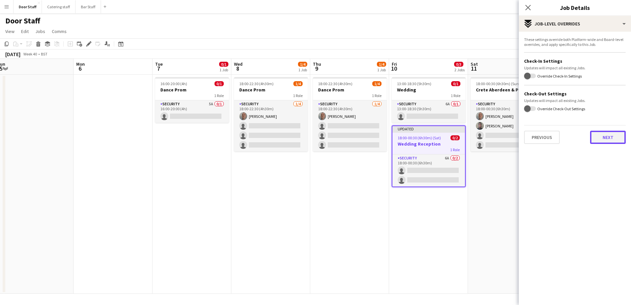
click at [612, 133] on button "Next" at bounding box center [608, 137] width 36 height 13
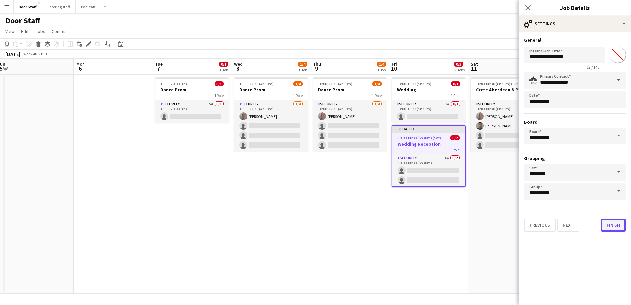
click at [614, 225] on button "Finish" at bounding box center [613, 225] width 25 height 13
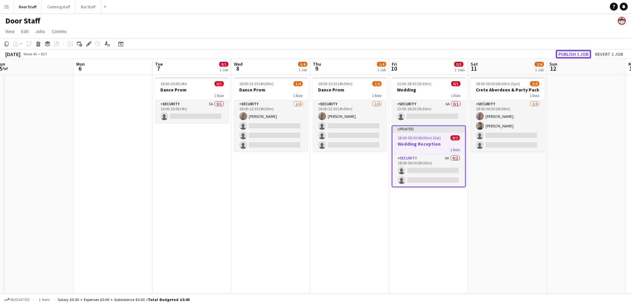
click at [580, 53] on button "Publish 1 job" at bounding box center [573, 54] width 35 height 9
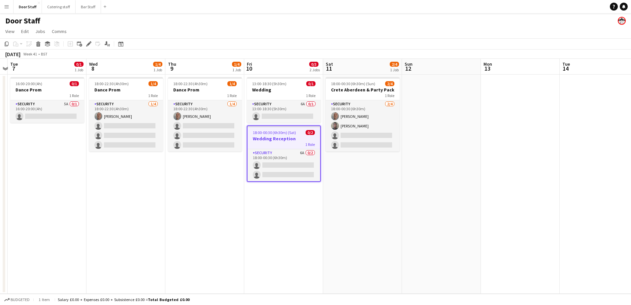
drag, startPoint x: 514, startPoint y: 187, endPoint x: 290, endPoint y: 172, distance: 224.3
click at [290, 172] on app-calendar-viewport "Sat 4 1/4 2 Jobs Sun 5 Mon 6 Tue 7 0/1 1 Job Wed 8 1/4 1 Job Thu 9 1/4 1 Job Fr…" at bounding box center [315, 176] width 631 height 235
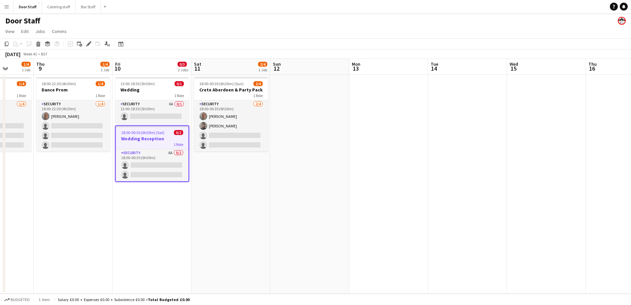
drag, startPoint x: 403, startPoint y: 167, endPoint x: 190, endPoint y: 132, distance: 215.4
click at [190, 132] on app-calendar-viewport "Mon 6 Tue 7 0/1 1 Job Wed 8 1/4 1 Job Thu 9 1/4 1 Job Fri 10 0/3 2 Jobs Sat 11 …" at bounding box center [315, 176] width 631 height 235
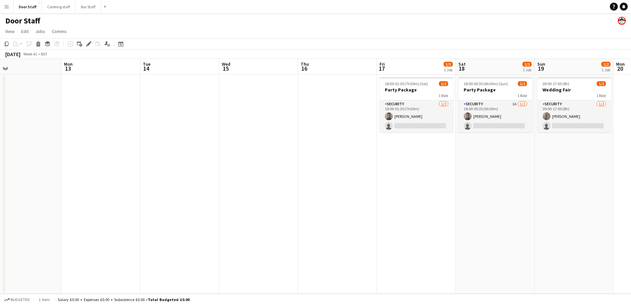
scroll to position [0, 264]
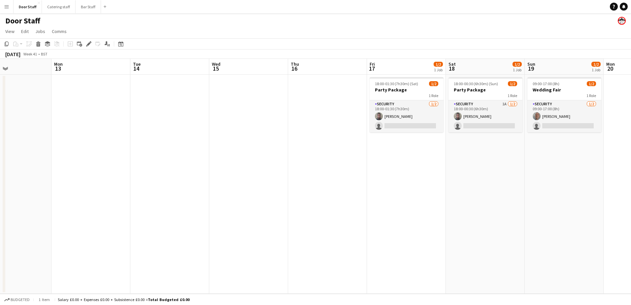
drag, startPoint x: 398, startPoint y: 139, endPoint x: 260, endPoint y: 125, distance: 138.7
click at [260, 125] on app-calendar-viewport "Thu 9 1/4 1 Job Fri 10 0/3 2 Jobs Sat 11 2/4 1 Job Sun 12 Mon 13 Tue 14 Wed 15 …" at bounding box center [315, 176] width 631 height 235
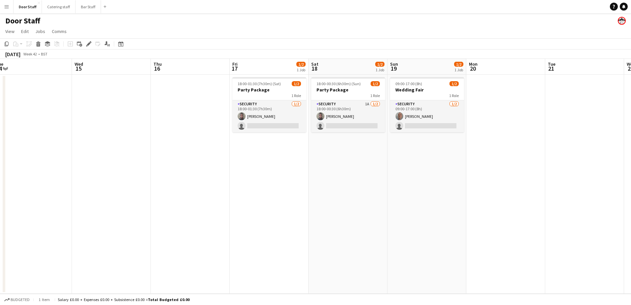
scroll to position [0, 263]
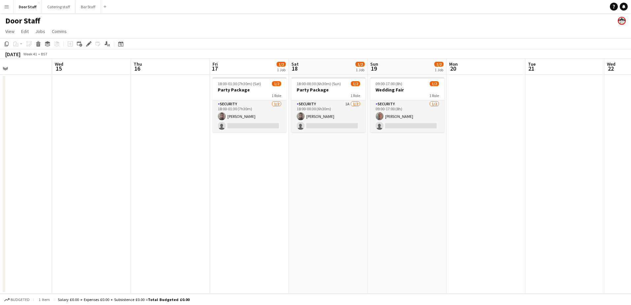
drag, startPoint x: 407, startPoint y: 167, endPoint x: 250, endPoint y: 153, distance: 157.8
click at [250, 153] on app-calendar-viewport "Sat 11 2/4 1 Job Sun 12 Mon 13 Tue 14 Wed 15 Thu 16 Fri 17 1/2 1 Job Sat 18 1/2…" at bounding box center [315, 176] width 631 height 235
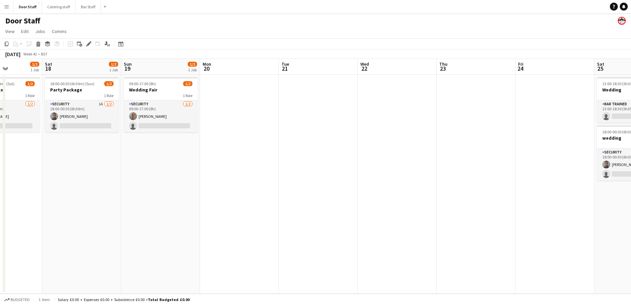
drag, startPoint x: 417, startPoint y: 178, endPoint x: 91, endPoint y: 169, distance: 325.6
click at [91, 169] on app-calendar-viewport "Wed 15 Thu 16 Fri 17 1/2 1 Job Sat 18 1/2 1 Job Sun 19 1/2 1 Job Mon 20 Tue 21 …" at bounding box center [315, 176] width 631 height 235
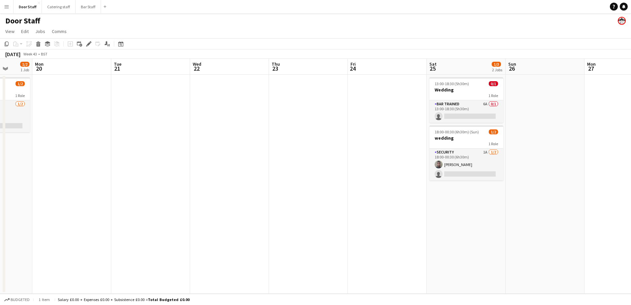
scroll to position [0, 239]
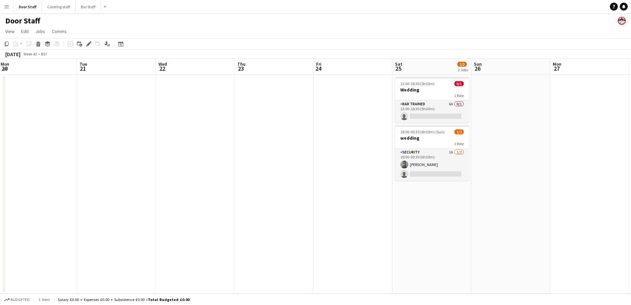
drag, startPoint x: 377, startPoint y: 195, endPoint x: 252, endPoint y: 171, distance: 126.7
click at [252, 171] on app-calendar-viewport "Fri 17 1/2 1 Job Sat 18 1/2 1 Job Sun 19 1/2 1 Job Mon 20 Tue 21 Wed 22 Thu 23 …" at bounding box center [315, 176] width 631 height 235
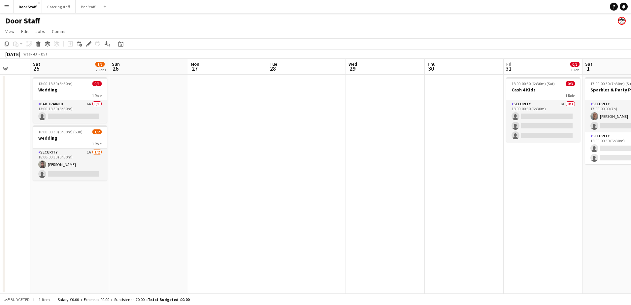
drag, startPoint x: 527, startPoint y: 156, endPoint x: 283, endPoint y: 143, distance: 244.7
click at [286, 143] on app-calendar-viewport "Tue 21 Wed 22 Thu 23 Fri 24 Sat 25 1/3 2 Jobs Sun 26 Mon 27 Tue 28 Wed 29 Thu 3…" at bounding box center [315, 176] width 631 height 235
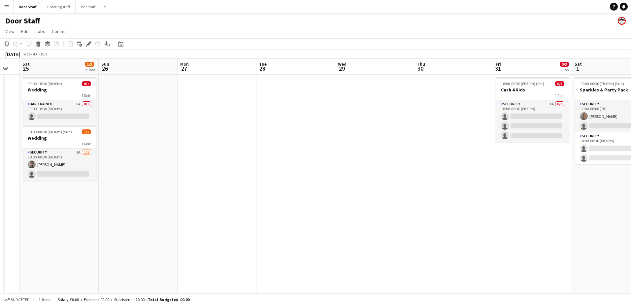
scroll to position [0, 261]
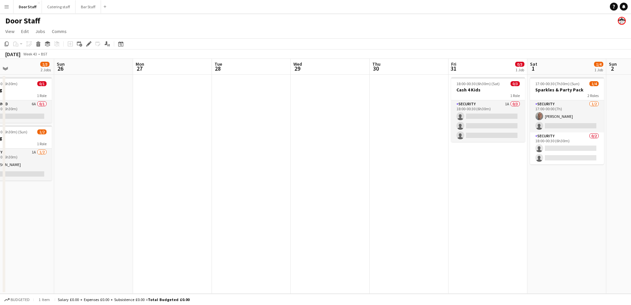
drag, startPoint x: 469, startPoint y: 176, endPoint x: 373, endPoint y: 173, distance: 96.8
click at [373, 173] on app-calendar-viewport "Wed 22 Thu 23 Fri 24 Sat 25 1/3 2 Jobs Sun 26 Mon 27 Tue 28 Wed 29 Thu 30 Fri 3…" at bounding box center [315, 176] width 631 height 235
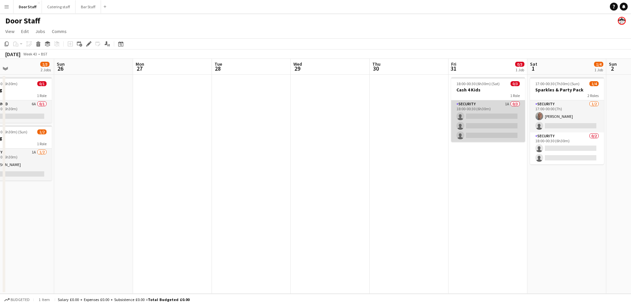
click at [501, 112] on app-card-role "Security 1A 0/3 18:00-00:30 (6h30m) single-neutral-actions single-neutral-actio…" at bounding box center [488, 121] width 74 height 42
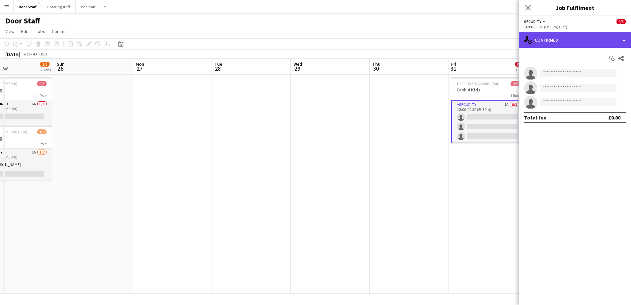
click at [565, 39] on div "single-neutral-actions-check-2 Confirmed" at bounding box center [575, 40] width 112 height 16
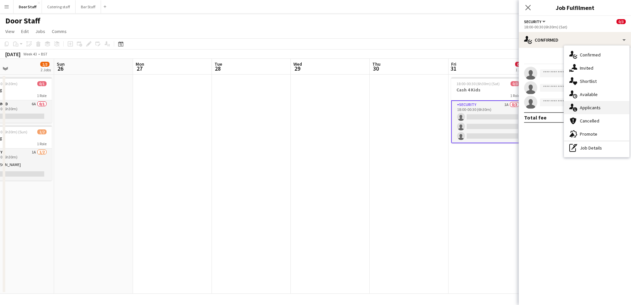
click at [585, 108] on span "Applicants" at bounding box center [590, 108] width 21 height 6
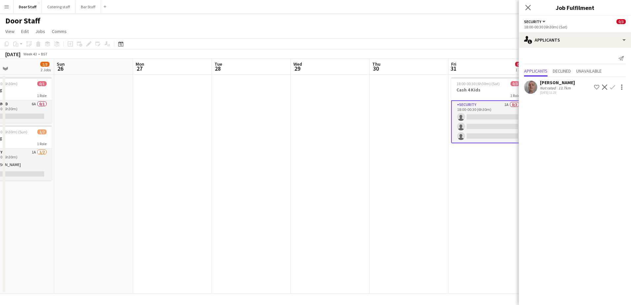
click at [612, 88] on app-icon "Confirm" at bounding box center [612, 87] width 5 height 5
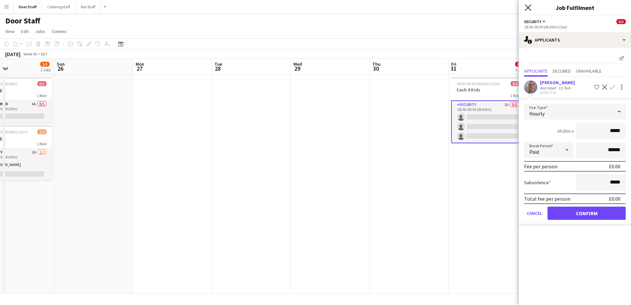
click at [527, 9] on icon at bounding box center [528, 7] width 6 height 6
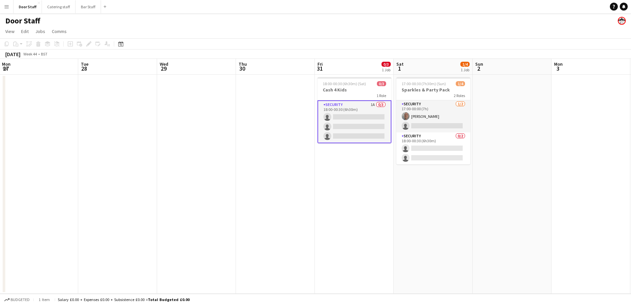
scroll to position [0, 244]
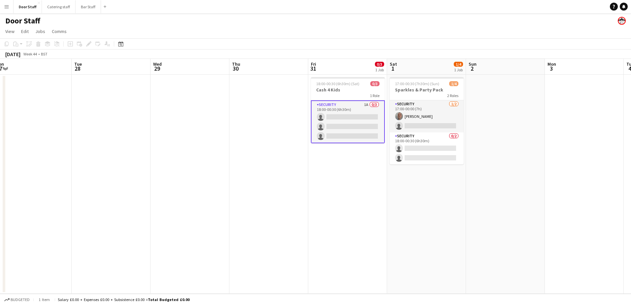
drag, startPoint x: 526, startPoint y: 197, endPoint x: 386, endPoint y: 196, distance: 140.3
click at [386, 196] on app-calendar-viewport "Fri 24 Sat 25 1/3 2 Jobs Sun 26 Mon 27 Tue 28 Wed 29 Thu 30 Fri 31 0/3 1 Job Sa…" at bounding box center [315, 176] width 631 height 235
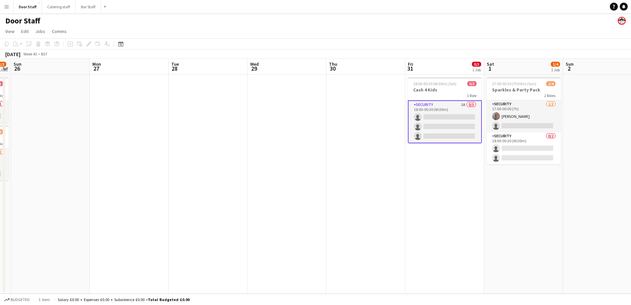
drag, startPoint x: 207, startPoint y: 171, endPoint x: 533, endPoint y: 160, distance: 326.3
click at [541, 158] on app-calendar-viewport "Fri 24 Sat 25 1/3 2 Jobs Sun 26 Mon 27 Tue 28 Wed 29 Thu 30 Fri 31 0/3 1 Job Sa…" at bounding box center [315, 176] width 631 height 235
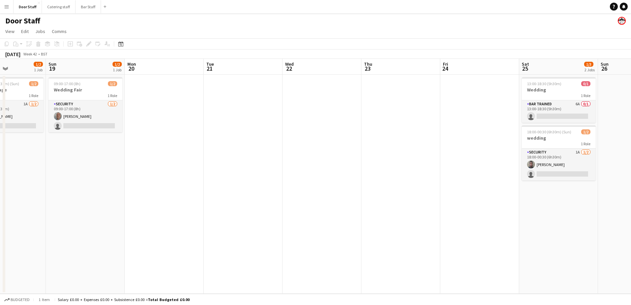
drag, startPoint x: 91, startPoint y: 187, endPoint x: 448, endPoint y: 192, distance: 356.9
click at [448, 192] on app-calendar-viewport "Thu 16 Fri 17 1/2 1 Job Sat 18 1/2 1 Job Sun 19 1/2 1 Job Mon 20 Tue 21 Wed 22 …" at bounding box center [315, 176] width 631 height 235
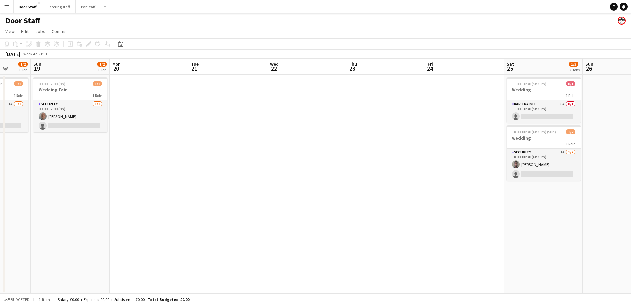
drag, startPoint x: 168, startPoint y: 196, endPoint x: 423, endPoint y: 192, distance: 254.9
click at [424, 192] on app-calendar-viewport "Thu 16 Fri 17 1/2 1 Job Sat 18 1/2 1 Job Sun 19 1/2 1 Job Mon 20 Tue 21 Wed 22 …" at bounding box center [315, 176] width 631 height 235
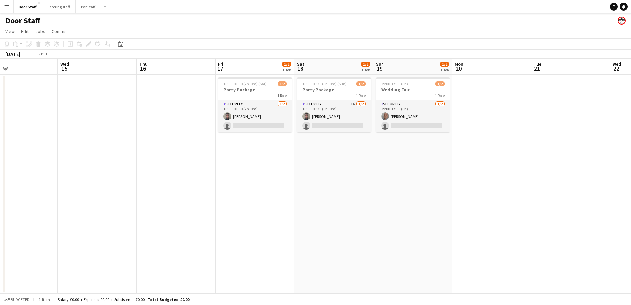
drag, startPoint x: 105, startPoint y: 219, endPoint x: 447, endPoint y: 202, distance: 343.1
click at [447, 202] on app-calendar-viewport "Sun 12 Mon 13 Tue 14 Wed 15 Thu 16 Fri 17 1/2 1 Job Sat 18 1/2 1 Job Sun 19 1/2…" at bounding box center [315, 176] width 631 height 235
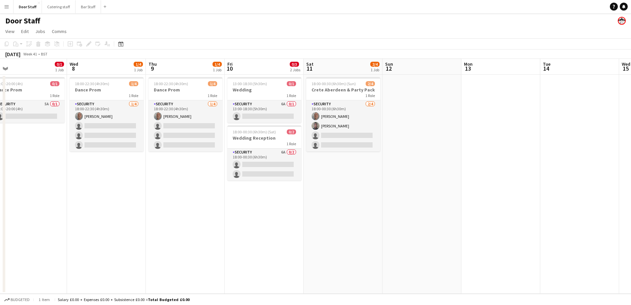
scroll to position [0, 169]
drag, startPoint x: 401, startPoint y: 197, endPoint x: 450, endPoint y: 191, distance: 49.1
click at [450, 191] on app-calendar-viewport "Sun 5 Mon 6 Tue 7 0/1 1 Job Wed 8 1/4 1 Job Thu 9 1/4 1 Job Fri 10 0/3 2 Jobs S…" at bounding box center [315, 176] width 631 height 235
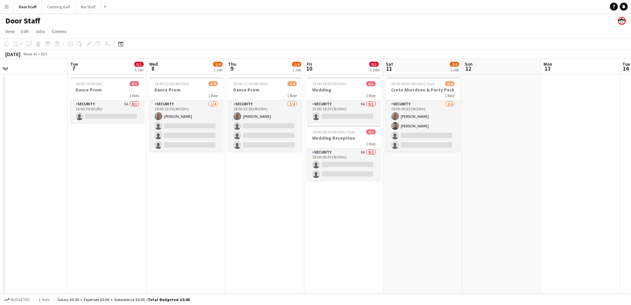
click at [234, 236] on app-date-cell "18:00-22:30 (4h30m) 1/4 Dance Prom 1 Role Security [DATE] 18:00-22:30 (4h30m) […" at bounding box center [264, 184] width 79 height 219
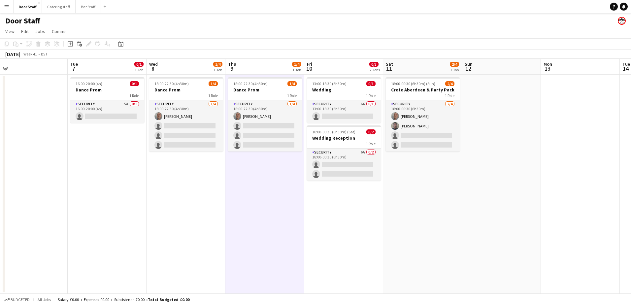
click at [234, 236] on app-date-cell "18:00-22:30 (4h30m) 1/4 Dance Prom 1 Role Security [DATE] 18:00-22:30 (4h30m) […" at bounding box center [264, 184] width 79 height 219
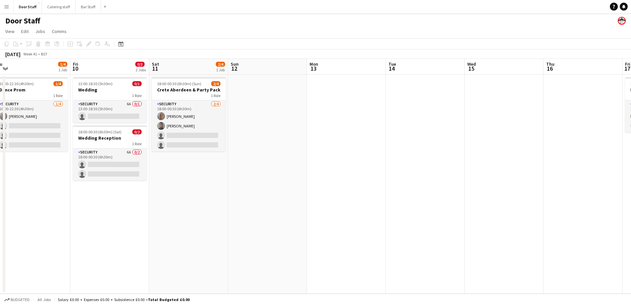
drag, startPoint x: 404, startPoint y: 231, endPoint x: 12, endPoint y: 238, distance: 392.2
click at [12, 238] on app-calendar-viewport "Mon 6 Tue 7 0/1 1 Job Wed 8 1/4 1 Job Thu 9 1/4 1 Job Fri 10 0/3 2 Jobs Sat 11 …" at bounding box center [315, 176] width 631 height 235
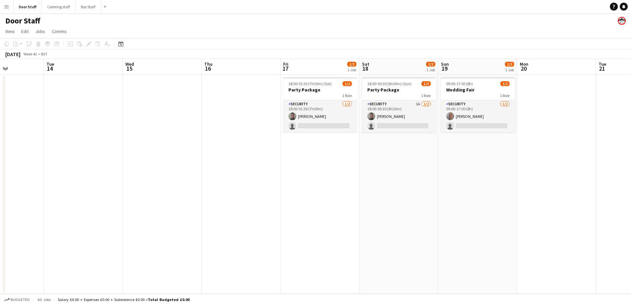
scroll to position [0, 238]
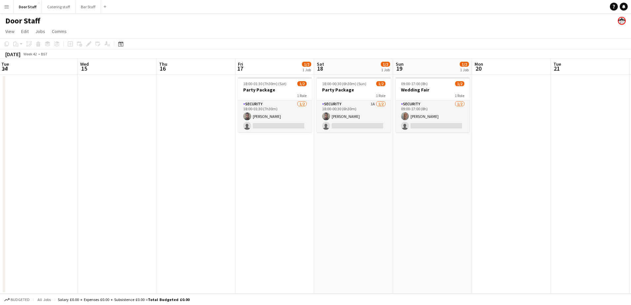
drag, startPoint x: 332, startPoint y: 218, endPoint x: 105, endPoint y: 217, distance: 226.8
click at [105, 217] on app-calendar-viewport "Sat 11 2/4 1 Job Sun 12 Mon 13 Tue 14 Wed 15 Thu 16 Fri 17 1/2 1 Job Sat 18 1/2…" at bounding box center [315, 176] width 631 height 235
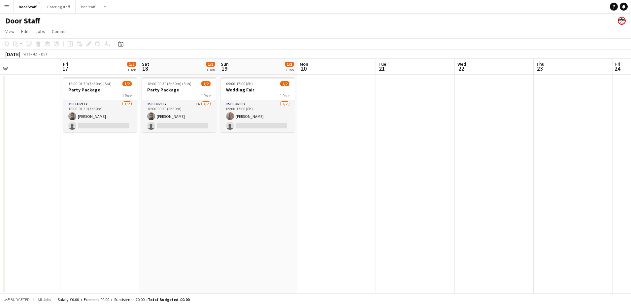
drag, startPoint x: 410, startPoint y: 183, endPoint x: 148, endPoint y: 184, distance: 262.4
click at [148, 184] on app-calendar-viewport "Mon 13 Tue 14 Wed 15 Thu 16 Fri 17 1/2 1 Job Sat 18 1/2 1 Job Sun 19 1/2 1 Job …" at bounding box center [315, 176] width 631 height 235
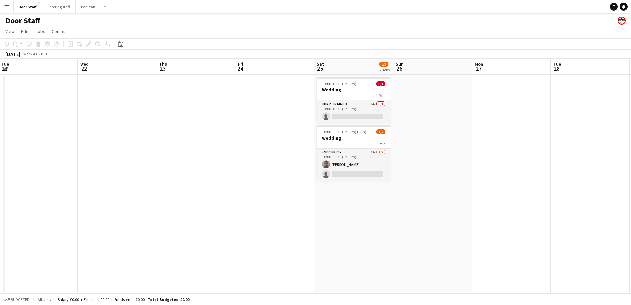
drag, startPoint x: 340, startPoint y: 167, endPoint x: 162, endPoint y: 165, distance: 178.3
click at [162, 165] on app-calendar-viewport "Sat 18 1/2 1 Job Sun 19 1/2 1 Job Mon 20 Tue 21 Wed 22 Thu 23 Fri 24 Sat 25 1/3…" at bounding box center [315, 176] width 631 height 235
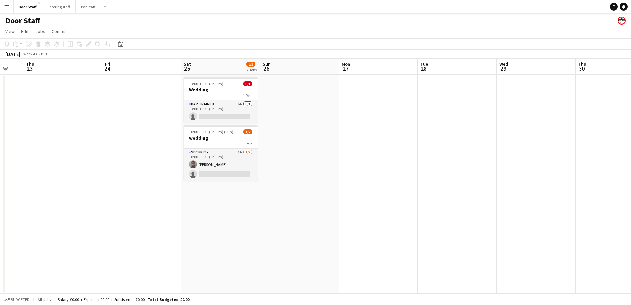
drag, startPoint x: 305, startPoint y: 177, endPoint x: 94, endPoint y: 166, distance: 211.5
click at [94, 166] on app-calendar-viewport "Mon 20 Tue 21 Wed 22 Thu 23 Fri 24 Sat 25 1/3 2 Jobs Sun 26 Mon 27 Tue 28 Wed 2…" at bounding box center [315, 176] width 631 height 235
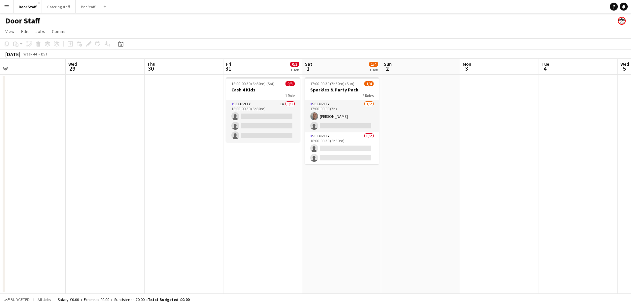
scroll to position [0, 230]
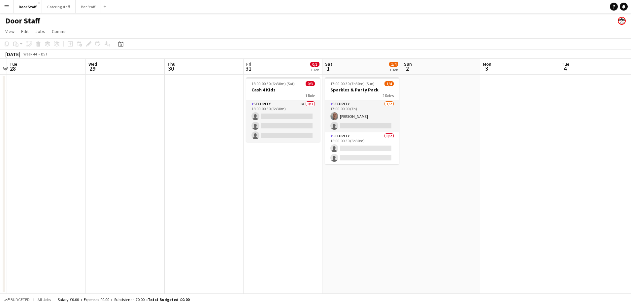
drag, startPoint x: 409, startPoint y: 181, endPoint x: 76, endPoint y: 178, distance: 332.4
click at [76, 178] on app-calendar-viewport "Sat 25 1/3 2 Jobs Sun 26 Mon 27 Tue 28 Wed 29 Thu 30 Fri 31 0/3 1 Job Sat 1 1/4…" at bounding box center [315, 176] width 631 height 235
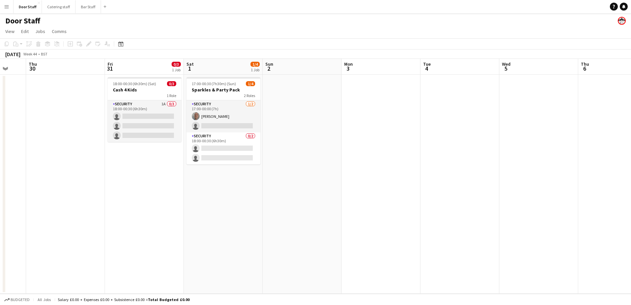
scroll to position [0, 222]
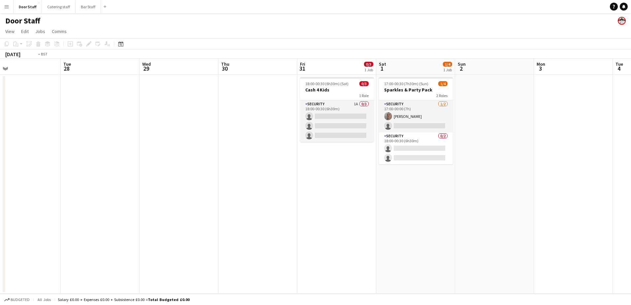
drag, startPoint x: 326, startPoint y: 210, endPoint x: 416, endPoint y: 163, distance: 101.1
click at [413, 163] on app-calendar-viewport "Sat 25 1/3 2 Jobs Sun 26 Mon 27 Tue 28 Wed 29 Thu 30 Fri 31 0/3 1 Job Sat 1 1/4…" at bounding box center [315, 176] width 631 height 235
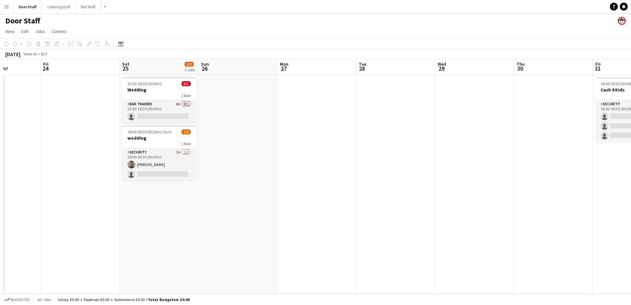
drag, startPoint x: 61, startPoint y: 173, endPoint x: 340, endPoint y: 145, distance: 280.3
click at [336, 146] on app-calendar-viewport "Wed 22 Thu 23 Fri 24 Sat 25 1/3 2 Jobs Sun 26 Mon 27 Tue 28 Wed 29 Thu 30 Fri 3…" at bounding box center [315, 176] width 631 height 235
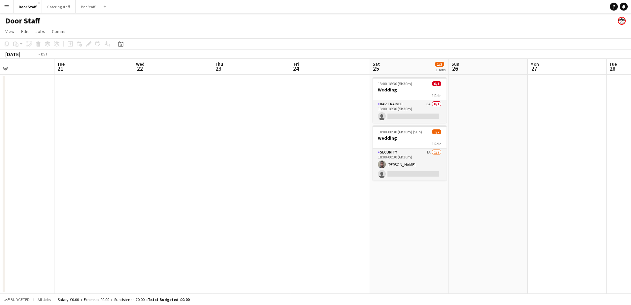
drag, startPoint x: 56, startPoint y: 196, endPoint x: 379, endPoint y: 170, distance: 323.9
click at [378, 170] on app-calendar-viewport "Sat 18 1/2 1 Job Sun 19 1/2 1 Job Mon 20 Tue 21 Wed 22 Thu 23 Fri 24 Sat 25 1/3…" at bounding box center [315, 176] width 631 height 235
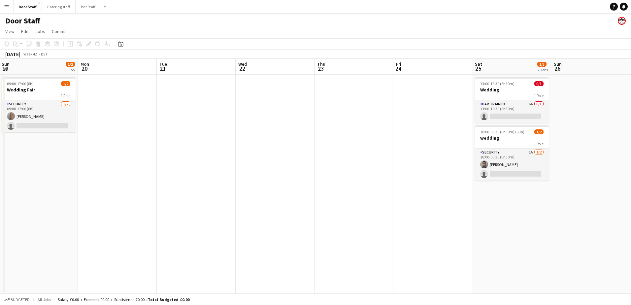
drag, startPoint x: 120, startPoint y: 173, endPoint x: 375, endPoint y: 139, distance: 257.1
click at [375, 139] on app-calendar-viewport "Fri 17 1/2 1 Job Sat 18 1/2 1 Job Sun 19 1/2 1 Job Mon 20 Tue 21 Wed 22 Thu 23 …" at bounding box center [315, 176] width 631 height 235
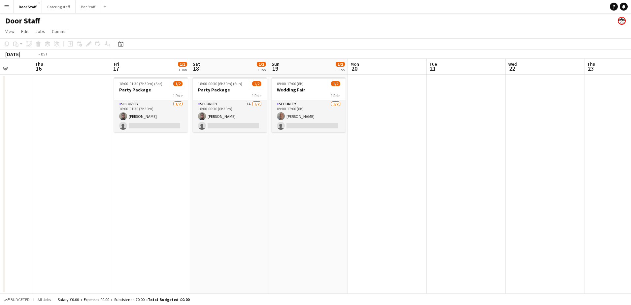
drag, startPoint x: 103, startPoint y: 198, endPoint x: 354, endPoint y: 162, distance: 253.4
click at [354, 162] on app-calendar-viewport "Mon 13 Tue 14 Wed 15 Thu 16 Fri 17 1/2 1 Job Sat 18 1/2 1 Job Sun 19 1/2 1 Job …" at bounding box center [315, 176] width 631 height 235
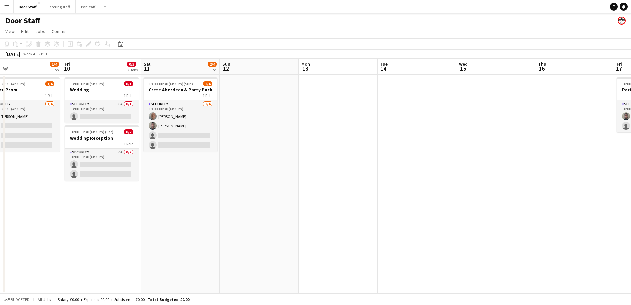
drag, startPoint x: 90, startPoint y: 184, endPoint x: 376, endPoint y: 128, distance: 291.3
click at [376, 129] on app-calendar-viewport "Tue 7 0/1 1 Job Wed 8 1/4 1 Job Thu 9 1/4 1 Job Fri 10 0/3 2 Jobs Sat 11 2/4 1 …" at bounding box center [315, 176] width 631 height 235
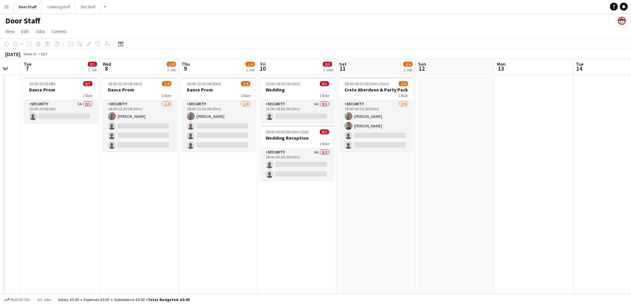
drag, startPoint x: 138, startPoint y: 190, endPoint x: 333, endPoint y: 177, distance: 196.2
click at [333, 177] on app-calendar-viewport "Sun 5 Mon 6 Tue 7 0/1 1 Job Wed 8 1/4 1 Job Thu 9 1/4 1 Job Fri 10 0/3 2 Jobs S…" at bounding box center [315, 176] width 631 height 235
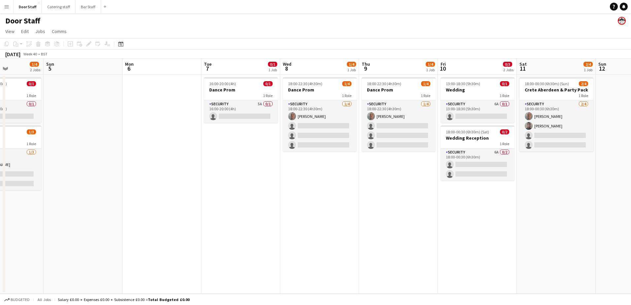
drag, startPoint x: 137, startPoint y: 211, endPoint x: 317, endPoint y: 183, distance: 182.4
click at [317, 183] on app-calendar-viewport "Thu 2 Fri 3 1/1 1 Job Sat 4 1/4 2 Jobs Sun 5 Mon 6 Tue 7 0/1 1 Job Wed 8 1/4 1 …" at bounding box center [315, 176] width 631 height 235
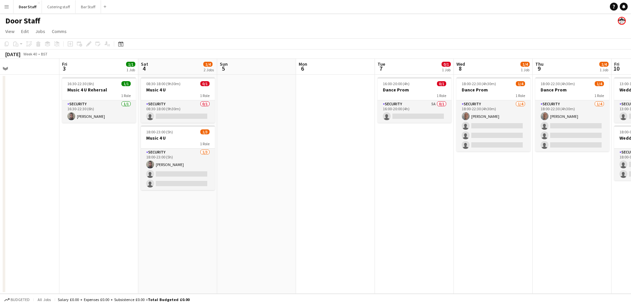
drag, startPoint x: 104, startPoint y: 188, endPoint x: 357, endPoint y: 159, distance: 254.2
click at [357, 159] on app-calendar-viewport "Tue 30 Wed 1 1/1 1 Job Thu 2 Fri 3 1/1 1 Job Sat 4 1/4 2 Jobs Sun 5 Mon 6 Tue 7…" at bounding box center [315, 176] width 631 height 235
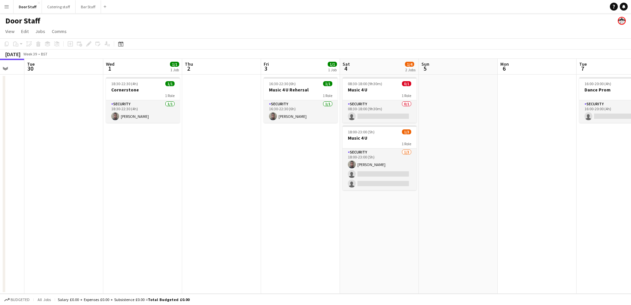
scroll to position [0, 255]
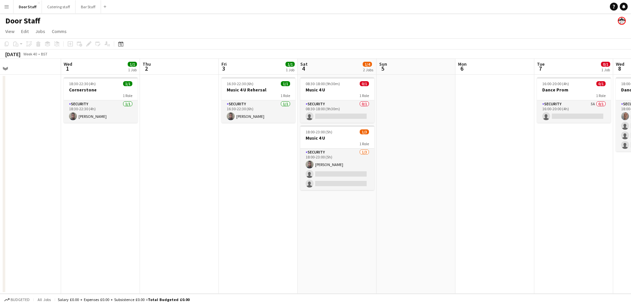
drag, startPoint x: 72, startPoint y: 197, endPoint x: 152, endPoint y: 178, distance: 82.8
click at [152, 178] on app-calendar-viewport "Sat 27 4/5 1 Job Sun 28 Mon 29 Tue 30 Wed 1 1/1 1 Job Thu 2 Fri 3 1/1 1 Job Sat…" at bounding box center [315, 176] width 631 height 235
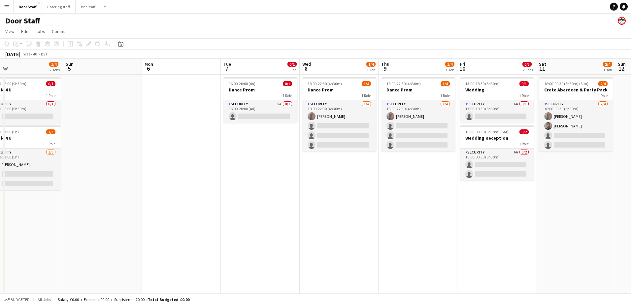
scroll to position [0, 206]
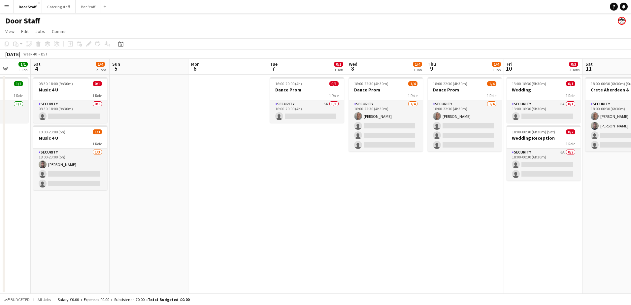
drag, startPoint x: 414, startPoint y: 169, endPoint x: 69, endPoint y: 167, distance: 345.6
click at [69, 167] on app-calendar-viewport "Wed 1 1/1 1 Job Thu 2 Fri 3 1/1 1 Job Sat 4 1/4 2 Jobs Sun 5 Mon 6 Tue 7 0/1 1 …" at bounding box center [315, 176] width 631 height 235
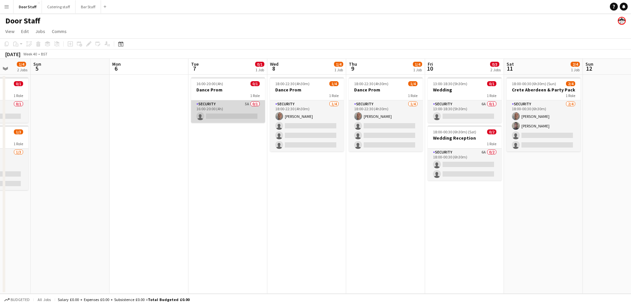
click at [241, 102] on app-card-role "Security 5A 0/1 16:00-20:00 (4h) single-neutral-actions" at bounding box center [228, 111] width 74 height 22
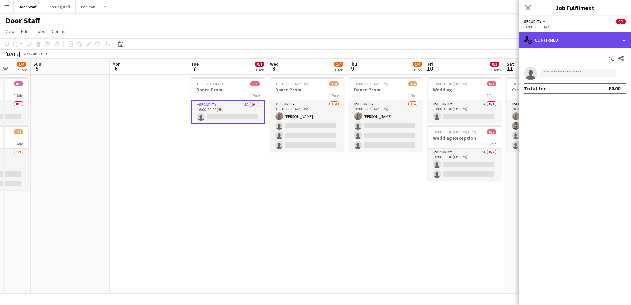
click at [586, 42] on div "single-neutral-actions-check-2 Confirmed" at bounding box center [575, 40] width 112 height 16
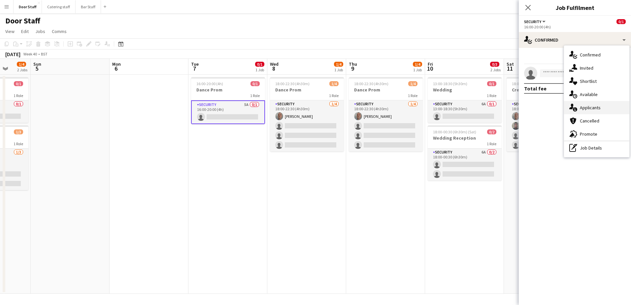
click at [596, 108] on span "Applicants" at bounding box center [590, 108] width 21 height 6
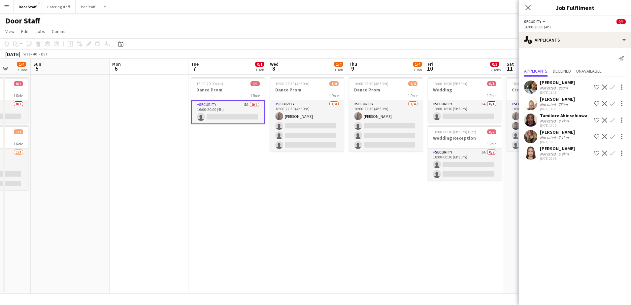
click at [605, 88] on app-icon "Decline" at bounding box center [604, 87] width 5 height 5
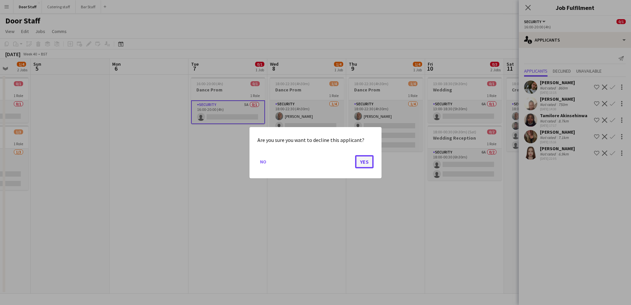
click at [363, 163] on button "Yes" at bounding box center [364, 161] width 18 height 13
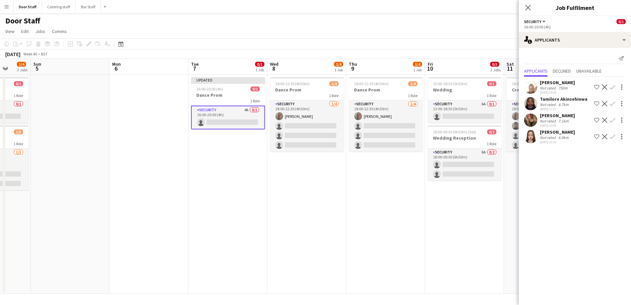
click at [606, 104] on app-icon "Decline" at bounding box center [604, 103] width 5 height 5
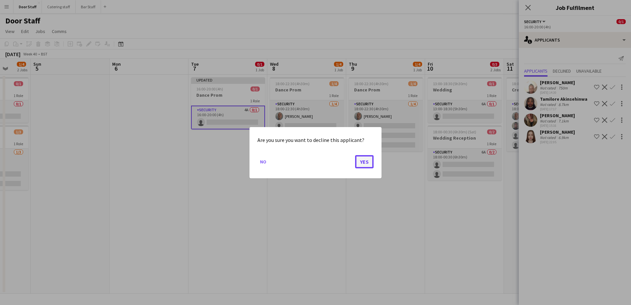
click at [366, 165] on button "Yes" at bounding box center [364, 161] width 18 height 13
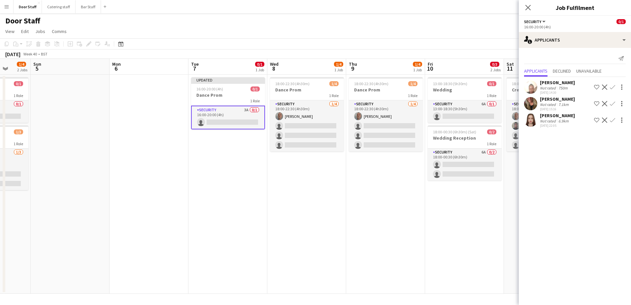
click at [606, 87] on app-icon "Decline" at bounding box center [604, 87] width 5 height 5
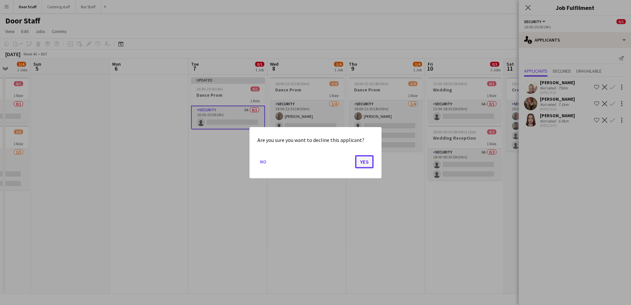
click at [365, 162] on button "Yes" at bounding box center [364, 161] width 18 height 13
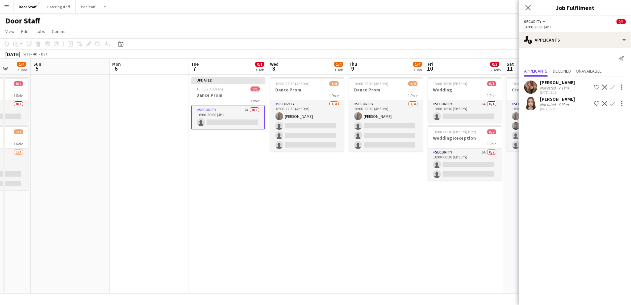
click at [604, 104] on app-icon "Decline" at bounding box center [604, 103] width 5 height 5
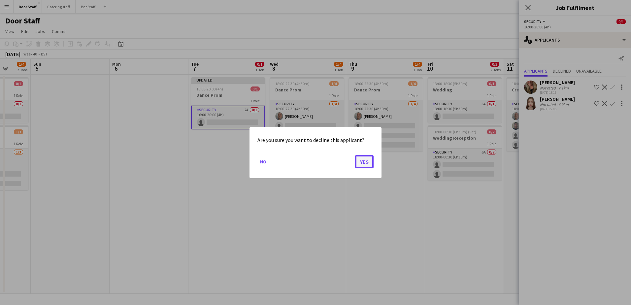
click at [367, 165] on button "Yes" at bounding box center [364, 161] width 18 height 13
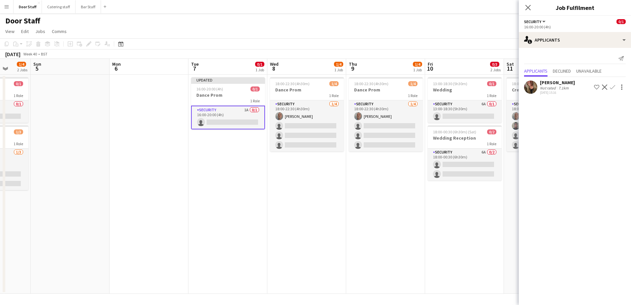
click at [606, 87] on app-icon "Decline" at bounding box center [604, 87] width 5 height 5
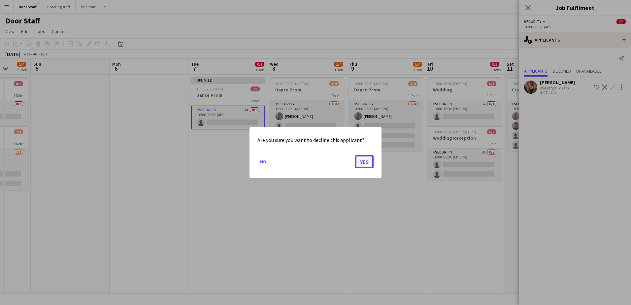
click at [367, 162] on button "Yes" at bounding box center [364, 161] width 18 height 13
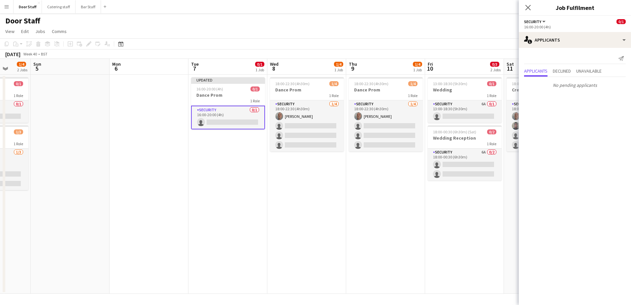
click at [483, 32] on app-page-menu "View Day view expanded Day view collapsed Month view Date picker Jump to [DATE]…" at bounding box center [315, 32] width 631 height 13
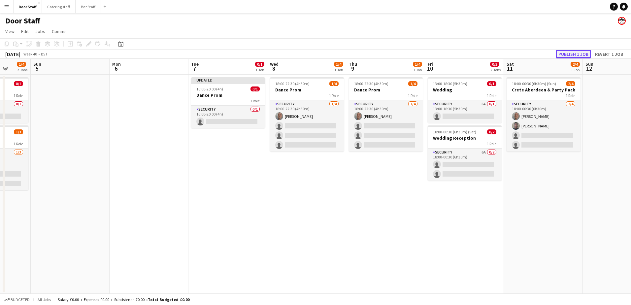
click at [569, 58] on button "Publish 1 job" at bounding box center [573, 54] width 35 height 9
click at [164, 232] on app-date-cell at bounding box center [149, 184] width 79 height 219
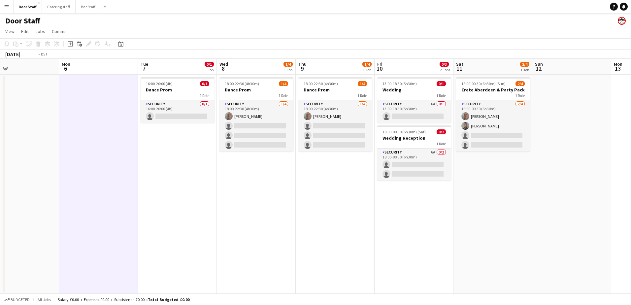
drag, startPoint x: 421, startPoint y: 80, endPoint x: 59, endPoint y: 169, distance: 372.7
click at [59, 169] on app-calendar-viewport "Thu 2 Fri 3 1/1 1 Job Sat 4 1/4 2 Jobs Sun 5 Mon 6 Tue 7 0/1 1 Job Wed 8 1/4 1 …" at bounding box center [315, 176] width 631 height 235
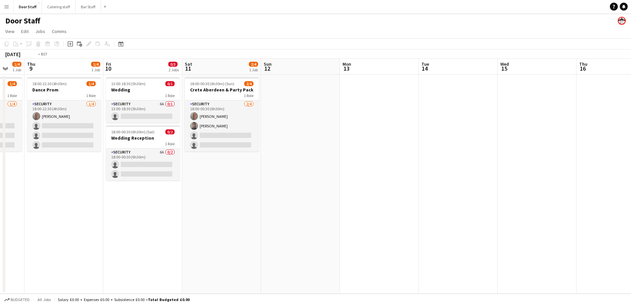
drag, startPoint x: 366, startPoint y: 139, endPoint x: 168, endPoint y: 179, distance: 202.4
click at [44, 189] on app-calendar-viewport "Mon 6 Tue 7 0/1 1 Job Wed 8 1/4 1 Job Thu 9 1/4 1 Job Fri 10 0/3 2 Jobs Sat 11 …" at bounding box center [315, 176] width 631 height 235
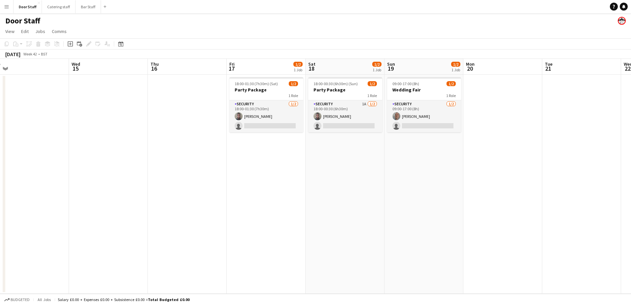
drag, startPoint x: 133, startPoint y: 175, endPoint x: 29, endPoint y: 182, distance: 104.6
click at [31, 182] on app-calendar-viewport "Sat 11 2/4 1 Job Sun 12 Mon 13 Tue 14 Wed 15 Thu 16 Fri 17 1/2 1 Job Sat 18 1/2…" at bounding box center [315, 176] width 631 height 235
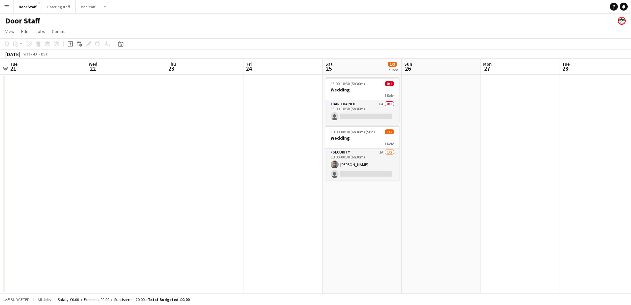
drag, startPoint x: 87, startPoint y: 187, endPoint x: 97, endPoint y: 198, distance: 14.9
click at [27, 197] on app-calendar-viewport "Sat 18 1/2 1 Job Sun 19 1/2 1 Job Mon 20 Tue 21 Wed 22 Thu 23 Fri 24 Sat 25 1/3…" at bounding box center [315, 176] width 631 height 235
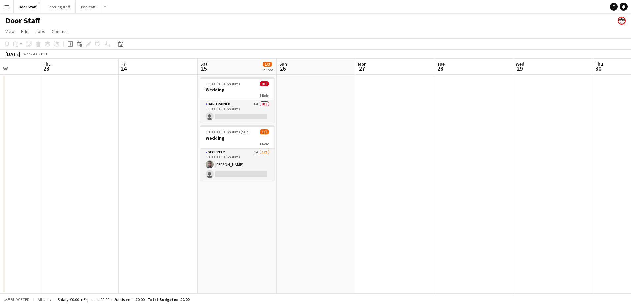
drag, startPoint x: 334, startPoint y: 163, endPoint x: -1, endPoint y: 214, distance: 339.5
click at [0, 214] on html "Menu Boards Boards Boards All jobs Status Workforce Workforce My Workforce Recr…" at bounding box center [315, 152] width 631 height 305
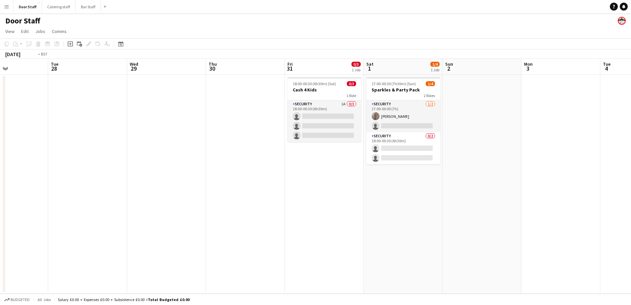
drag, startPoint x: 169, startPoint y: 199, endPoint x: 0, endPoint y: 220, distance: 170.3
click at [5, 220] on app-calendar-viewport "Fri 24 Sat 25 1/3 2 Jobs Sun 26 Mon 27 Tue 28 Wed 29 Thu 30 Fri 31 0/3 1 Job Sa…" at bounding box center [315, 176] width 631 height 235
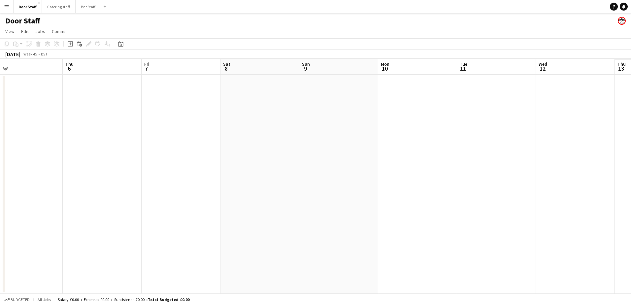
drag, startPoint x: 115, startPoint y: 200, endPoint x: 87, endPoint y: 220, distance: 34.3
click at [0, 219] on html "Menu Boards Boards Boards All jobs Status Workforce Workforce My Workforce Recr…" at bounding box center [315, 152] width 631 height 305
drag, startPoint x: 420, startPoint y: 180, endPoint x: 10, endPoint y: 237, distance: 413.9
click at [0, 239] on html "Menu Boards Boards Boards All jobs Status Workforce Workforce My Workforce Recr…" at bounding box center [315, 152] width 631 height 305
drag, startPoint x: 316, startPoint y: 189, endPoint x: 36, endPoint y: 238, distance: 284.2
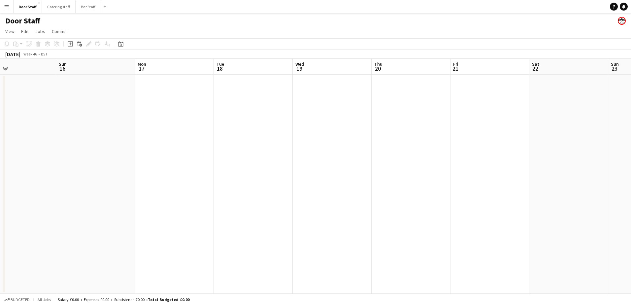
click at [37, 238] on app-calendar-viewport "Thu 13 Fri 14 Sat 15 Sun 16 Mon 17 Tue 18 Wed 19 Thu 20 Fri 21 Sat 22 Sun 23 Mo…" at bounding box center [315, 176] width 631 height 235
drag, startPoint x: 372, startPoint y: 149, endPoint x: 71, endPoint y: 234, distance: 312.6
click at [47, 228] on app-calendar-viewport "Sat 15 Sun 16 Mon 17 Tue 18 Wed 19 Thu 20 Fri 21 Sat 22 Sun 23 Mon 24 Tue 25 We…" at bounding box center [315, 176] width 631 height 235
drag, startPoint x: 415, startPoint y: 211, endPoint x: -1, endPoint y: 306, distance: 426.7
click at [0, 305] on html "Menu Boards Boards Boards All jobs Status Workforce Workforce My Workforce Recr…" at bounding box center [315, 152] width 631 height 305
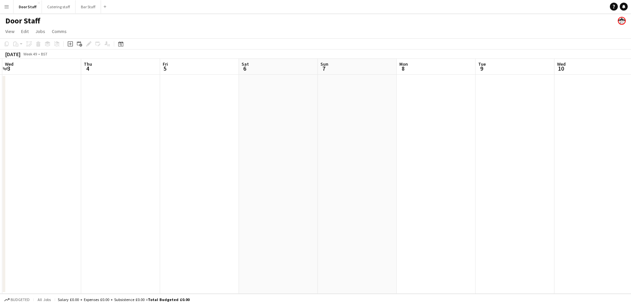
drag, startPoint x: 523, startPoint y: 183, endPoint x: 192, endPoint y: 272, distance: 342.2
click at [30, 301] on app-board "Door Staff View Day view expanded Day view collapsed Month view Date picker Jum…" at bounding box center [315, 159] width 631 height 292
drag, startPoint x: 266, startPoint y: 245, endPoint x: 54, endPoint y: 297, distance: 217.6
click at [62, 296] on app-board "Door Staff View Day view expanded Day view collapsed Month view Date picker Jum…" at bounding box center [315, 159] width 631 height 292
drag, startPoint x: 519, startPoint y: 188, endPoint x: 14, endPoint y: 316, distance: 520.6
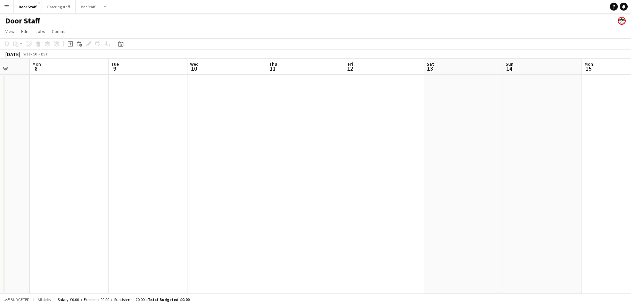
click at [14, 305] on html "Menu Boards Boards Boards All jobs Status Workforce Workforce My Workforce Recr…" at bounding box center [315, 152] width 631 height 305
drag, startPoint x: 396, startPoint y: 220, endPoint x: -1, endPoint y: 322, distance: 410.6
click at [0, 305] on html "Menu Boards Boards Boards All jobs Status Workforce Workforce My Workforce Recr…" at bounding box center [315, 152] width 631 height 305
drag, startPoint x: 280, startPoint y: 241, endPoint x: 21, endPoint y: 304, distance: 266.1
click at [20, 305] on html "Menu Boards Boards Boards All jobs Status Workforce Workforce My Workforce Recr…" at bounding box center [315, 152] width 631 height 305
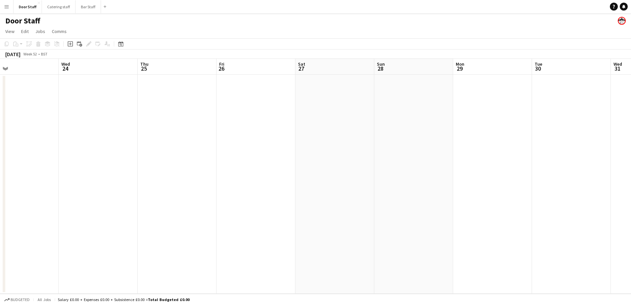
drag, startPoint x: 434, startPoint y: 189, endPoint x: 163, endPoint y: 249, distance: 277.6
click at [163, 249] on app-calendar-viewport "Sat 20 Sun 21 Mon 22 Tue 23 Wed 24 Thu 25 Fri 26 Sat 27 Sun 28 Mon 29 Tue 30 We…" at bounding box center [315, 176] width 631 height 235
drag, startPoint x: 458, startPoint y: 186, endPoint x: 69, endPoint y: 287, distance: 402.0
click at [69, 287] on app-calendar-viewport "Fri 26 Sat 27 Sun 28 Mon 29 Tue 30 Wed 31 Thu 1 Fri 2 Sat 3 Sun 4 Mon 5 Tue 6 W…" at bounding box center [315, 176] width 631 height 235
drag, startPoint x: 202, startPoint y: 241, endPoint x: 0, endPoint y: 277, distance: 204.8
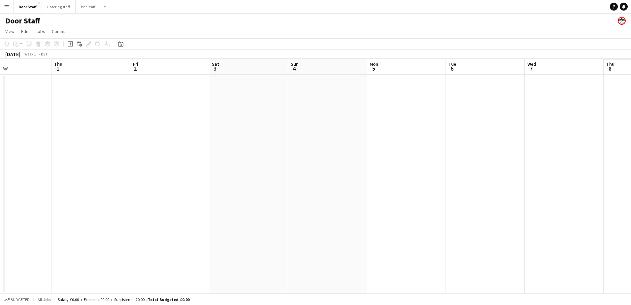
click at [0, 276] on html "Menu Boards Boards Boards All jobs Status Workforce Workforce My Workforce Recr…" at bounding box center [315, 152] width 631 height 305
drag, startPoint x: 419, startPoint y: 170, endPoint x: 0, endPoint y: 271, distance: 430.8
click at [2, 270] on app-calendar-viewport "Thu 1 Fri 2 Sat 3 Sun 4 Mon 5 Tue 6 Wed 7 Thu 8 Fri 9 Sat 10 Sun 11 Mon 12 Tue …" at bounding box center [315, 176] width 631 height 235
drag, startPoint x: 119, startPoint y: 244, endPoint x: 449, endPoint y: 156, distance: 341.4
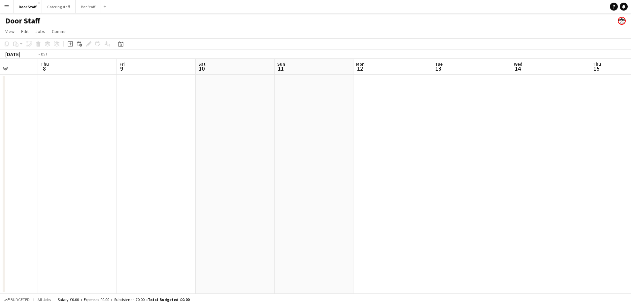
click at [449, 156] on app-calendar-viewport "Mon 5 Tue 6 Wed 7 Thu 8 Fri 9 Sat 10 Sun 11 Mon 12 Tue 13 Wed 14 Thu 15 Fri 16 …" at bounding box center [315, 176] width 631 height 235
drag, startPoint x: 311, startPoint y: 202, endPoint x: 486, endPoint y: 167, distance: 177.8
click at [463, 163] on app-calendar-viewport "Wed 31 Thu 1 Fri 2 Sat 3 Sun 4 Mon 5 Tue 6 Wed 7 Thu 8 Fri 9 Sat 10 Sun 11 Mon …" at bounding box center [315, 176] width 631 height 235
drag, startPoint x: 463, startPoint y: 206, endPoint x: 631, endPoint y: 104, distance: 196.9
click at [631, 104] on html "Menu Boards Boards Boards All jobs Status Workforce Workforce My Workforce Recr…" at bounding box center [315, 152] width 631 height 305
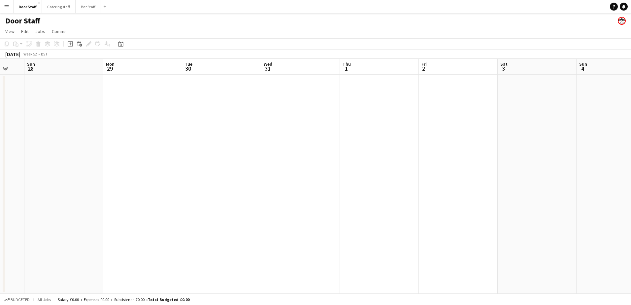
scroll to position [0, 182]
drag, startPoint x: 288, startPoint y: 227, endPoint x: 502, endPoint y: 172, distance: 220.7
click at [499, 173] on app-calendar-viewport "Thu 25 Fri 26 Sat 27 Sun 28 Mon 29 Tue 30 Wed 31 Thu 1 Fri 2 Sat 3 Sun 4 Mon 5 …" at bounding box center [315, 176] width 631 height 235
drag, startPoint x: 216, startPoint y: 236, endPoint x: 443, endPoint y: 171, distance: 236.5
click at [443, 171] on app-calendar-viewport "Thu 25 Fri 26 Sat 27 Sun 28 Mon 29 Tue 30 Wed 31 Thu 1 Fri 2 Sat 3 Sun 4 Mon 5 …" at bounding box center [315, 176] width 631 height 235
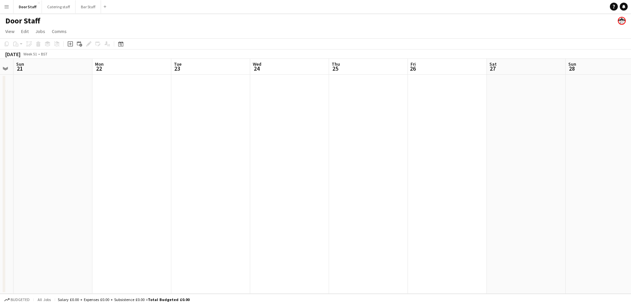
drag, startPoint x: 446, startPoint y: 174, endPoint x: 475, endPoint y: 156, distance: 34.1
click at [473, 157] on app-calendar-viewport "Fri 19 Sat 20 Sun 21 Mon 22 Tue 23 Wed 24 Thu 25 Fri 26 Sat 27 Sun 28 Mon 29 Tu…" at bounding box center [315, 176] width 631 height 235
drag, startPoint x: 260, startPoint y: 228, endPoint x: 495, endPoint y: 161, distance: 244.7
click at [495, 161] on app-calendar-viewport "Tue 16 Wed 17 Thu 18 Fri 19 Sat 20 Sun 21 Mon 22 Tue 23 Wed 24 Thu 25 Fri 26 Sa…" at bounding box center [315, 176] width 631 height 235
drag, startPoint x: 377, startPoint y: 211, endPoint x: 533, endPoint y: 163, distance: 163.9
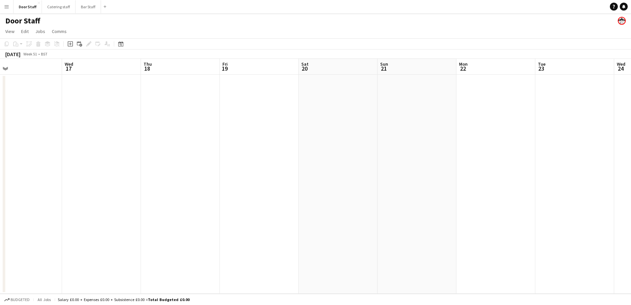
click at [533, 163] on app-calendar-viewport "Sun 14 Mon 15 Tue 16 Wed 17 Thu 18 Fri 19 Sat 20 Sun 21 Mon 22 Tue 23 Wed 24 Th…" at bounding box center [315, 176] width 631 height 235
drag, startPoint x: 445, startPoint y: 194, endPoint x: 528, endPoint y: 169, distance: 85.8
click at [528, 169] on app-calendar-viewport "Sat 13 Sun 14 Mon 15 Tue 16 Wed 17 Thu 18 Fri 19 Sat 20 Sun 21 Mon 22 Tue 23 We…" at bounding box center [315, 176] width 631 height 235
click at [86, 9] on button "Bar Staff Close" at bounding box center [88, 6] width 25 height 13
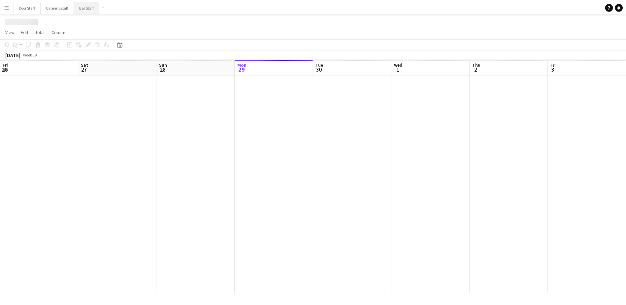
scroll to position [0, 158]
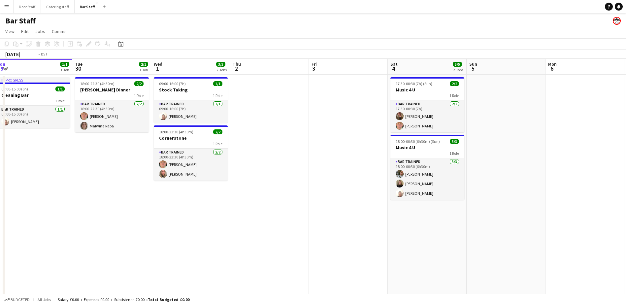
drag, startPoint x: 362, startPoint y: 210, endPoint x: 32, endPoint y: 212, distance: 330.1
click at [29, 210] on app-calendar-viewport "Fri 26 1/3 1 Job Sat 27 18/20 4 Jobs Sun 28 Mon 29 1/1 1 Job Tue 30 2/2 1 Job W…" at bounding box center [313, 214] width 626 height 310
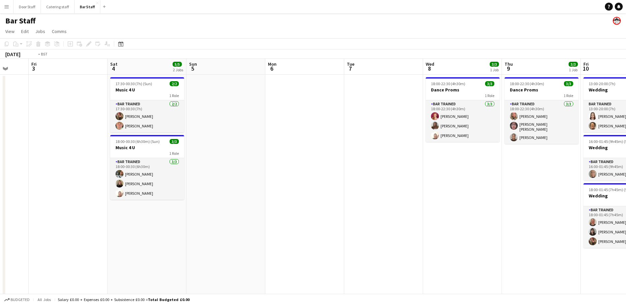
click at [0, 201] on html "Menu Boards Boards Boards All jobs Status Workforce Workforce My Workforce Recr…" at bounding box center [313, 190] width 626 height 380
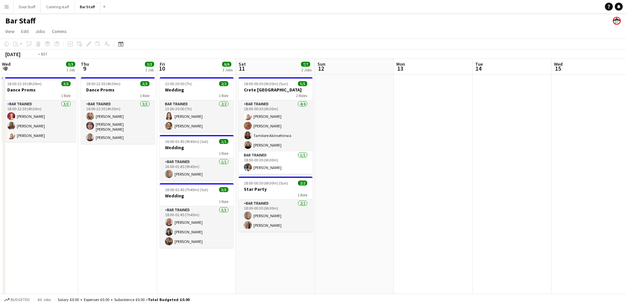
click at [65, 194] on app-calendar-viewport "Mon 6 Tue 7 Wed 8 3/3 1 Job Thu 9 3/3 1 Job Fri 10 6/6 3 Jobs Sat 11 7/7 2 Jobs…" at bounding box center [313, 214] width 626 height 310
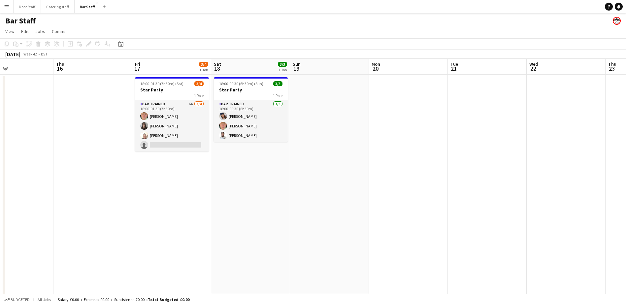
drag, startPoint x: 201, startPoint y: 166, endPoint x: 0, endPoint y: 169, distance: 201.4
click at [0, 168] on html "Menu Boards Boards Boards All jobs Status Workforce Workforce My Workforce Recr…" at bounding box center [313, 190] width 626 height 380
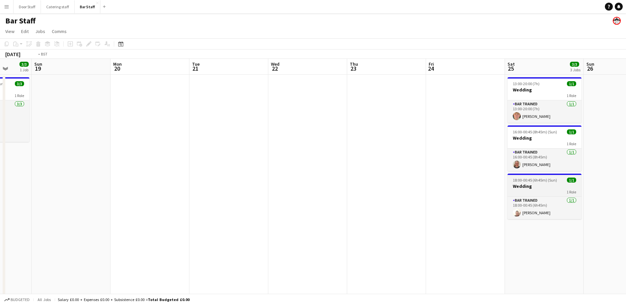
drag, startPoint x: 343, startPoint y: 166, endPoint x: 180, endPoint y: 184, distance: 163.6
click at [56, 167] on app-calendar-viewport "Thu 16 Fri 17 3/4 1 Job Sat 18 3/3 1 Job Sun 19 Mon 20 Tue 21 Wed 22 Thu 23 Fri…" at bounding box center [313, 214] width 626 height 310
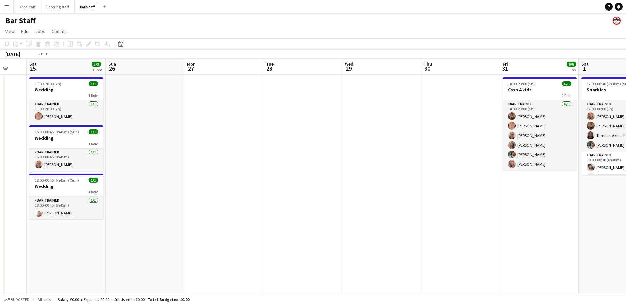
drag, startPoint x: 512, startPoint y: 158, endPoint x: 0, endPoint y: 167, distance: 511.7
click at [30, 161] on app-calendar-viewport "Tue 21 Wed 22 Thu 23 Fri 24 Sat 25 3/3 3 Jobs Sun 26 Mon 27 Tue 28 Wed 29 Thu 3…" at bounding box center [313, 214] width 626 height 310
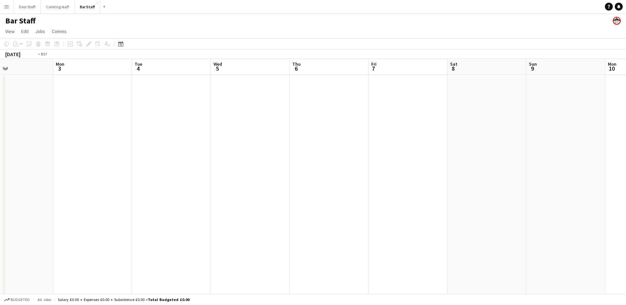
drag, startPoint x: 285, startPoint y: 169, endPoint x: 1, endPoint y: 175, distance: 283.6
click at [0, 171] on html "Menu Boards Boards Boards All jobs Status Workforce Workforce My Workforce Recr…" at bounding box center [313, 190] width 626 height 380
drag, startPoint x: 315, startPoint y: 161, endPoint x: 126, endPoint y: 167, distance: 188.9
click at [0, 161] on html "Menu Boards Boards Boards All jobs Status Workforce Workforce My Workforce Recr…" at bounding box center [313, 190] width 626 height 380
drag, startPoint x: 484, startPoint y: 162, endPoint x: 0, endPoint y: 169, distance: 483.7
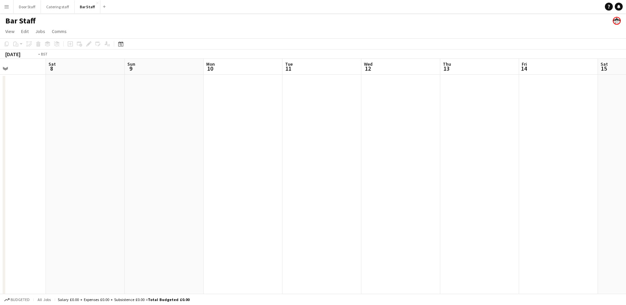
click at [0, 165] on html "Menu Boards Boards Boards All jobs Status Workforce Workforce My Workforce Recr…" at bounding box center [313, 190] width 626 height 380
drag, startPoint x: 77, startPoint y: 144, endPoint x: 18, endPoint y: 146, distance: 59.4
click at [24, 145] on app-calendar-viewport "Tue 11 Wed 12 Thu 13 Fri 14 Sat 15 Sun 16 Mon 17 Tue 18 Wed 19 Thu 20 Fri 21 Sa…" at bounding box center [313, 214] width 626 height 310
drag, startPoint x: 264, startPoint y: 121, endPoint x: 94, endPoint y: 127, distance: 170.4
click at [108, 125] on app-calendar-viewport "Sun 16 Mon 17 Tue 18 Wed 19 Thu 20 Fri 21 Sat 22 Sun 23 Mon 24 Tue 25 Wed 26 Th…" at bounding box center [313, 214] width 626 height 310
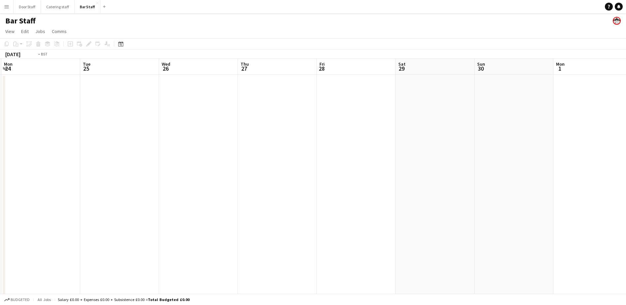
drag, startPoint x: 377, startPoint y: 134, endPoint x: 20, endPoint y: 144, distance: 356.3
click at [0, 140] on html "Menu Boards Boards Boards All jobs Status Workforce Workforce My Workforce Recr…" at bounding box center [313, 190] width 626 height 380
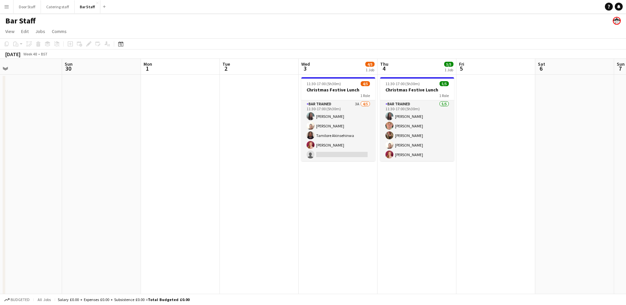
scroll to position [0, 254]
drag, startPoint x: 295, startPoint y: 161, endPoint x: 238, endPoint y: 160, distance: 57.1
click at [238, 160] on app-calendar-viewport "Wed 26 Thu 27 Fri 28 Sat 29 Sun 30 Mon 1 Tue 2 Wed 3 4/5 1 Job Thu 4 5/5 1 Job …" at bounding box center [313, 214] width 626 height 310
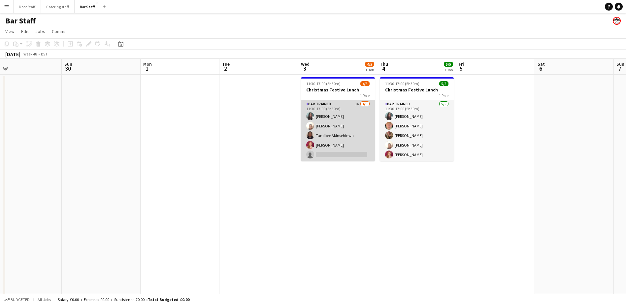
click at [357, 113] on app-card-role "Bar trained 3A [DATE] 11:30-17:00 (5h30m) [PERSON_NAME] [PERSON_NAME] [PERSON_N…" at bounding box center [338, 130] width 74 height 61
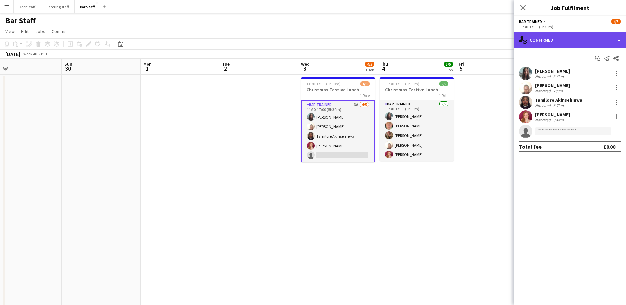
click at [561, 42] on div "single-neutral-actions-check-2 Confirmed" at bounding box center [570, 40] width 112 height 16
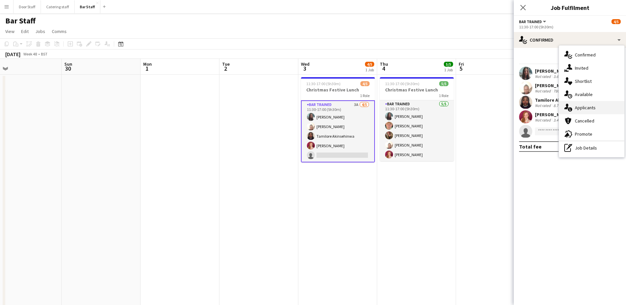
click at [586, 107] on span "Applicants" at bounding box center [585, 108] width 21 height 6
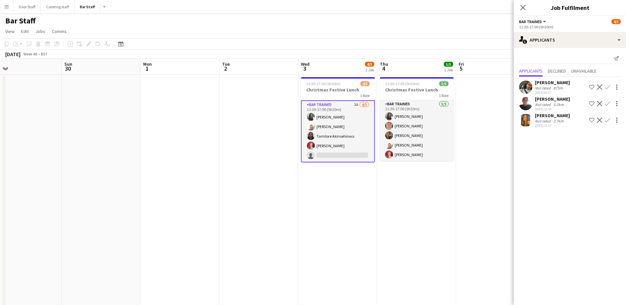
click at [608, 119] on app-icon "Confirm" at bounding box center [607, 120] width 5 height 5
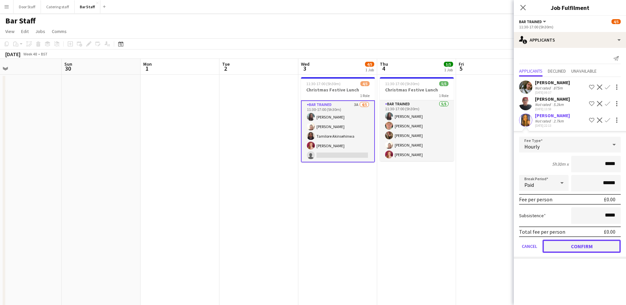
click at [587, 245] on button "Confirm" at bounding box center [582, 246] width 78 height 13
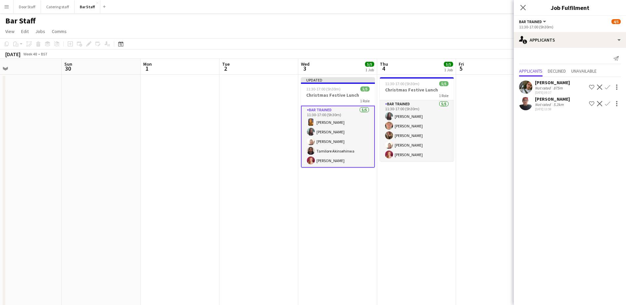
click at [476, 119] on app-date-cell at bounding box center [495, 222] width 79 height 294
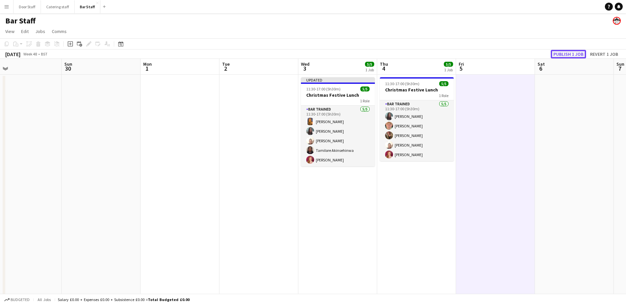
click at [571, 51] on button "Publish 1 job" at bounding box center [568, 54] width 35 height 9
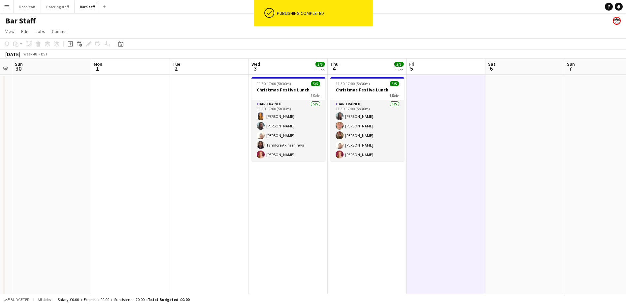
drag, startPoint x: 445, startPoint y: 216, endPoint x: 315, endPoint y: 214, distance: 129.7
click at [315, 214] on app-calendar-viewport "Thu 27 Fri 28 Sat 29 Sun 30 Mon 1 Tue 2 Wed 3 5/5 1 Job Thu 4 5/5 1 Job Fri 5 S…" at bounding box center [313, 214] width 626 height 310
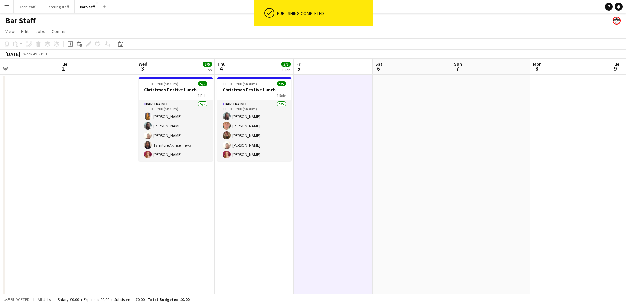
drag, startPoint x: 459, startPoint y: 206, endPoint x: 311, endPoint y: 203, distance: 147.6
click at [311, 203] on app-calendar-viewport "Fri 28 Sat 29 Sun 30 Mon 1 Tue 2 Wed 3 5/5 1 Job Thu 4 5/5 1 Job Fri 5 Sat 6 Su…" at bounding box center [313, 214] width 626 height 310
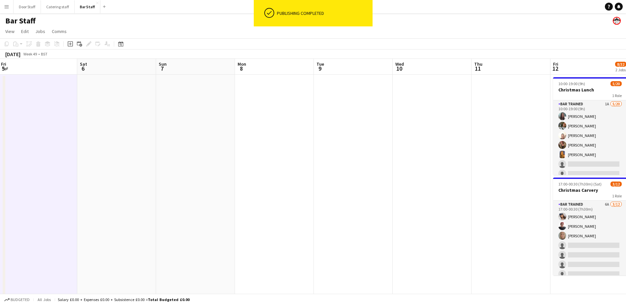
drag, startPoint x: 414, startPoint y: 196, endPoint x: 229, endPoint y: 193, distance: 184.9
click at [186, 194] on app-calendar-viewport "Tue 2 Wed 3 5/5 1 Job Thu 4 5/5 1 Job Fri 5 Sat 6 Sun 7 Mon 8 Tue 9 Wed 10 Thu …" at bounding box center [313, 214] width 626 height 310
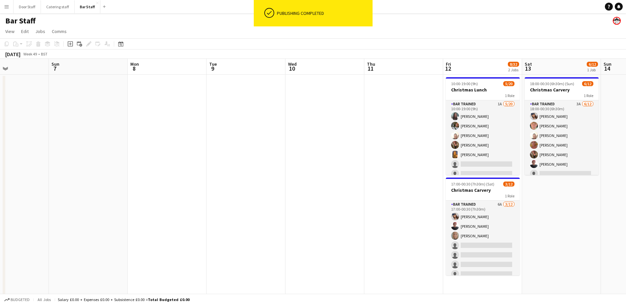
scroll to position [0, 217]
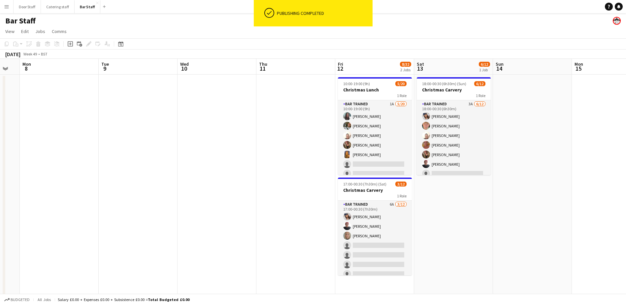
drag, startPoint x: 341, startPoint y: 193, endPoint x: 174, endPoint y: 186, distance: 167.5
click at [174, 186] on app-calendar-viewport "Fri 5 Sat 6 Sun 7 Mon 8 Tue 9 Wed 10 Thu 11 Fri 12 8/32 2 Jobs Sat 13 6/12 1 Jo…" at bounding box center [313, 214] width 626 height 310
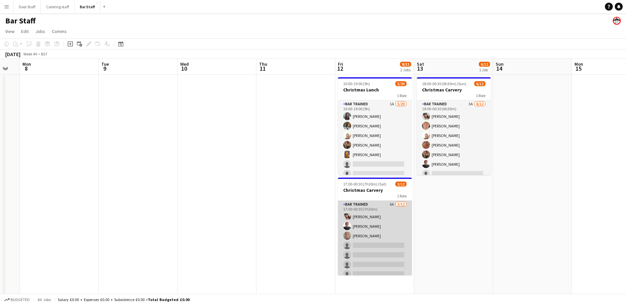
click at [392, 228] on app-card-role "Bar trained 6A [DATE] 17:00-00:30 (7h30m) [PERSON_NAME] [PERSON_NAME] [PERSON_N…" at bounding box center [375, 265] width 74 height 128
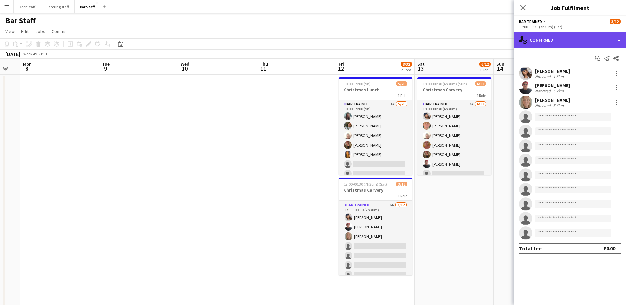
click at [559, 44] on div "single-neutral-actions-check-2 Confirmed" at bounding box center [570, 40] width 112 height 16
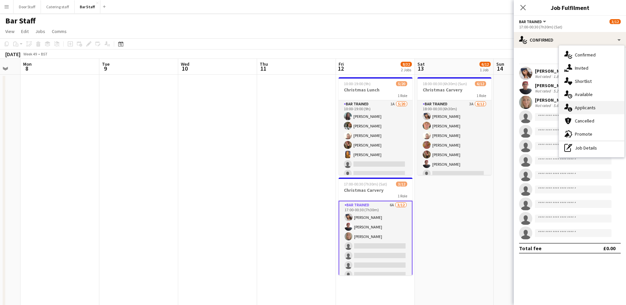
click at [578, 109] on span "Applicants" at bounding box center [585, 108] width 21 height 6
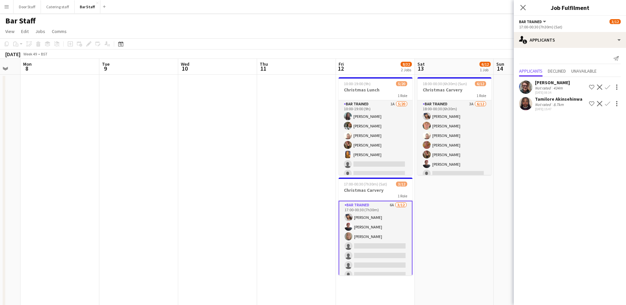
click at [606, 106] on app-icon "Confirm" at bounding box center [607, 103] width 5 height 5
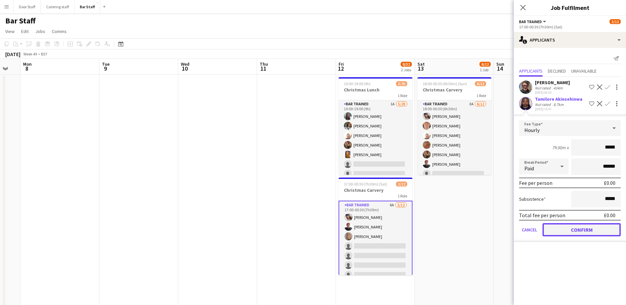
click at [582, 229] on button "Confirm" at bounding box center [582, 229] width 78 height 13
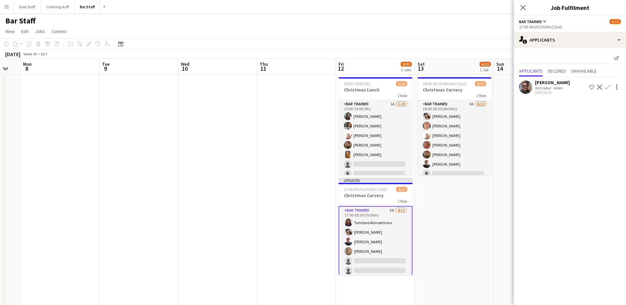
click at [609, 86] on app-icon "Confirm" at bounding box center [607, 87] width 5 height 5
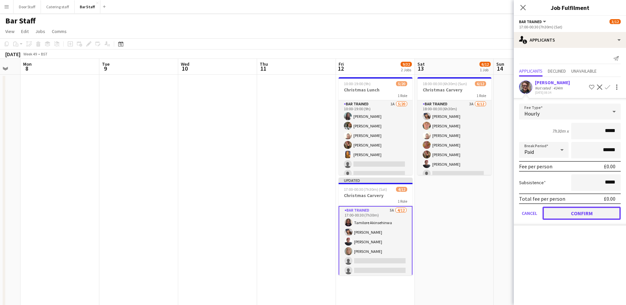
click at [580, 215] on button "Confirm" at bounding box center [582, 213] width 78 height 13
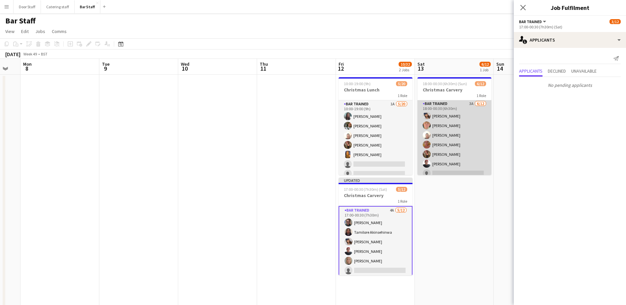
scroll to position [0, 0]
click at [471, 149] on app-card-role "Bar trained 3A [DATE] 18:00-00:30 (6h30m) [PERSON_NAME] [PERSON_NAME] [PERSON_N…" at bounding box center [455, 164] width 74 height 128
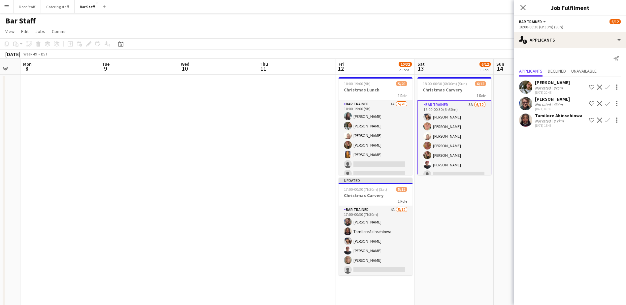
click at [608, 87] on app-icon "Confirm" at bounding box center [607, 87] width 5 height 5
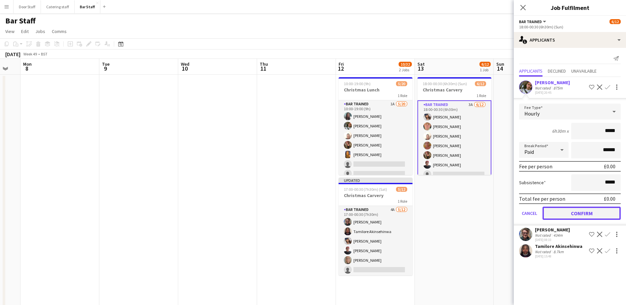
click at [596, 212] on button "Confirm" at bounding box center [582, 213] width 78 height 13
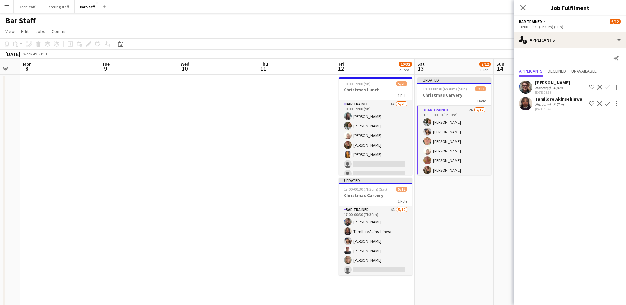
click at [605, 104] on app-icon "Confirm" at bounding box center [607, 103] width 5 height 5
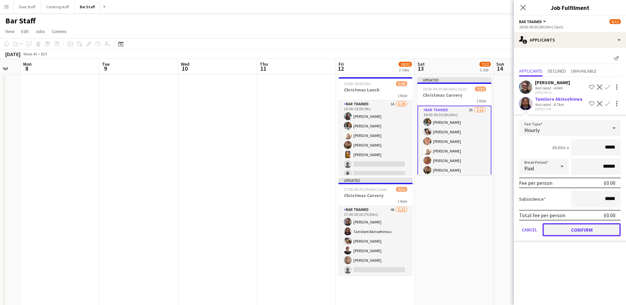
click at [573, 230] on button "Confirm" at bounding box center [582, 229] width 78 height 13
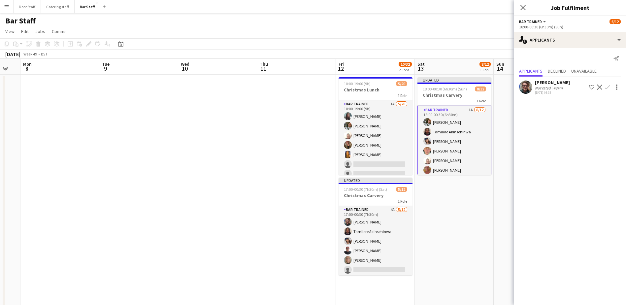
click at [608, 85] on app-icon "Confirm" at bounding box center [607, 87] width 5 height 5
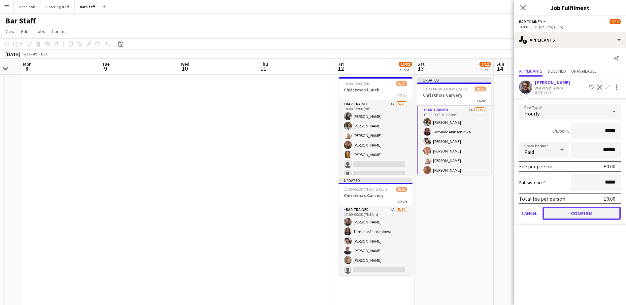
click at [580, 212] on button "Confirm" at bounding box center [582, 213] width 78 height 13
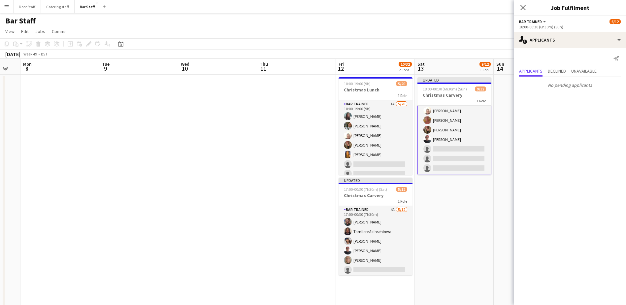
scroll to position [60, 0]
click at [464, 137] on app-card-role "Bar trained [DATE] 18:00-00:30 (6h30m) [PERSON_NAME] [PERSON_NAME] [PERSON_NAME…" at bounding box center [455, 110] width 74 height 129
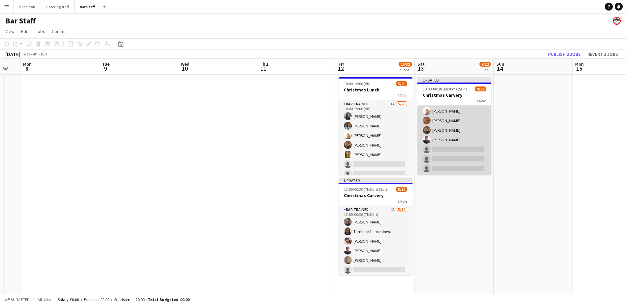
scroll to position [58, 0]
click at [448, 136] on app-card-role "Bar trained [DATE] 18:00-00:30 (6h30m) [PERSON_NAME] [PERSON_NAME] [PERSON_NAME…" at bounding box center [455, 111] width 74 height 128
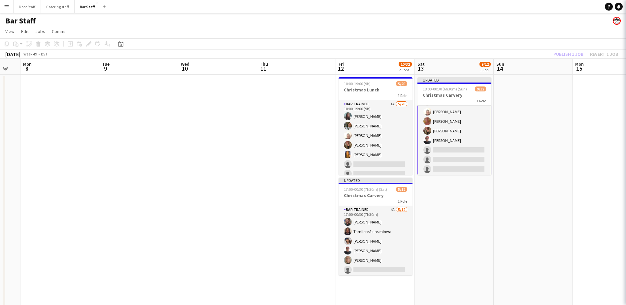
scroll to position [60, 0]
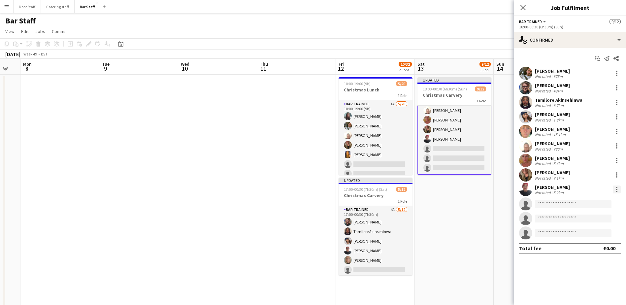
click at [620, 188] on div at bounding box center [617, 190] width 8 height 8
click at [589, 264] on span "Remove" at bounding box center [585, 265] width 20 height 6
click at [483, 224] on app-date-cell "Updated 18:00-00:30 (6h30m) (Sun) 8/12 Christmas Carvery 1 Role Bar trained [DA…" at bounding box center [454, 222] width 79 height 294
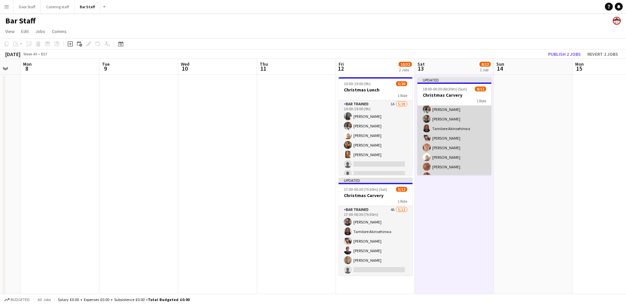
scroll to position [0, 0]
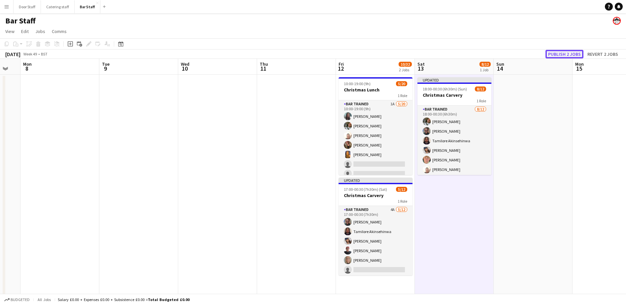
click at [557, 54] on button "Publish 2 jobs" at bounding box center [565, 54] width 38 height 9
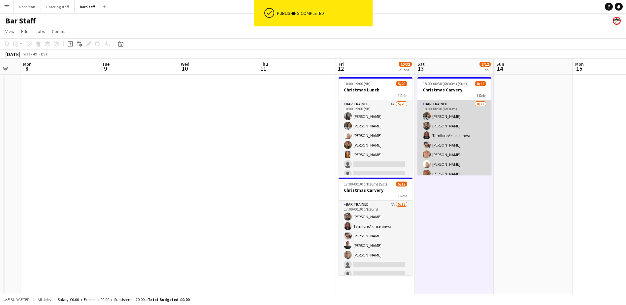
scroll to position [53, 0]
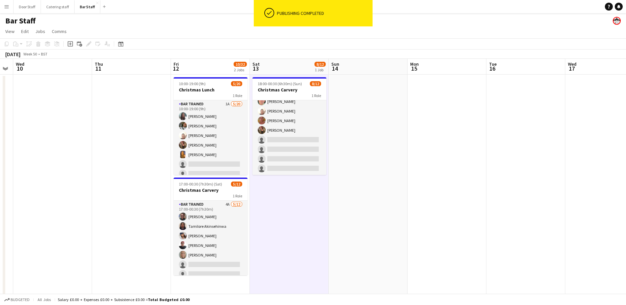
drag, startPoint x: 528, startPoint y: 144, endPoint x: 345, endPoint y: 141, distance: 183.2
click at [345, 141] on app-calendar-viewport "Sun 7 Mon 8 Tue 9 Wed 10 Thu 11 Fri 12 10/32 2 Jobs Sat 13 8/12 1 Job Sun 14 Mo…" at bounding box center [313, 214] width 626 height 310
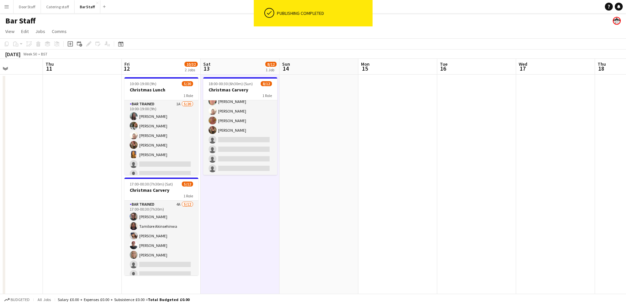
drag, startPoint x: 444, startPoint y: 144, endPoint x: 290, endPoint y: 142, distance: 154.8
click at [293, 142] on app-calendar-viewport "Sun 7 Mon 8 Tue 9 Wed 10 Thu 11 Fri 12 10/32 2 Jobs Sat 13 8/12 1 Job Sun 14 Mo…" at bounding box center [313, 214] width 626 height 310
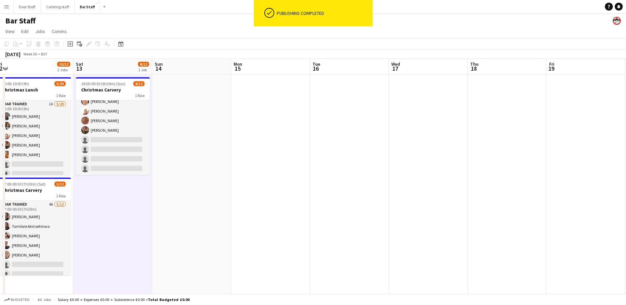
drag, startPoint x: 435, startPoint y: 142, endPoint x: 221, endPoint y: 141, distance: 213.6
click at [226, 141] on app-calendar-viewport "Tue 9 Wed 10 Thu 11 Fri 12 10/32 2 Jobs Sat 13 8/12 1 Job Sun 14 Mon 15 Tue 16 …" at bounding box center [313, 214] width 626 height 310
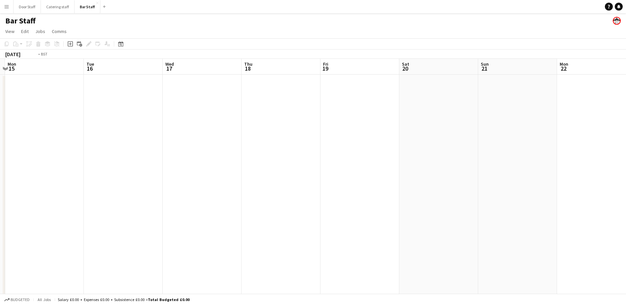
drag, startPoint x: 415, startPoint y: 139, endPoint x: 472, endPoint y: 126, distance: 58.5
click at [472, 126] on app-calendar-viewport "Sat 13 8/12 1 Job Sun 14 Mon 15 Tue 16 Wed 17 Thu 18 Fri 19 Sat 20 Sun 21 Mon 2…" at bounding box center [313, 214] width 626 height 310
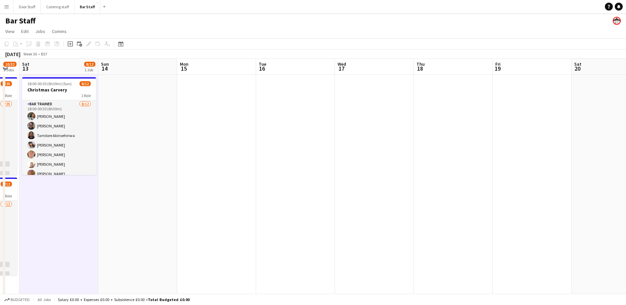
drag, startPoint x: 232, startPoint y: 155, endPoint x: 429, endPoint y: 138, distance: 197.8
click at [427, 138] on app-calendar-viewport "Thu 11 Fri 12 10/32 2 Jobs Sat 13 8/12 1 Job Sun 14 Mon 15 Tue 16 Wed 17 Thu 18…" at bounding box center [313, 214] width 626 height 310
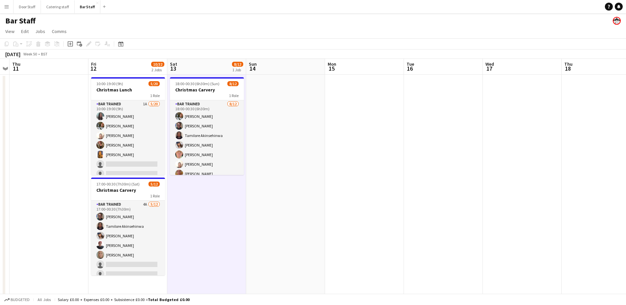
scroll to position [0, 197]
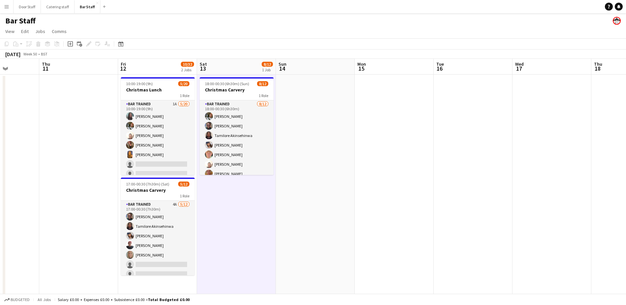
drag, startPoint x: 318, startPoint y: 187, endPoint x: 381, endPoint y: 169, distance: 64.8
click at [381, 169] on app-calendar-viewport "Mon 8 Tue 9 Wed 10 Thu 11 Fri 12 10/32 2 Jobs Sat 13 8/12 1 Job Sun 14 Mon 15 T…" at bounding box center [313, 214] width 626 height 310
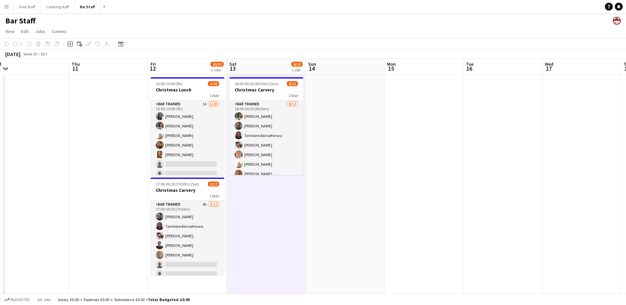
scroll to position [0, 233]
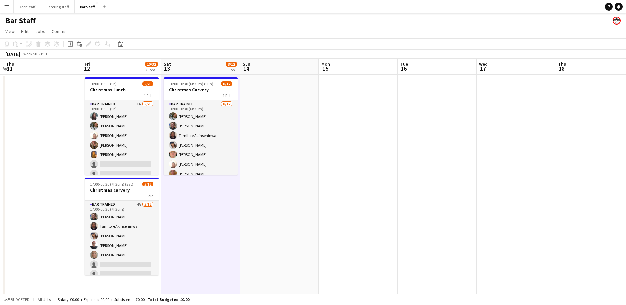
drag, startPoint x: 450, startPoint y: 230, endPoint x: 177, endPoint y: 218, distance: 272.9
click at [177, 218] on app-calendar-viewport "Mon 8 Tue 9 Wed 10 Thu 11 Fri 12 10/32 2 Jobs Sat 13 8/12 1 Job Sun 14 Mon 15 T…" at bounding box center [313, 214] width 626 height 310
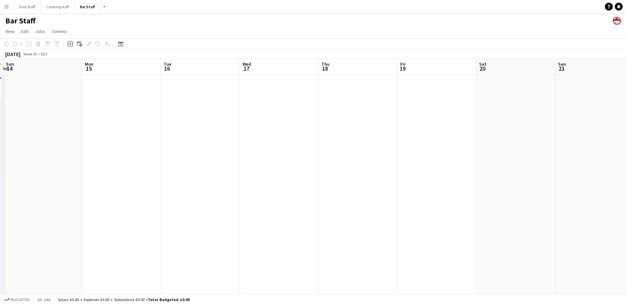
click at [418, 65] on app-board-header-date "Fri 19" at bounding box center [437, 67] width 79 height 16
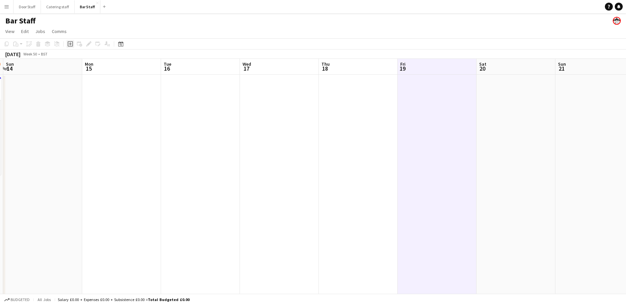
click at [74, 44] on div "Add job" at bounding box center [70, 44] width 8 height 8
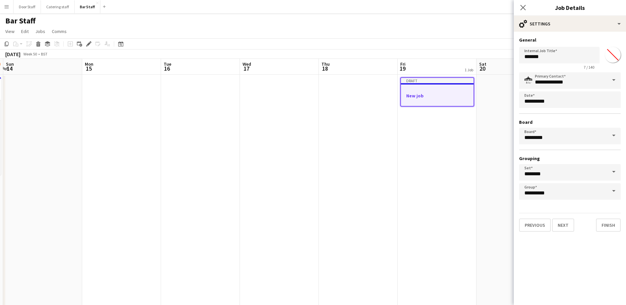
click at [443, 91] on div at bounding box center [437, 89] width 73 height 5
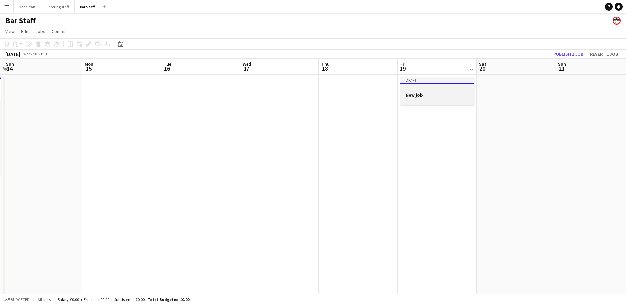
click at [426, 94] on h3 "New job" at bounding box center [437, 95] width 74 height 6
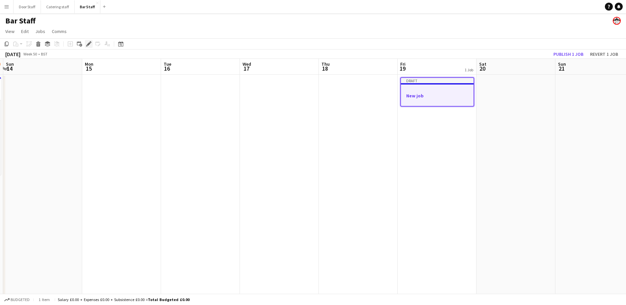
click at [88, 43] on icon "Edit" at bounding box center [88, 43] width 5 height 5
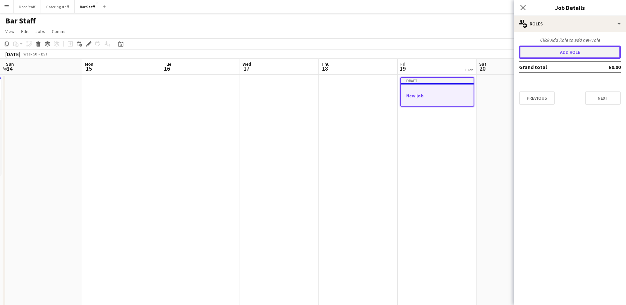
click at [588, 48] on button "Add role" at bounding box center [570, 52] width 102 height 13
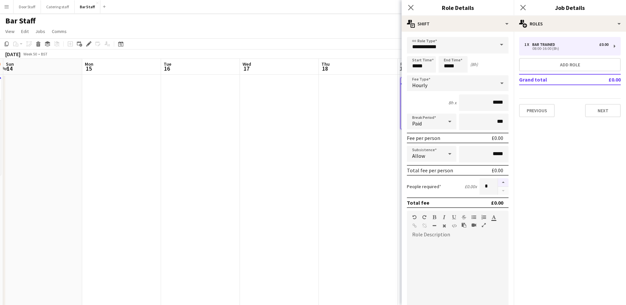
click at [502, 182] on button "button" at bounding box center [503, 182] width 11 height 9
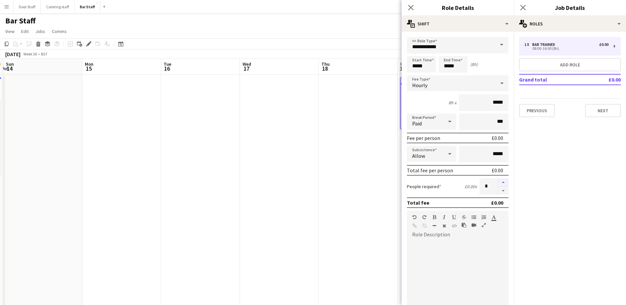
click at [502, 182] on button "button" at bounding box center [503, 182] width 11 height 9
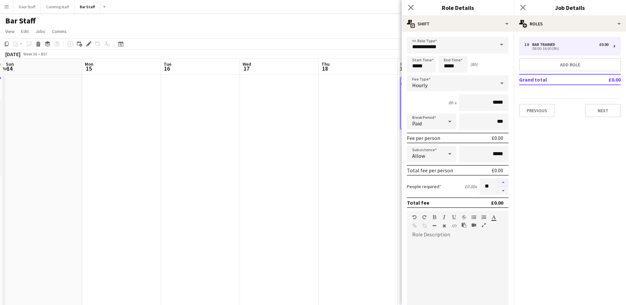
click at [502, 182] on button "button" at bounding box center [503, 182] width 11 height 9
type input "**"
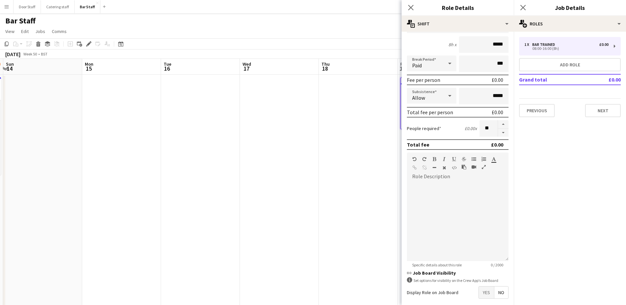
scroll to position [89, 0]
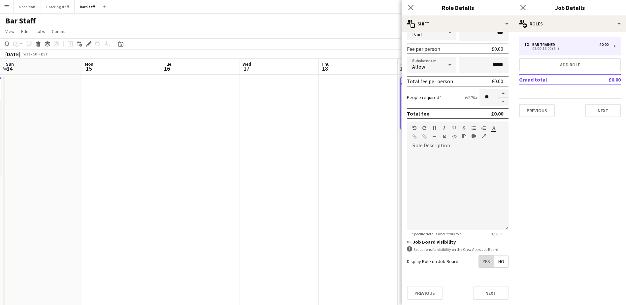
click at [480, 258] on span "Yes" at bounding box center [486, 262] width 15 height 12
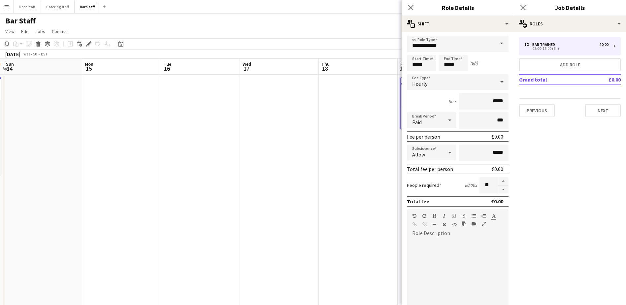
scroll to position [0, 0]
click at [419, 65] on input "*****" at bounding box center [421, 64] width 29 height 17
click at [418, 53] on div at bounding box center [414, 53] width 13 height 7
click at [419, 53] on div at bounding box center [414, 53] width 13 height 7
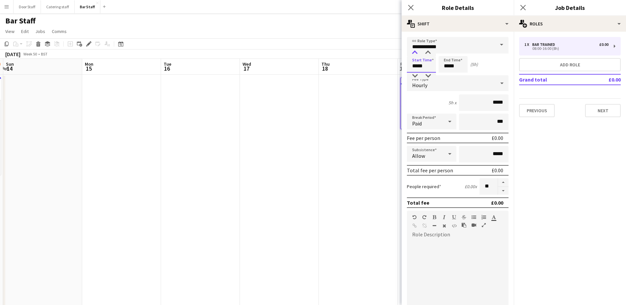
click at [419, 53] on div at bounding box center [414, 53] width 13 height 7
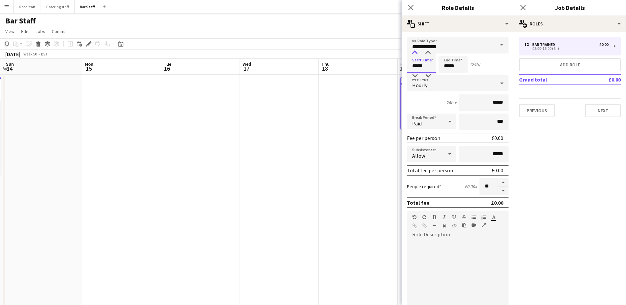
click at [419, 53] on div at bounding box center [414, 53] width 13 height 7
click at [416, 76] on div at bounding box center [414, 76] width 13 height 7
type input "*****"
click at [416, 52] on div at bounding box center [414, 53] width 13 height 7
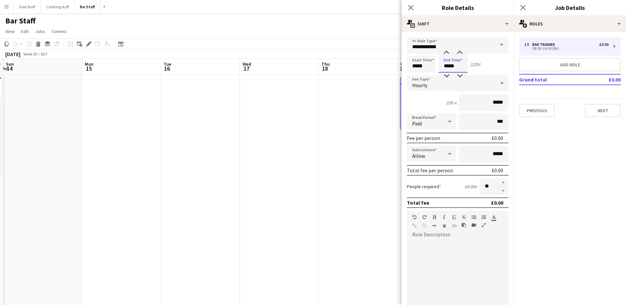
click at [444, 66] on input "*****" at bounding box center [453, 64] width 29 height 17
click at [447, 52] on div at bounding box center [446, 53] width 13 height 7
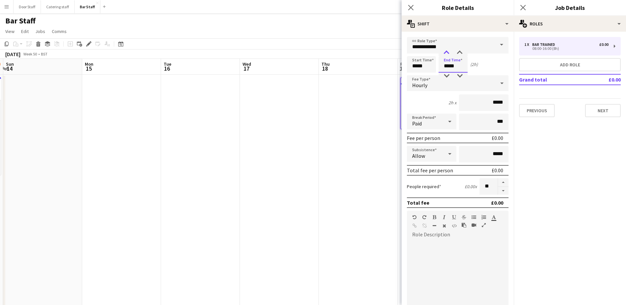
click at [447, 52] on div at bounding box center [446, 53] width 13 height 7
click at [459, 54] on div at bounding box center [459, 53] width 13 height 7
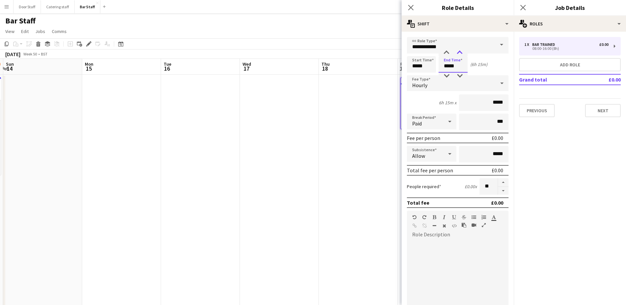
click at [459, 54] on div at bounding box center [459, 53] width 13 height 7
click at [445, 53] on div at bounding box center [446, 53] width 13 height 7
click at [458, 76] on div at bounding box center [459, 76] width 13 height 7
click at [460, 51] on div at bounding box center [459, 53] width 13 height 7
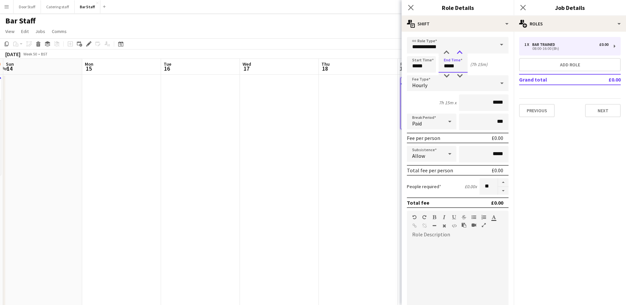
type input "*****"
click at [460, 51] on div at bounding box center [459, 53] width 13 height 7
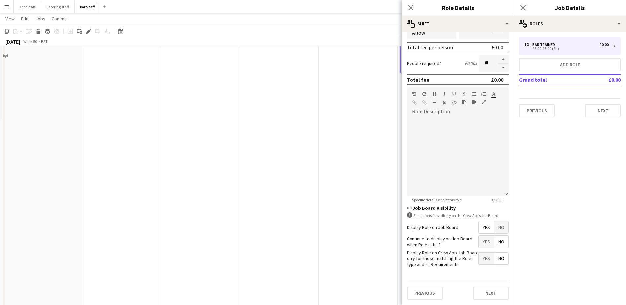
scroll to position [75, 0]
click at [493, 293] on button "Next" at bounding box center [491, 293] width 36 height 13
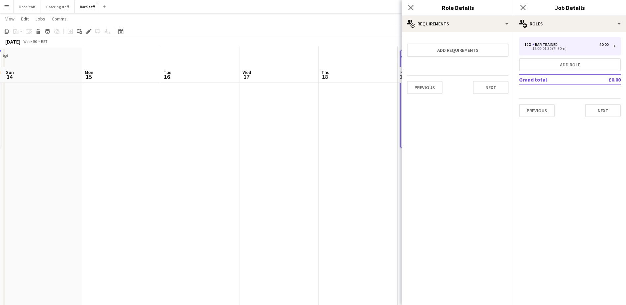
scroll to position [0, 0]
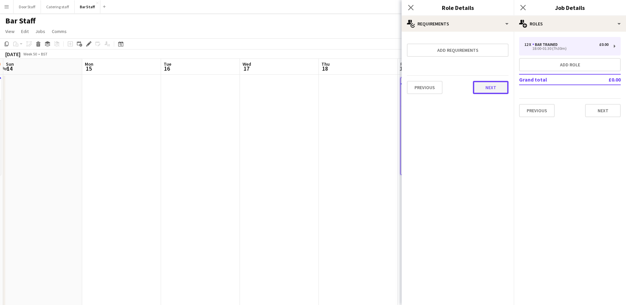
click at [493, 90] on button "Next" at bounding box center [491, 87] width 36 height 13
click at [492, 90] on button "Finish" at bounding box center [496, 88] width 25 height 13
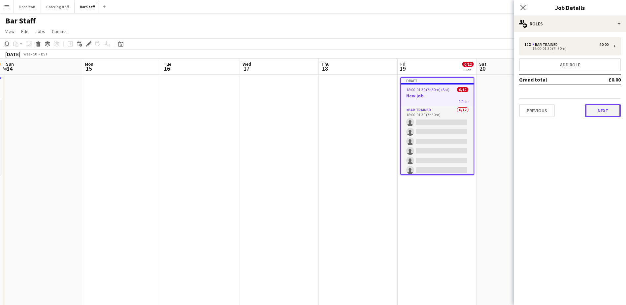
click at [612, 108] on button "Next" at bounding box center [603, 110] width 36 height 13
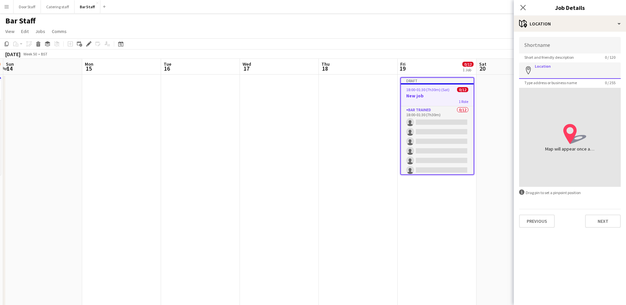
click at [558, 72] on input "Location" at bounding box center [570, 70] width 102 height 17
type input "**********"
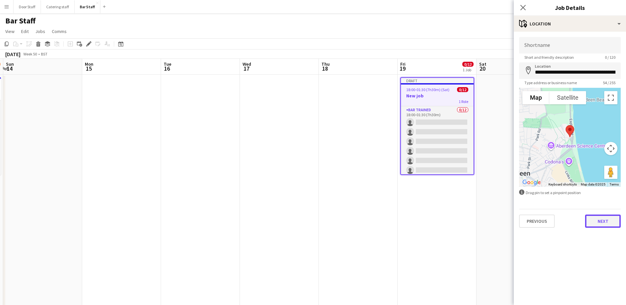
click at [611, 220] on button "Next" at bounding box center [603, 221] width 36 height 13
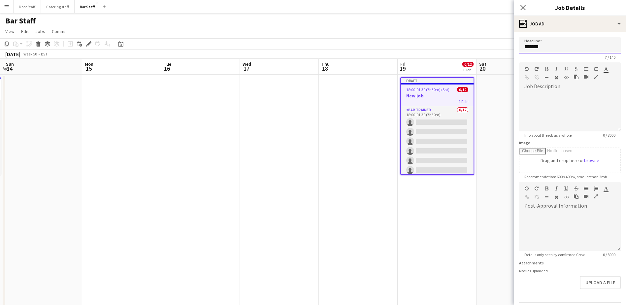
click at [556, 44] on input "*******" at bounding box center [570, 45] width 102 height 17
type input "*"
click at [537, 48] on input "**********" at bounding box center [570, 45] width 102 height 17
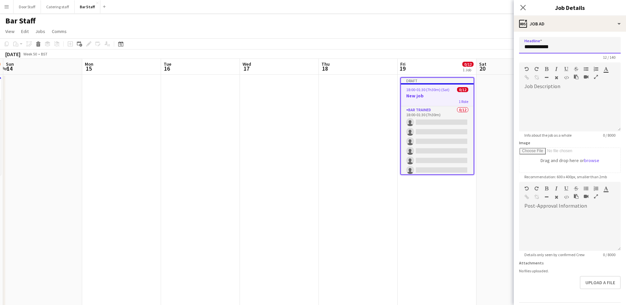
click at [537, 48] on input "**********" at bounding box center [570, 45] width 102 height 17
click at [577, 44] on input "**********" at bounding box center [570, 45] width 102 height 17
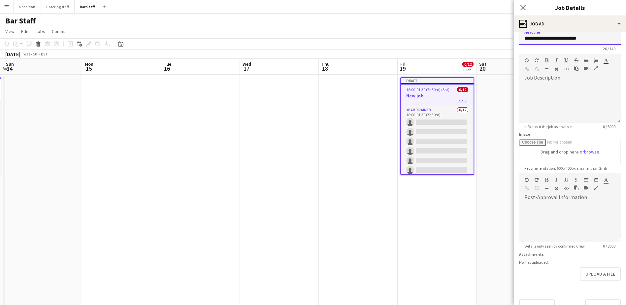
scroll to position [21, 0]
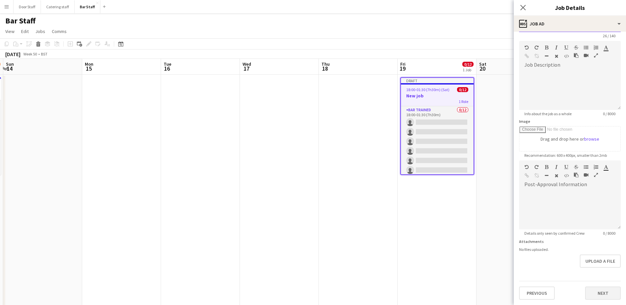
type input "**********"
click at [596, 294] on button "Next" at bounding box center [603, 293] width 36 height 13
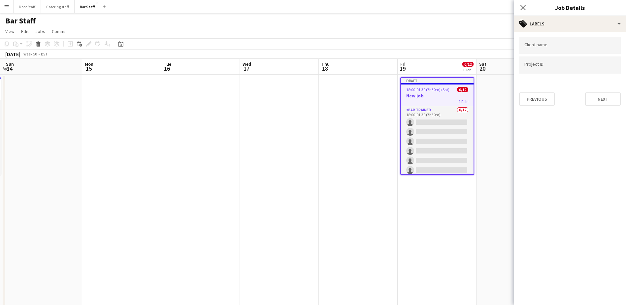
scroll to position [0, 0]
click at [606, 101] on button "Next" at bounding box center [603, 98] width 36 height 13
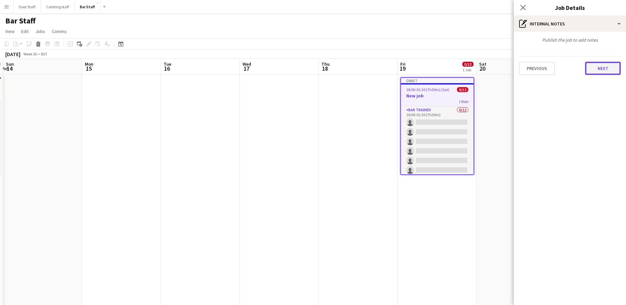
click at [607, 74] on button "Next" at bounding box center [603, 68] width 36 height 13
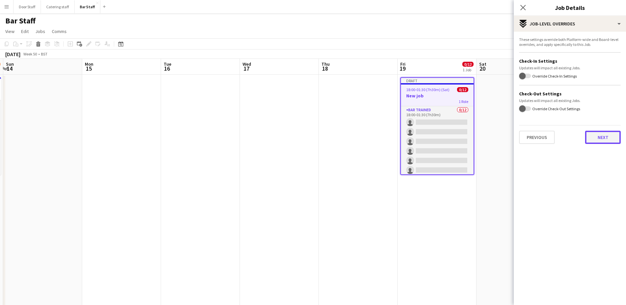
click at [617, 138] on button "Next" at bounding box center [603, 137] width 36 height 13
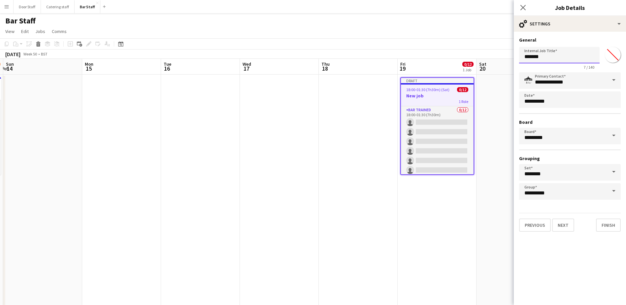
click at [553, 56] on input "*******" at bounding box center [559, 55] width 81 height 17
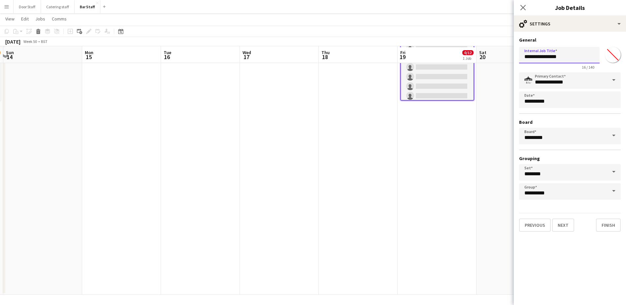
scroll to position [75, 0]
type input "**********"
click at [604, 224] on button "Finish" at bounding box center [608, 225] width 25 height 13
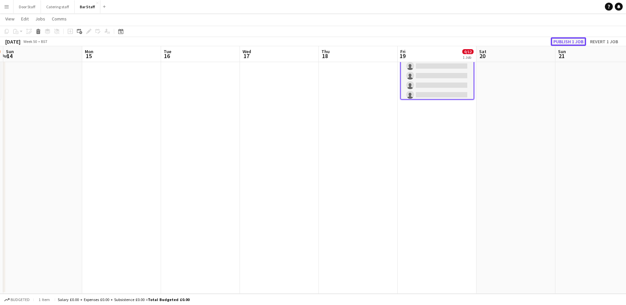
click at [576, 38] on button "Publish 1 job" at bounding box center [568, 41] width 35 height 9
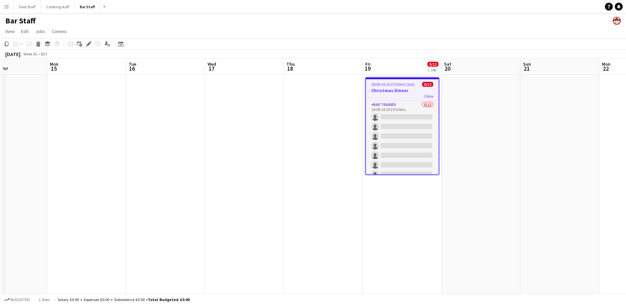
scroll to position [0, 193]
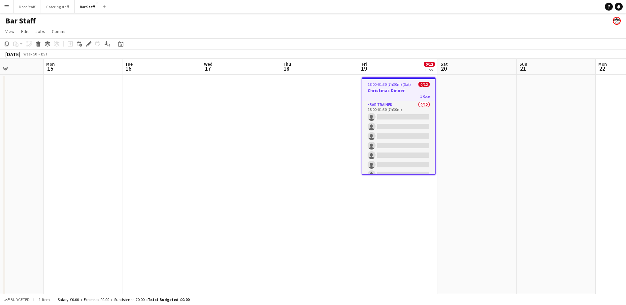
drag, startPoint x: 533, startPoint y: 150, endPoint x: 495, endPoint y: 153, distance: 38.8
click at [495, 153] on app-calendar-viewport "Fri 12 10/32 2 Jobs Sat 13 8/12 1 Job Sun 14 Mon 15 Tue 16 Wed 17 Thu 18 Fri 19…" at bounding box center [313, 214] width 626 height 310
click at [492, 65] on app-board-header-date "Sat 20" at bounding box center [477, 67] width 79 height 16
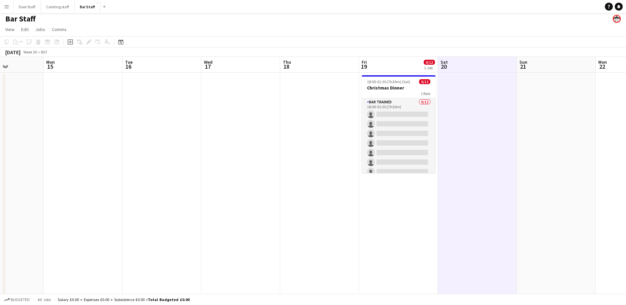
scroll to position [0, 0]
